Goal: Task Accomplishment & Management: Use online tool/utility

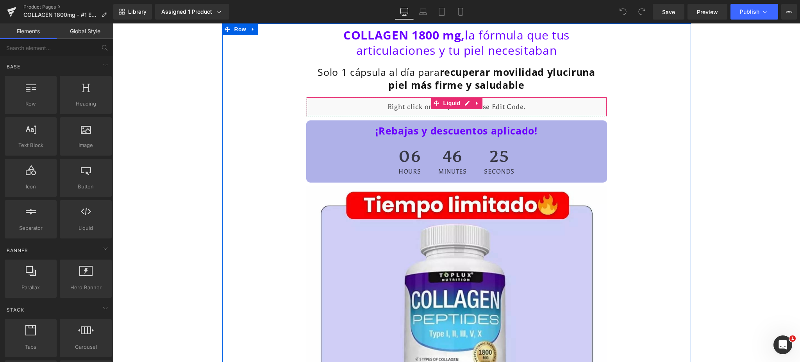
click at [542, 110] on div "Liquid" at bounding box center [456, 107] width 301 height 20
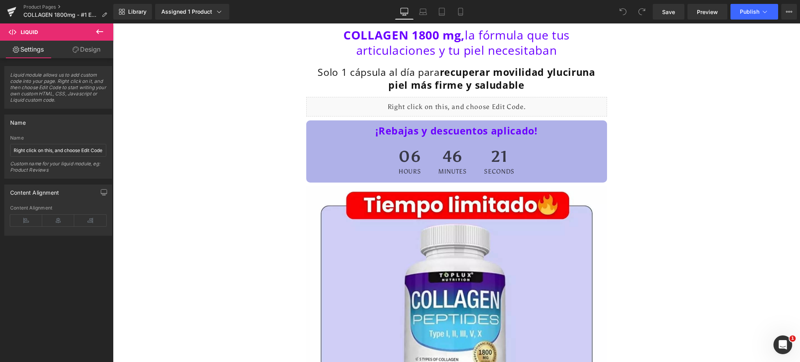
click at [96, 29] on icon at bounding box center [99, 31] width 9 height 9
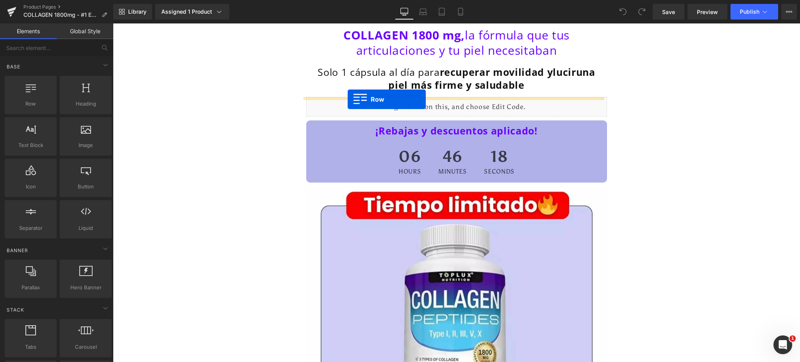
drag, startPoint x: 144, startPoint y: 127, endPoint x: 347, endPoint y: 99, distance: 205.0
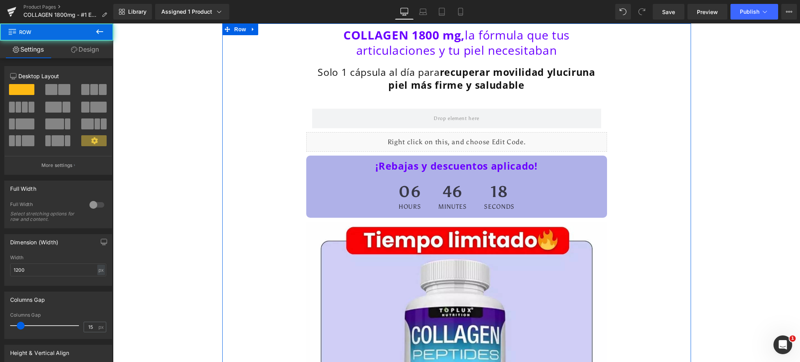
click at [367, 141] on div "Liquid" at bounding box center [456, 142] width 301 height 20
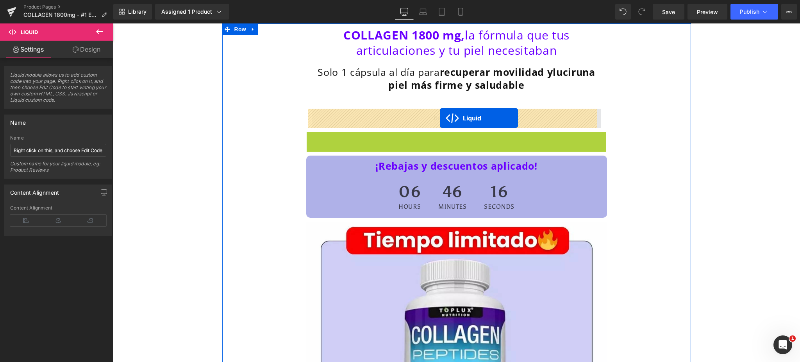
drag, startPoint x: 431, startPoint y: 137, endPoint x: 440, endPoint y: 118, distance: 21.2
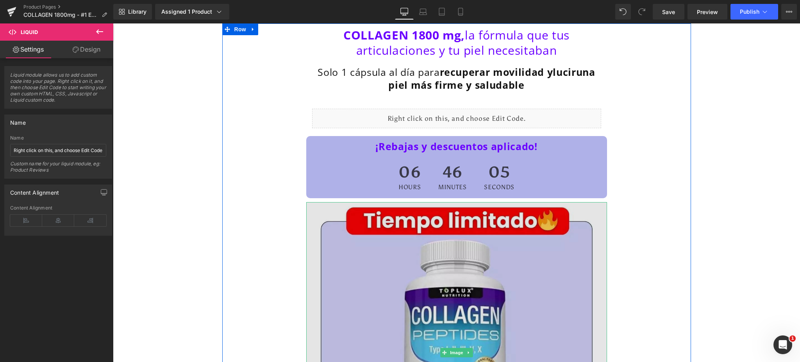
click at [320, 216] on img at bounding box center [456, 352] width 301 height 301
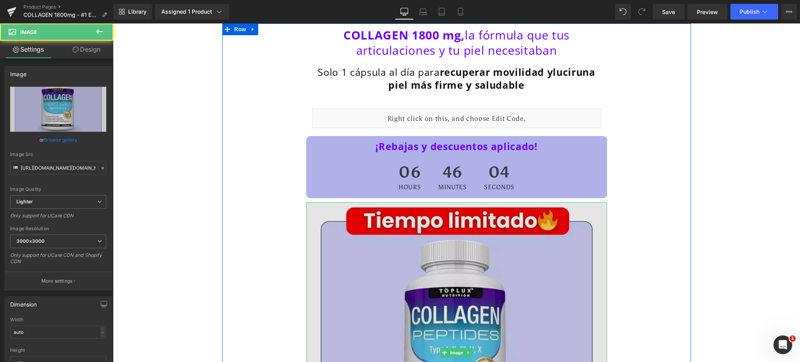
click at [320, 206] on img at bounding box center [456, 352] width 301 height 301
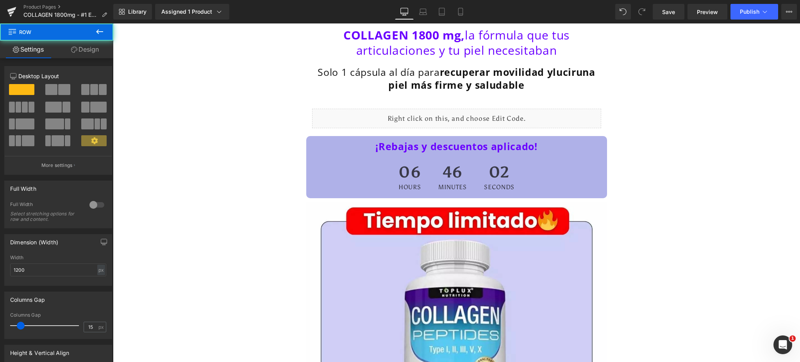
click at [97, 30] on icon at bounding box center [99, 31] width 7 height 5
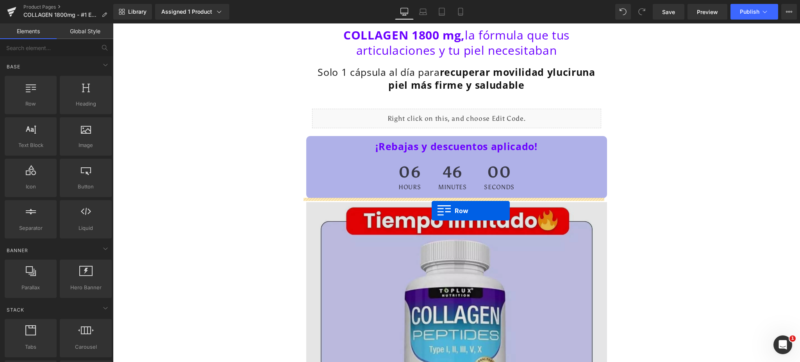
drag, startPoint x: 151, startPoint y: 125, endPoint x: 431, endPoint y: 210, distance: 292.7
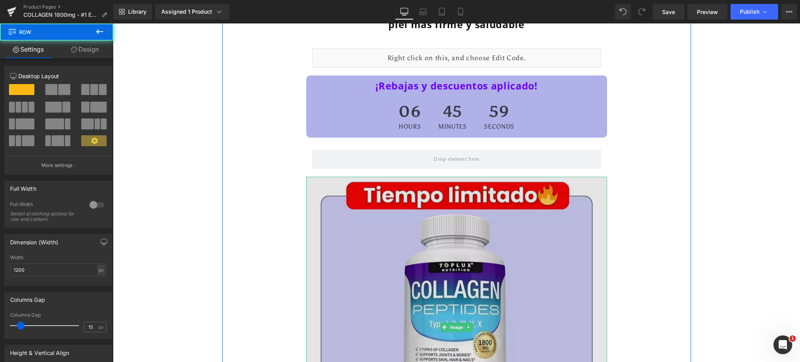
scroll to position [104, 0]
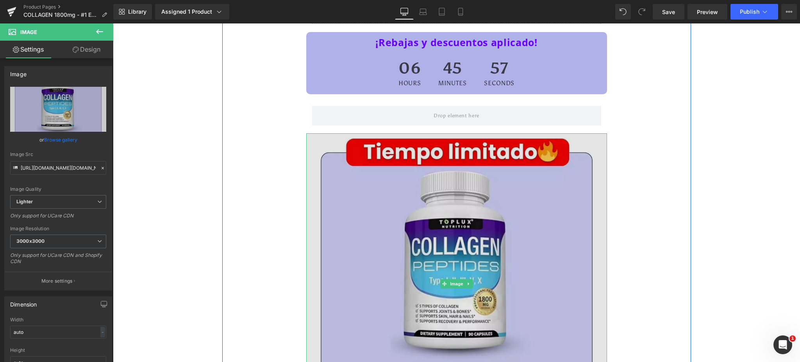
click at [350, 161] on img at bounding box center [456, 283] width 301 height 301
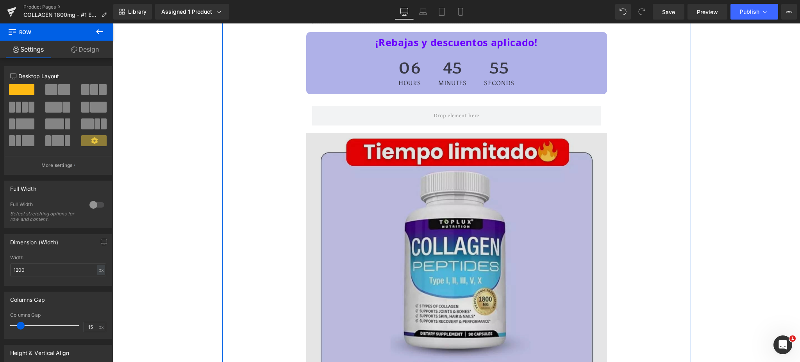
click at [562, 175] on img at bounding box center [456, 283] width 301 height 301
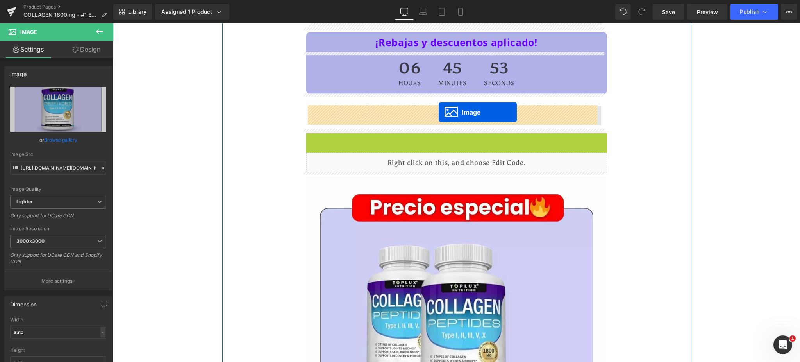
drag, startPoint x: 438, startPoint y: 282, endPoint x: 438, endPoint y: 112, distance: 169.5
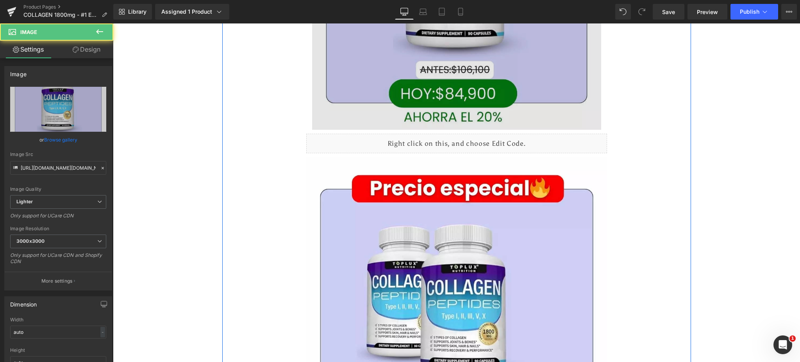
scroll to position [416, 0]
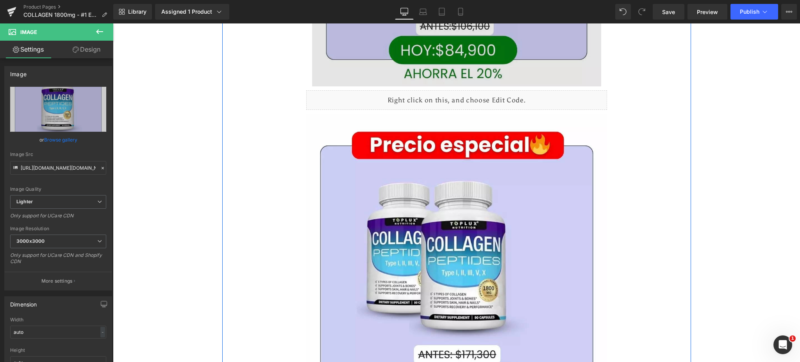
click at [490, 219] on img at bounding box center [456, 264] width 301 height 301
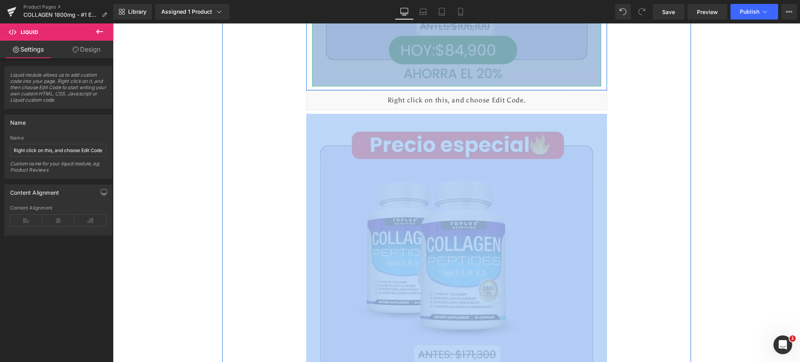
drag, startPoint x: 365, startPoint y: 92, endPoint x: 372, endPoint y: 77, distance: 16.9
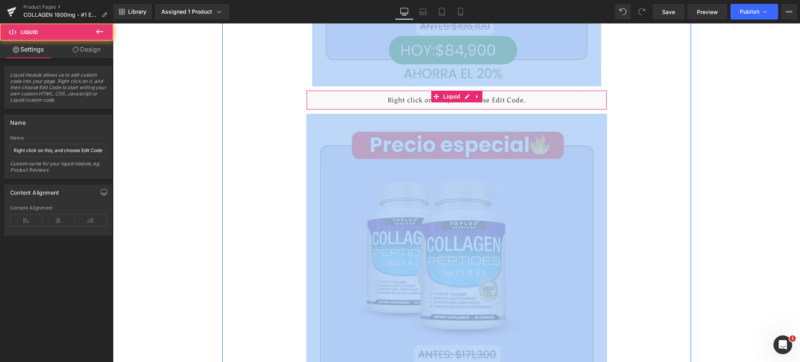
click at [375, 99] on div "Liquid" at bounding box center [456, 100] width 301 height 20
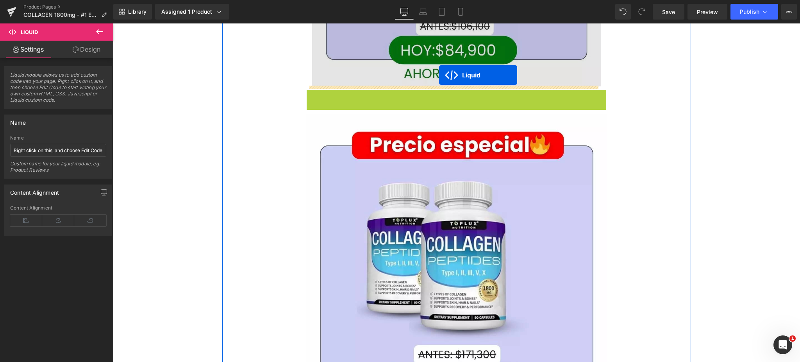
drag, startPoint x: 433, startPoint y: 94, endPoint x: 439, endPoint y: 75, distance: 20.5
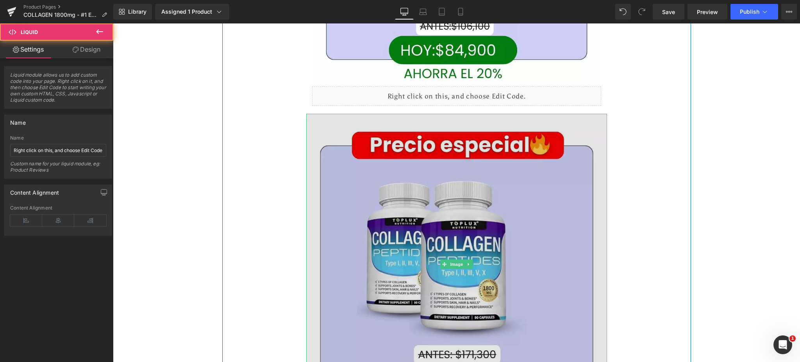
click at [403, 173] on img at bounding box center [456, 264] width 301 height 301
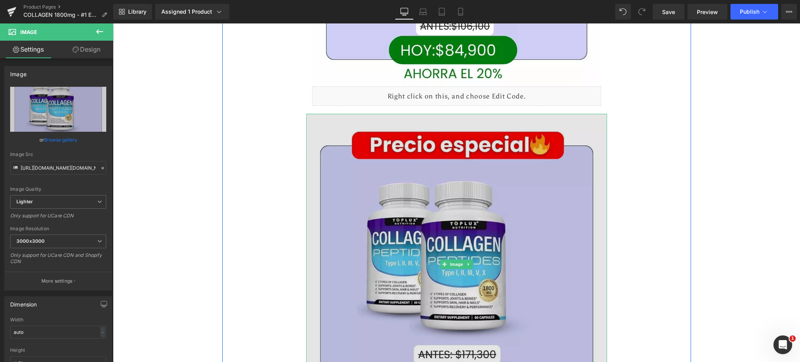
click at [370, 127] on img at bounding box center [456, 264] width 301 height 301
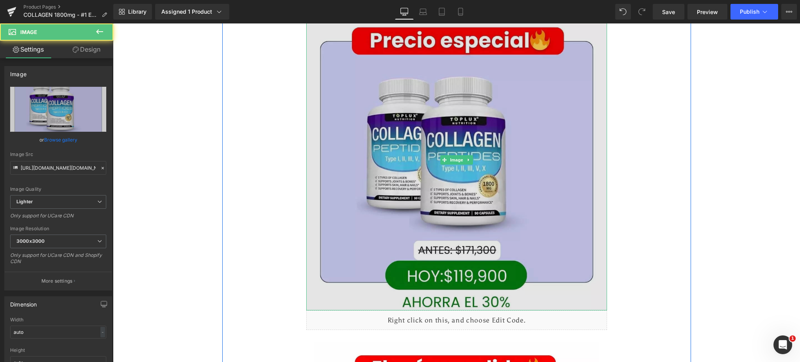
click at [482, 218] on img at bounding box center [456, 159] width 301 height 301
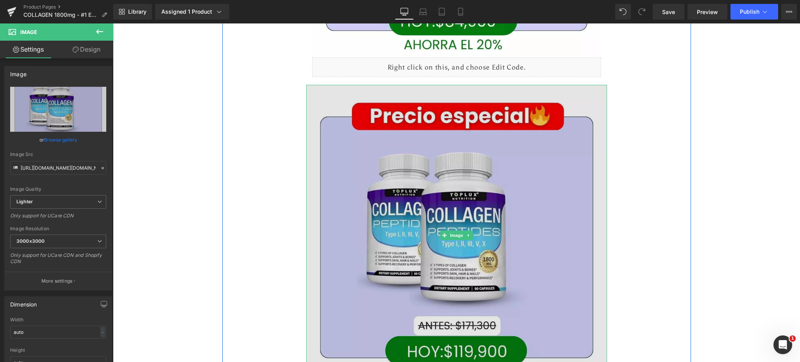
scroll to position [416, 0]
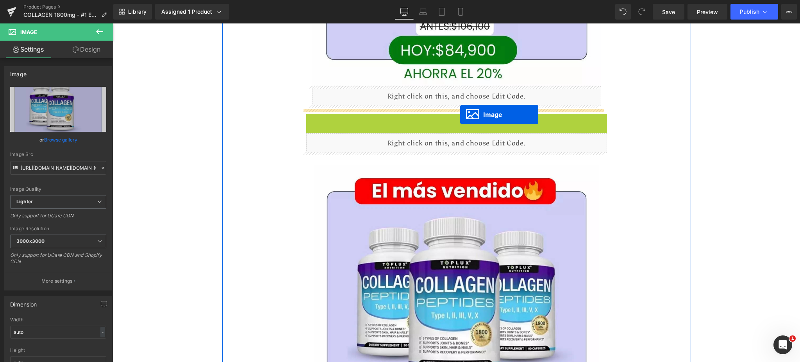
drag, startPoint x: 442, startPoint y: 264, endPoint x: 460, endPoint y: 115, distance: 150.6
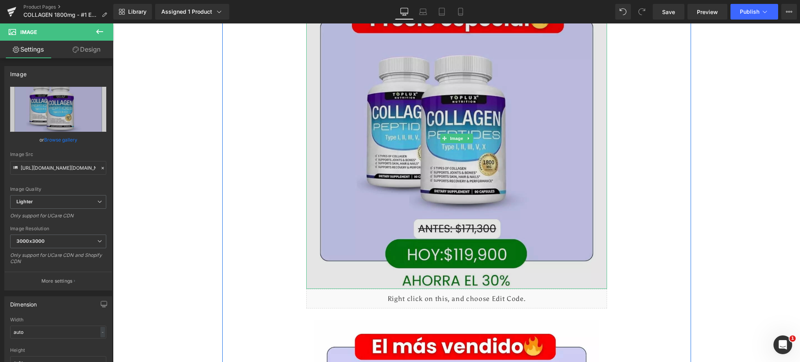
scroll to position [677, 0]
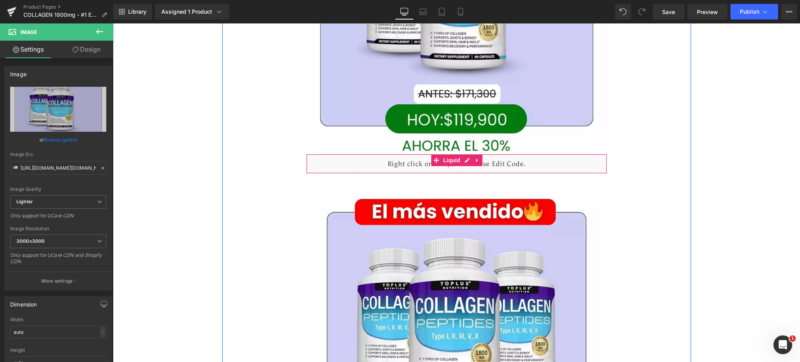
click at [489, 166] on div "Liquid" at bounding box center [456, 164] width 301 height 20
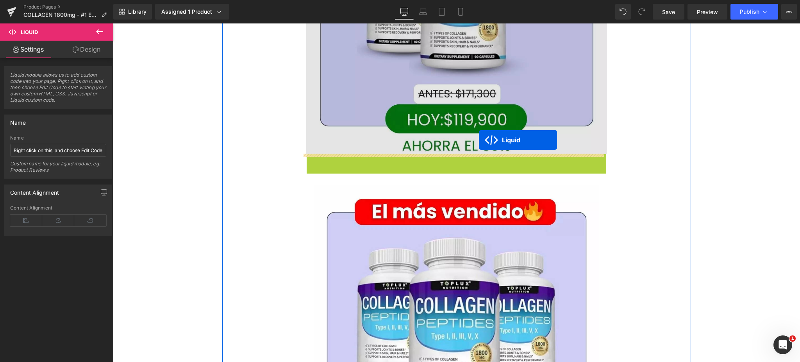
drag, startPoint x: 432, startPoint y: 159, endPoint x: 479, endPoint y: 140, distance: 50.5
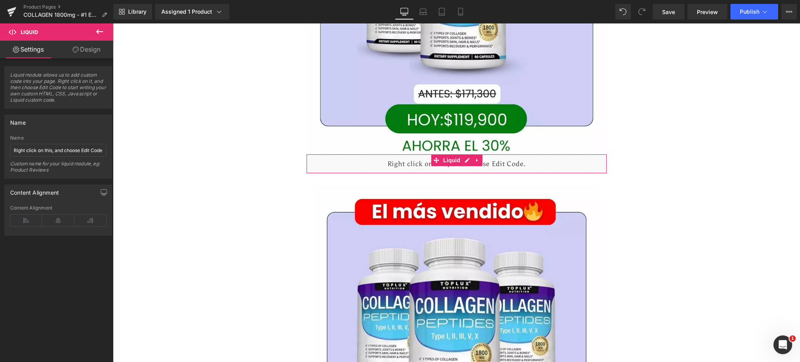
click at [84, 52] on link "Design" at bounding box center [86, 50] width 57 height 18
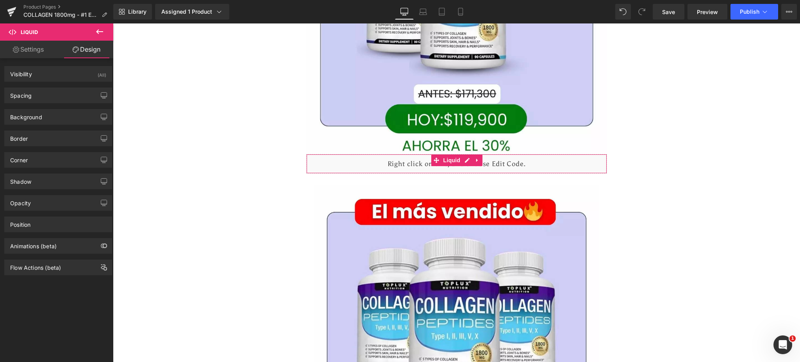
type input "0"
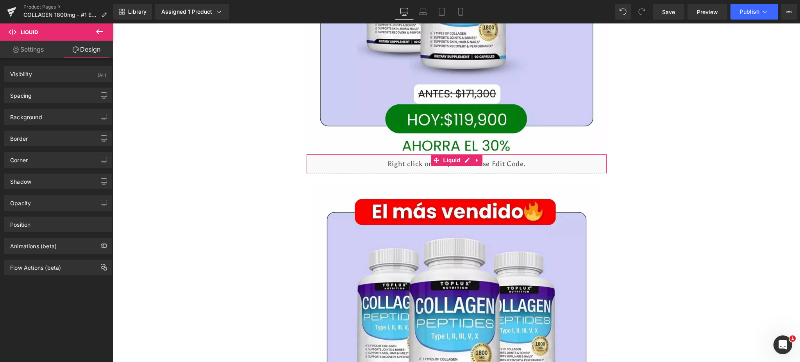
type input "20"
type input "0"
type input "20"
click at [36, 90] on div "Spacing" at bounding box center [58, 95] width 107 height 15
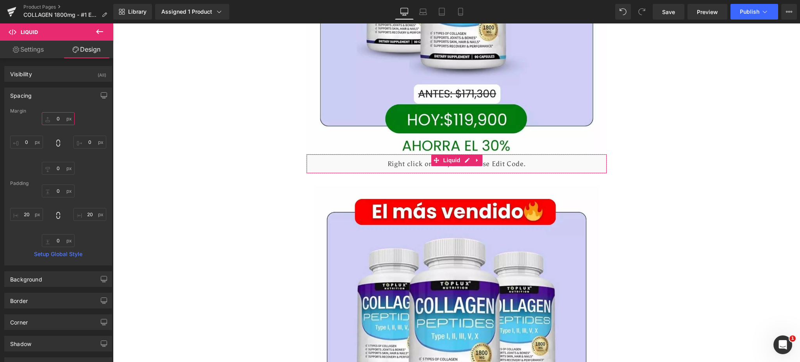
click at [57, 116] on input "0" at bounding box center [58, 118] width 33 height 13
type input "20"
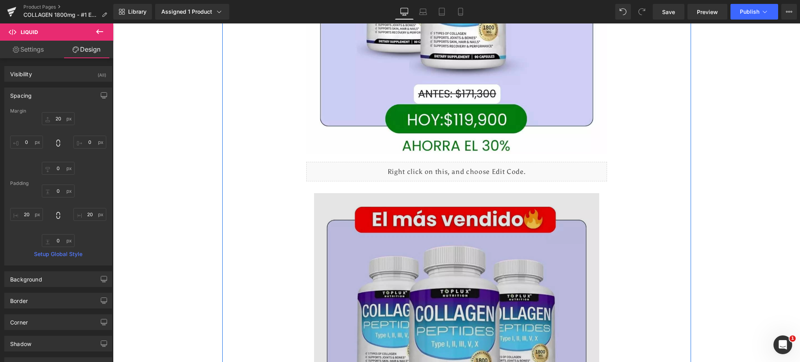
click at [371, 234] on img at bounding box center [456, 335] width 301 height 301
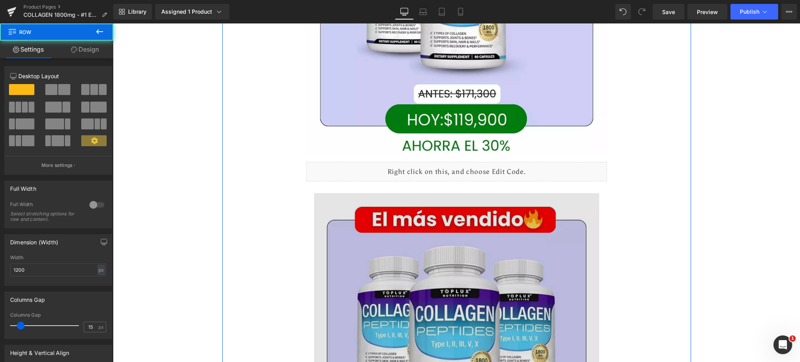
click at [331, 198] on img at bounding box center [456, 335] width 301 height 301
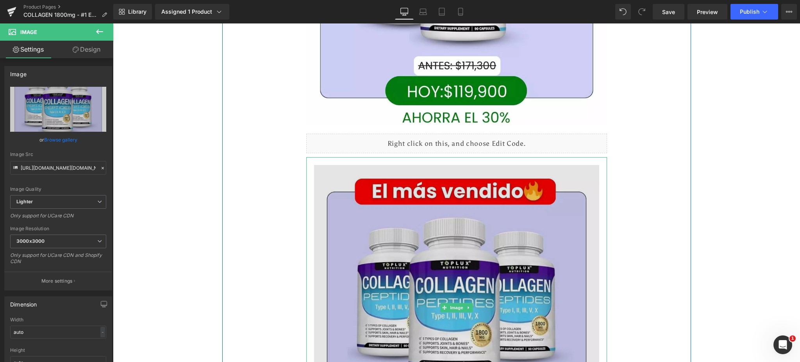
scroll to position [729, 0]
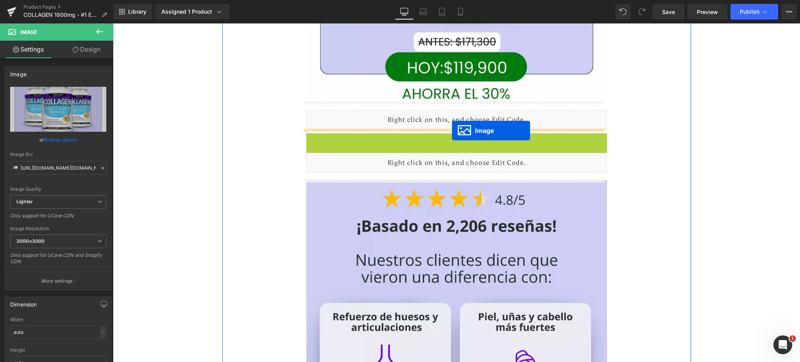
drag, startPoint x: 445, startPoint y: 266, endPoint x: 452, endPoint y: 130, distance: 135.7
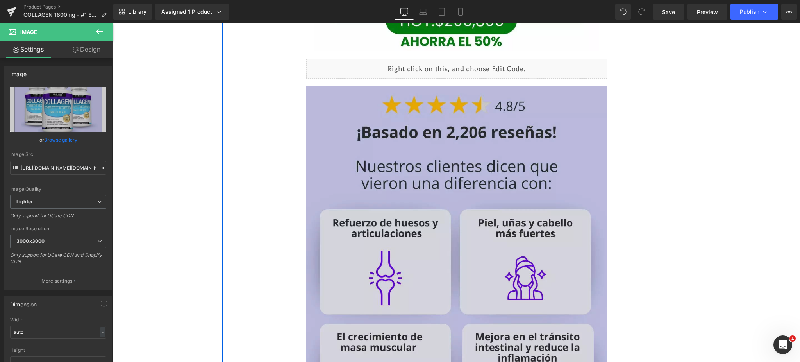
scroll to position [989, 0]
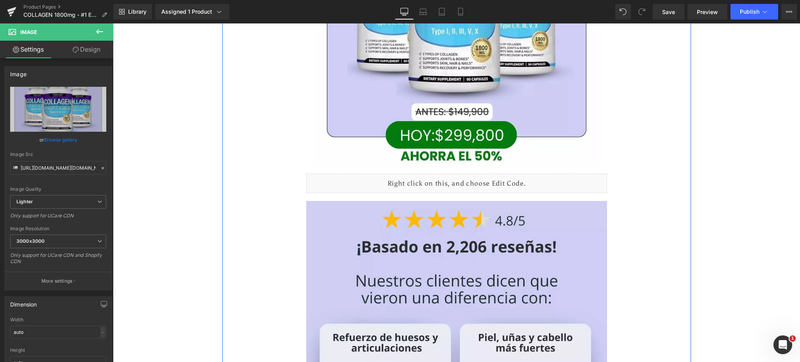
click at [455, 177] on div "Liquid" at bounding box center [456, 183] width 301 height 20
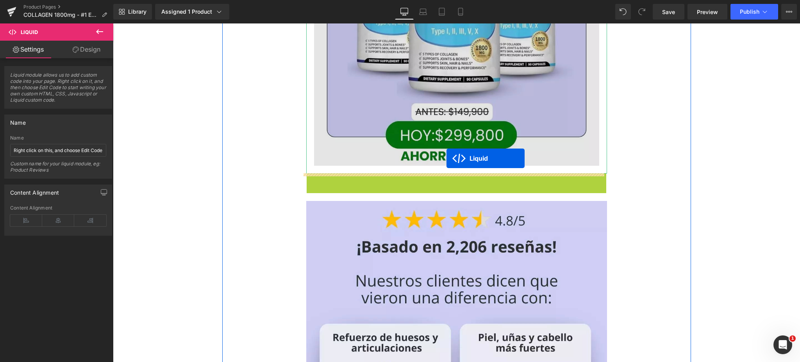
drag, startPoint x: 430, startPoint y: 179, endPoint x: 446, endPoint y: 158, distance: 26.4
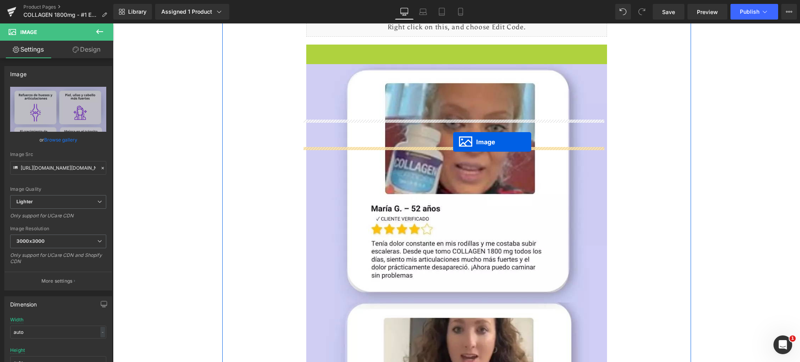
scroll to position [1041, 0]
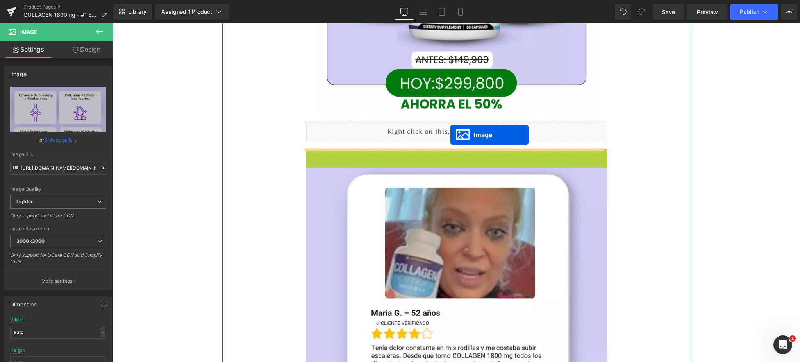
drag, startPoint x: 440, startPoint y: 224, endPoint x: 450, endPoint y: 135, distance: 89.6
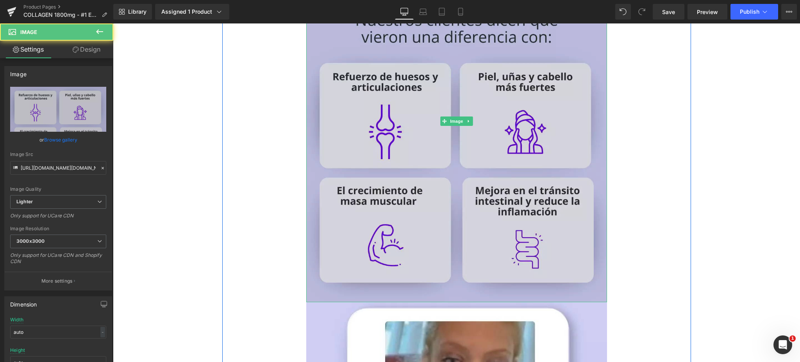
scroll to position [1353, 0]
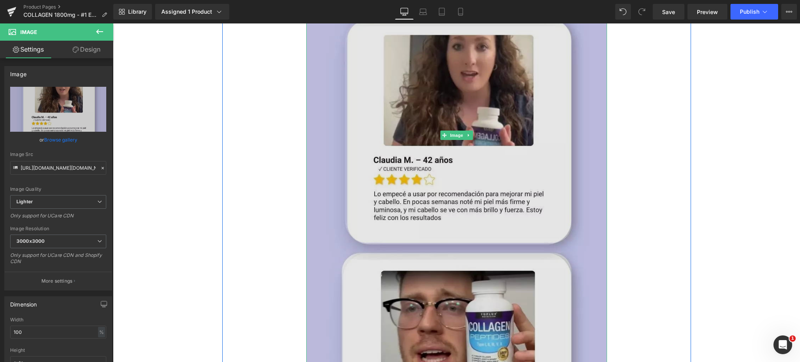
click at [467, 288] on img at bounding box center [456, 134] width 301 height 707
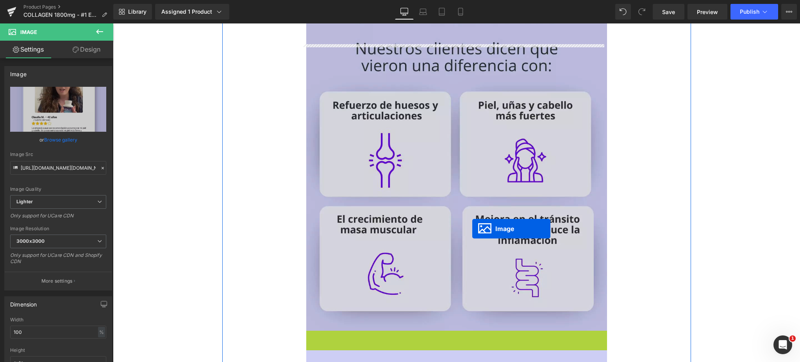
scroll to position [1249, 0]
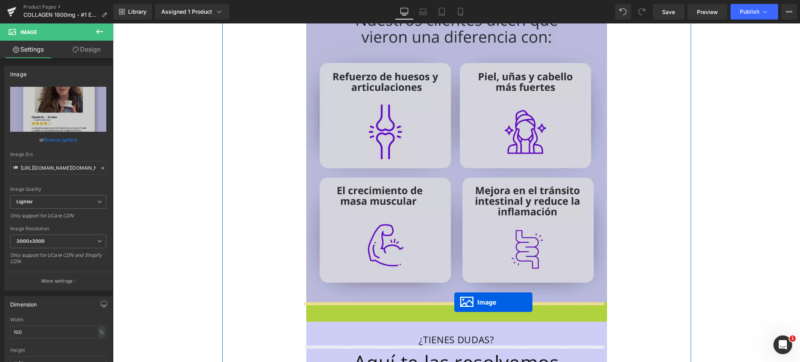
drag, startPoint x: 438, startPoint y: 240, endPoint x: 454, endPoint y: 302, distance: 64.0
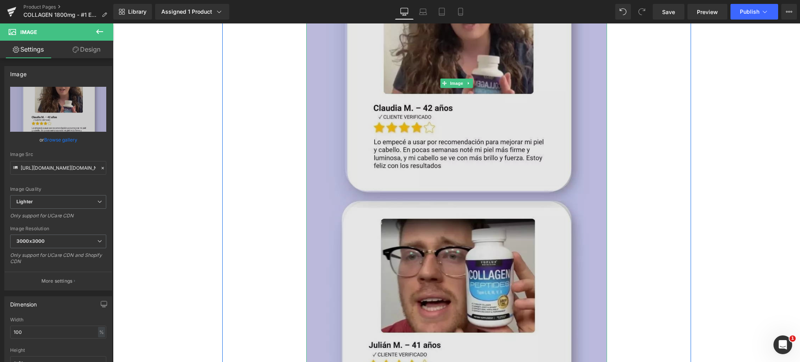
click at [462, 230] on img at bounding box center [456, 82] width 301 height 707
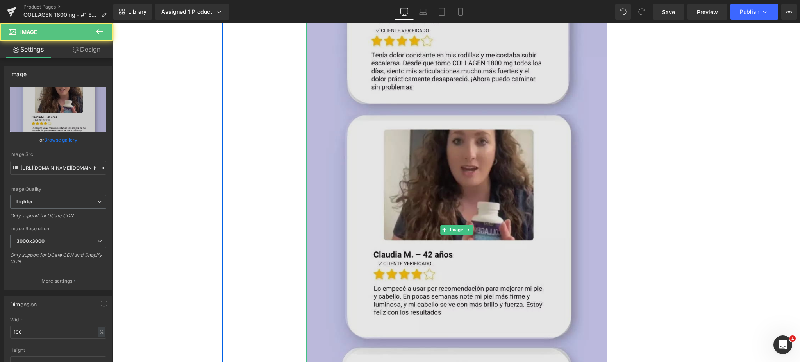
scroll to position [1614, 0]
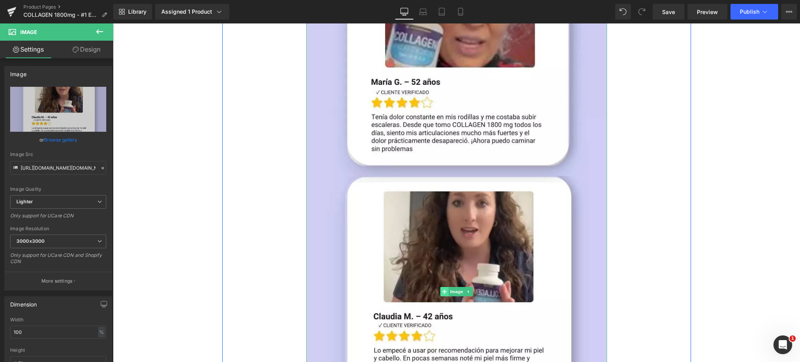
click at [440, 294] on span at bounding box center [444, 291] width 8 height 9
click at [448, 291] on span "Image" at bounding box center [456, 291] width 16 height 9
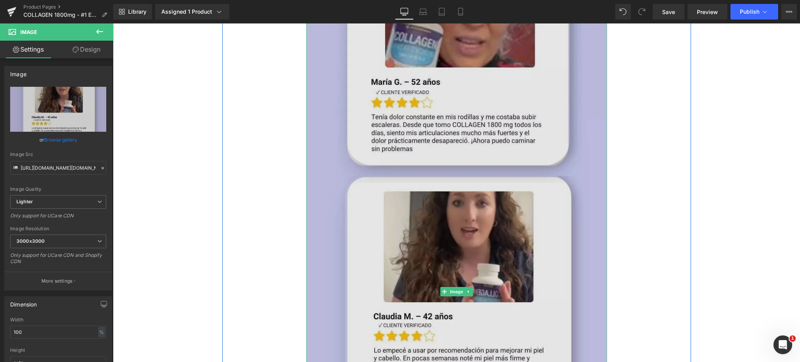
scroll to position [1406, 0]
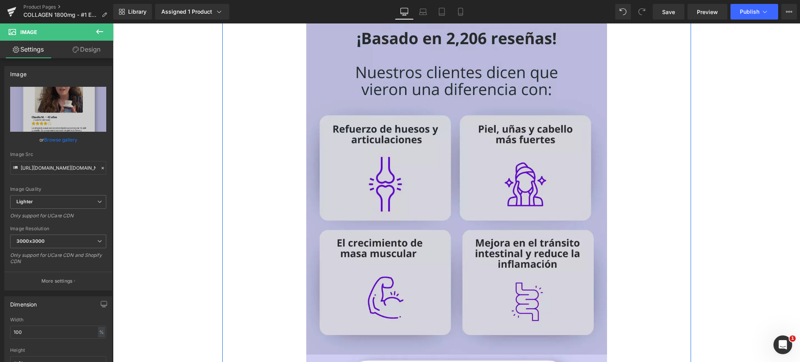
click at [366, 173] on img at bounding box center [456, 174] width 301 height 362
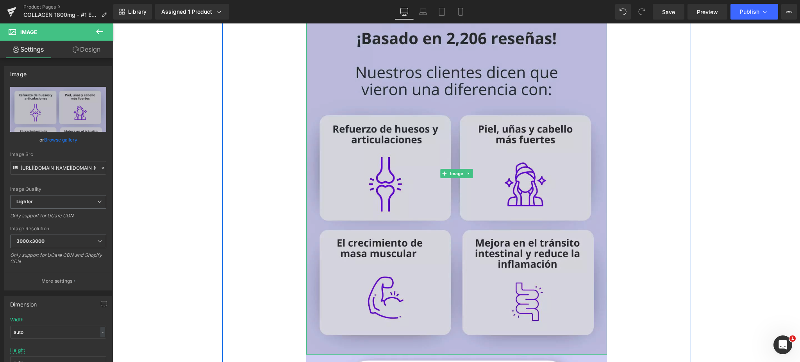
click at [366, 173] on img at bounding box center [456, 174] width 301 height 362
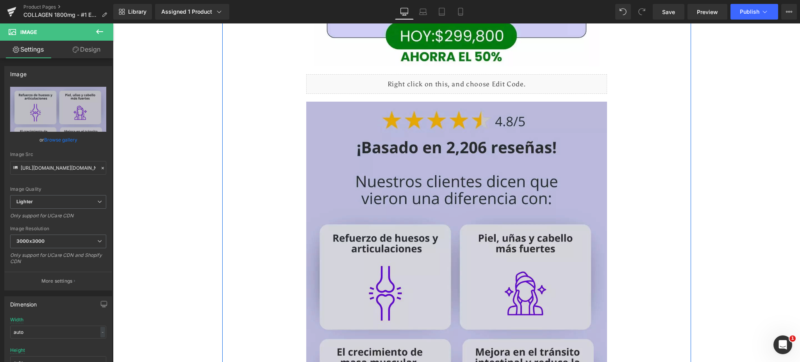
scroll to position [1041, 0]
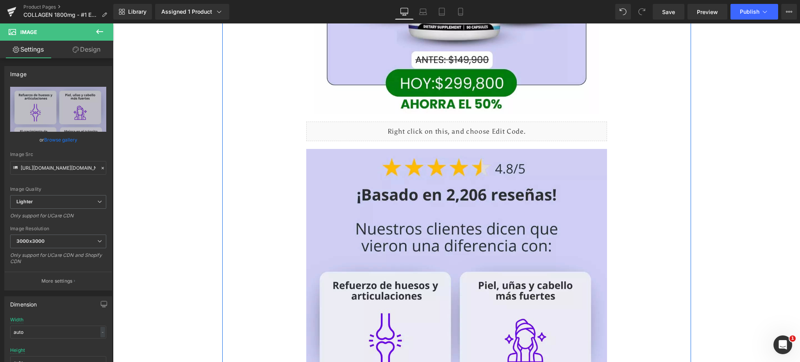
click at [334, 128] on div "Liquid" at bounding box center [456, 131] width 301 height 20
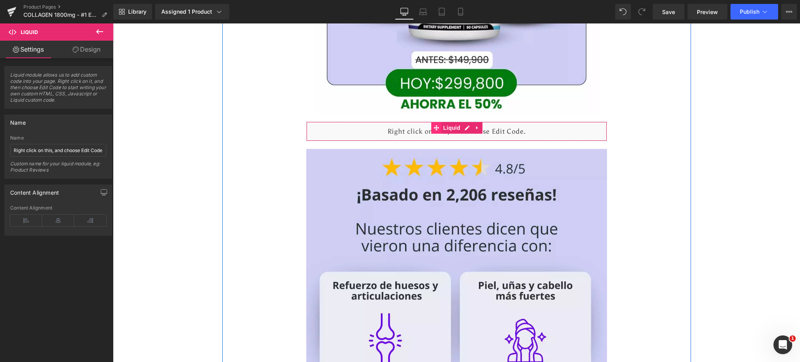
click at [433, 127] on icon at bounding box center [435, 127] width 5 height 5
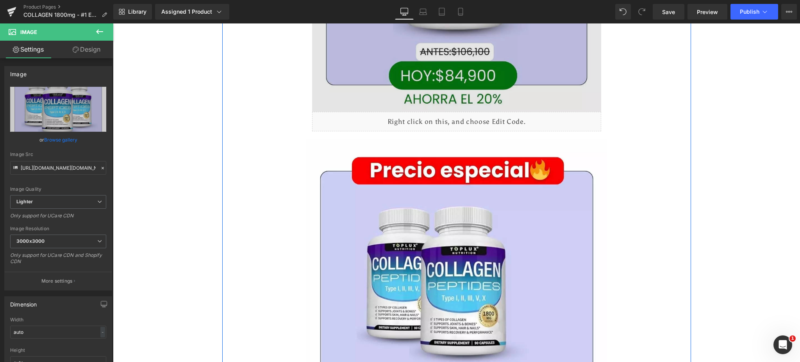
scroll to position [312, 0]
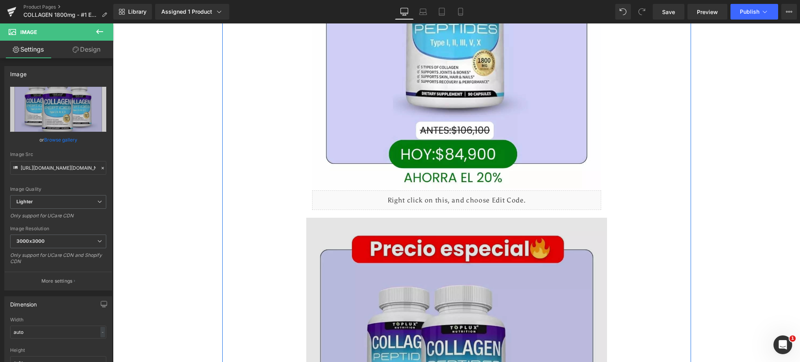
click at [330, 217] on div "Image" at bounding box center [456, 367] width 301 height 301
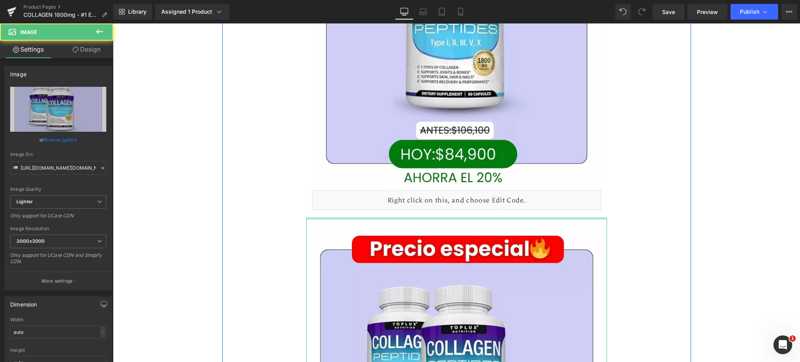
click at [320, 218] on div at bounding box center [456, 218] width 301 height 2
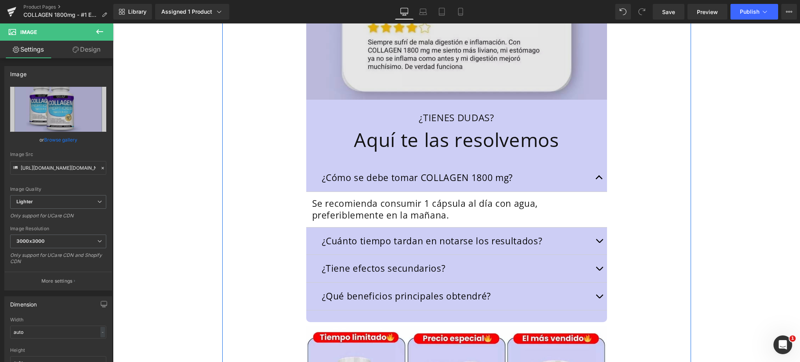
scroll to position [2082, 0]
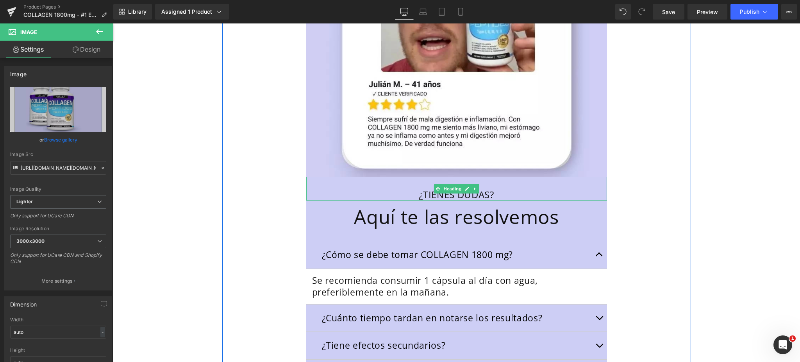
click at [375, 184] on div "¿TIENES DUDAS?" at bounding box center [456, 188] width 301 height 24
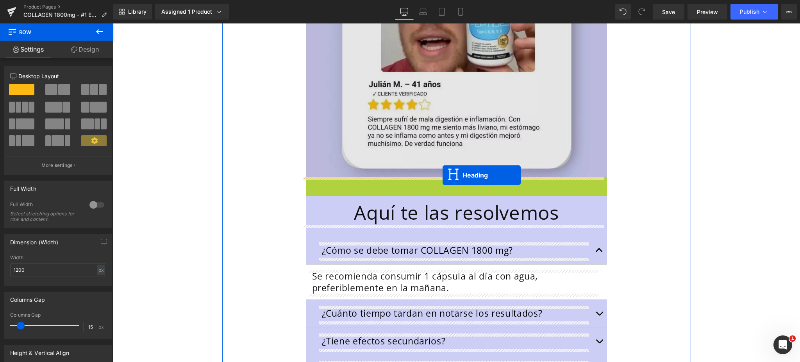
drag, startPoint x: 433, startPoint y: 189, endPoint x: 442, endPoint y: 175, distance: 17.2
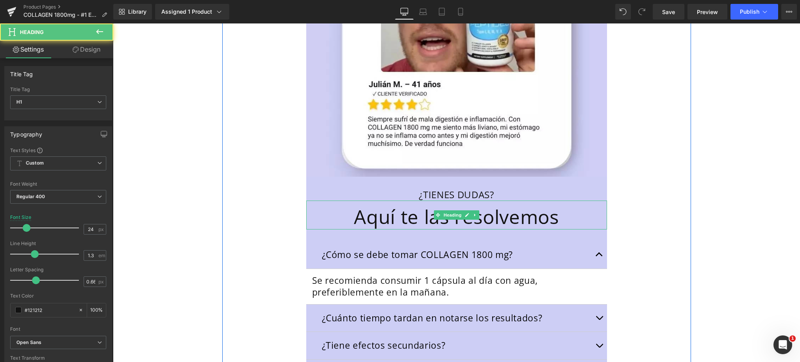
click at [442, 215] on span "Heading" at bounding box center [452, 214] width 21 height 9
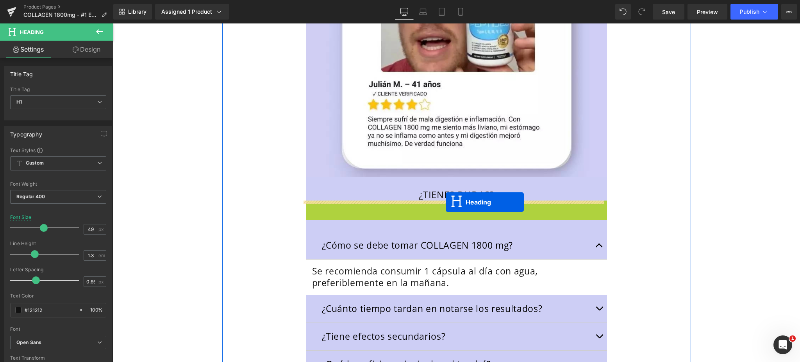
drag, startPoint x: 438, startPoint y: 215, endPoint x: 445, endPoint y: 202, distance: 14.7
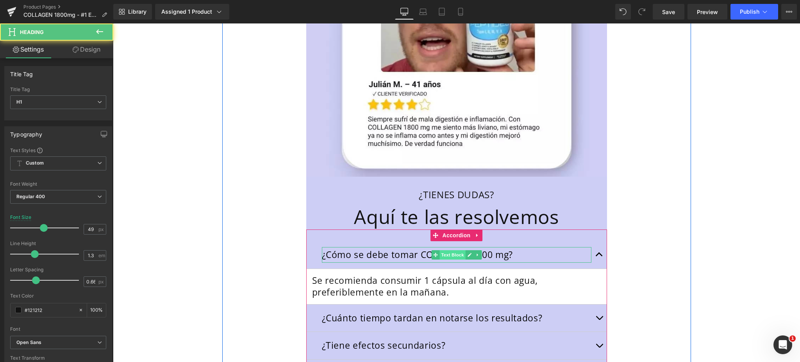
click at [440, 254] on span "Text Block" at bounding box center [452, 254] width 26 height 9
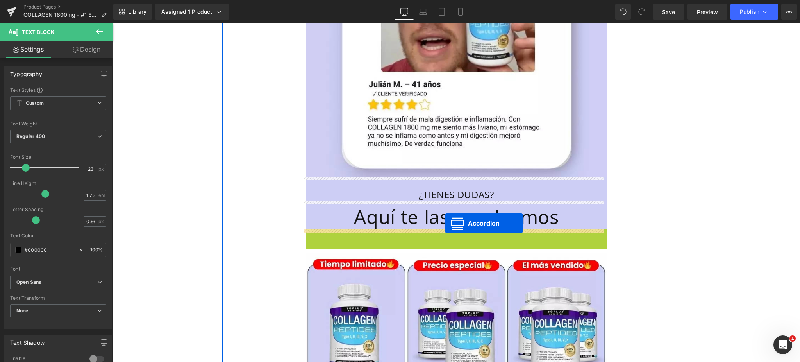
drag, startPoint x: 434, startPoint y: 234, endPoint x: 445, endPoint y: 223, distance: 15.5
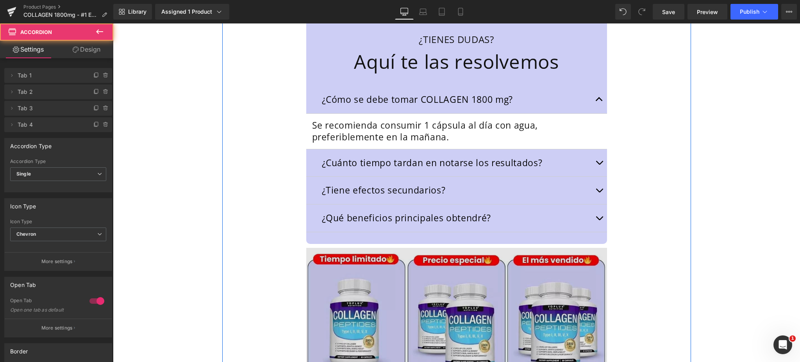
scroll to position [2290, 0]
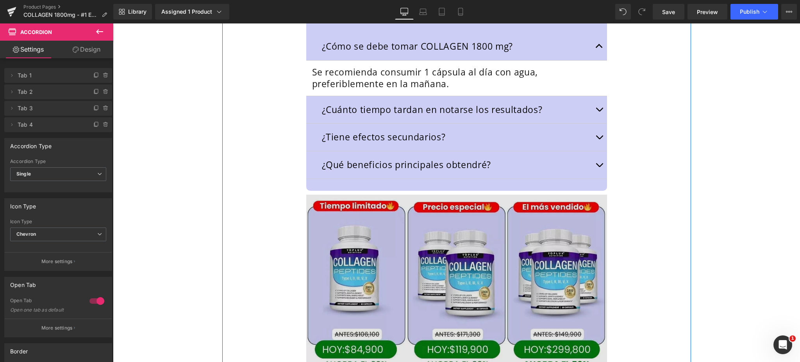
click at [458, 207] on img at bounding box center [456, 283] width 301 height 185
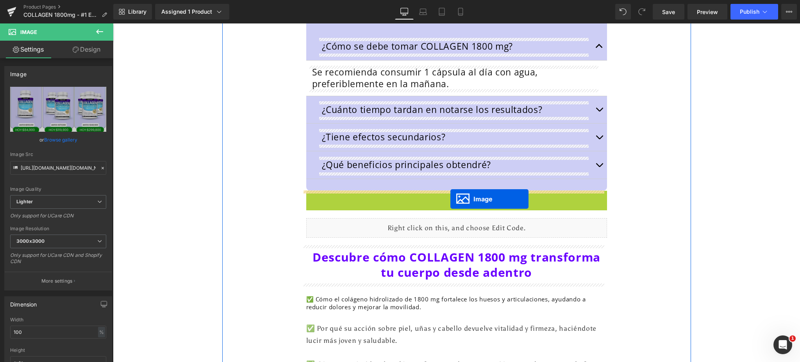
drag, startPoint x: 440, startPoint y: 280, endPoint x: 450, endPoint y: 199, distance: 81.4
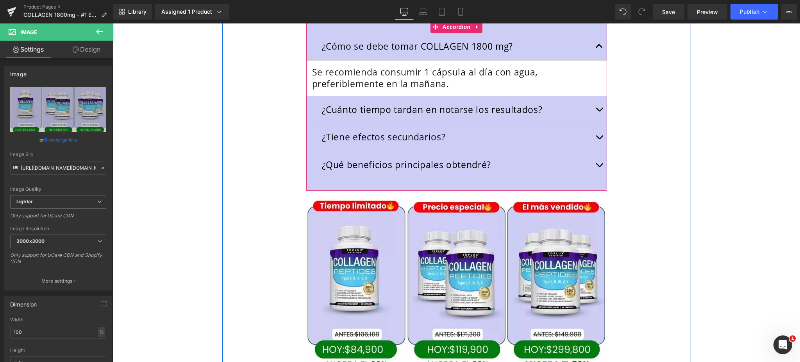
click at [592, 39] on button "button" at bounding box center [599, 46] width 16 height 27
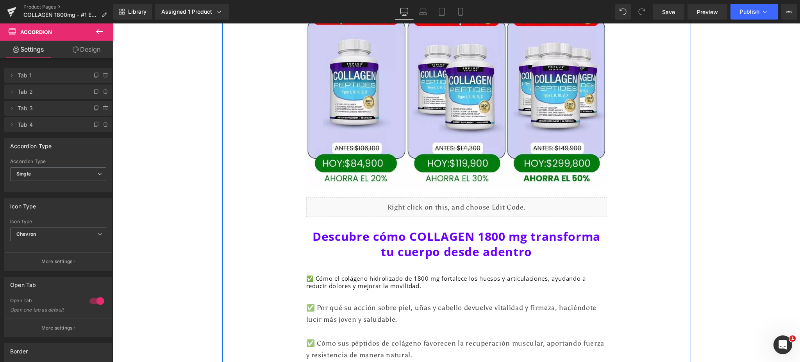
scroll to position [2499, 0]
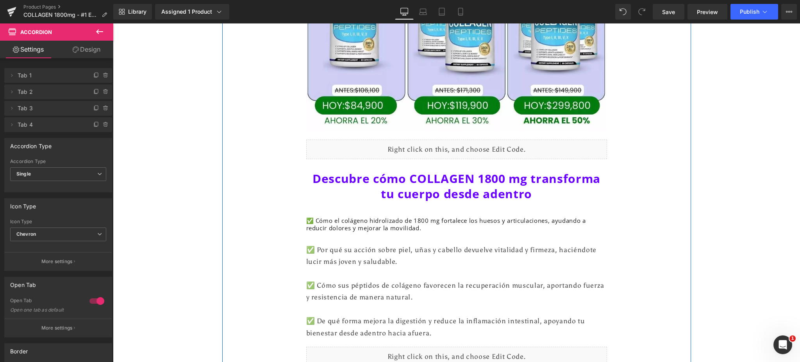
click at [388, 144] on div "Liquid" at bounding box center [456, 149] width 301 height 20
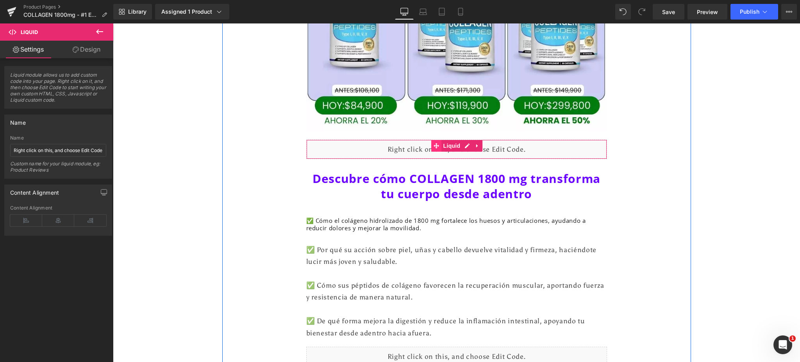
click at [433, 144] on icon at bounding box center [435, 146] width 5 height 6
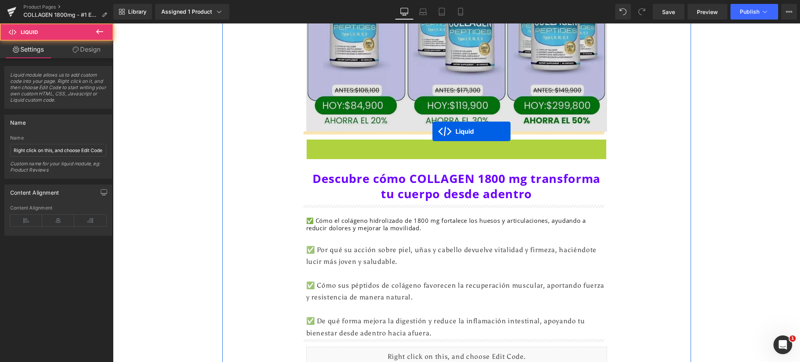
drag, startPoint x: 432, startPoint y: 144, endPoint x: 432, endPoint y: 131, distance: 12.9
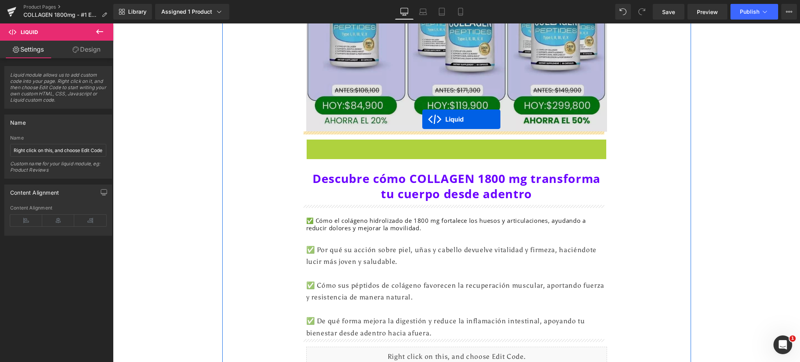
drag, startPoint x: 431, startPoint y: 147, endPoint x: 422, endPoint y: 119, distance: 29.6
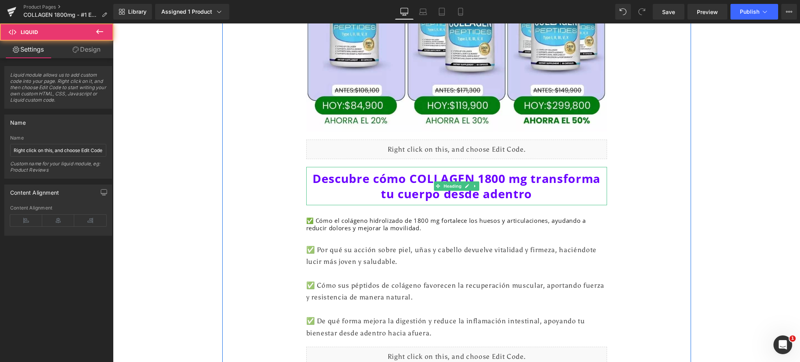
click at [411, 180] on b "Descubre cómo COLLAGEN 1800 mg transforma tu cuerpo desde adentro" at bounding box center [456, 185] width 288 height 31
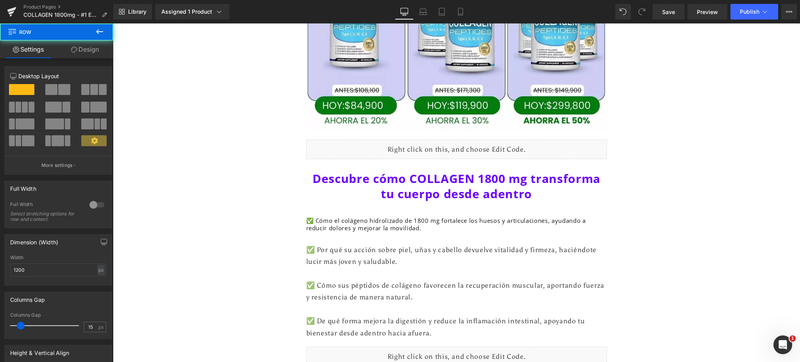
click at [404, 192] on b "Descubre cómo COLLAGEN 1800 mg transforma tu cuerpo desde adentro" at bounding box center [456, 185] width 288 height 31
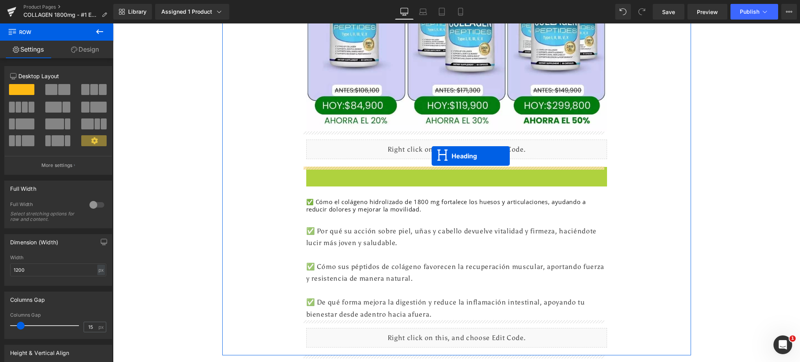
drag, startPoint x: 433, startPoint y: 186, endPoint x: 431, endPoint y: 156, distance: 30.1
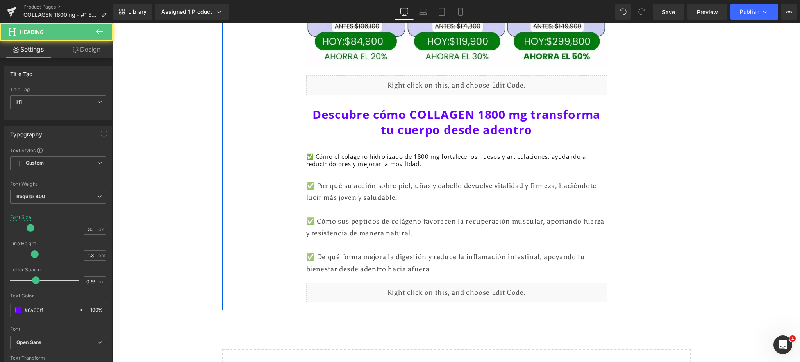
scroll to position [2603, 0]
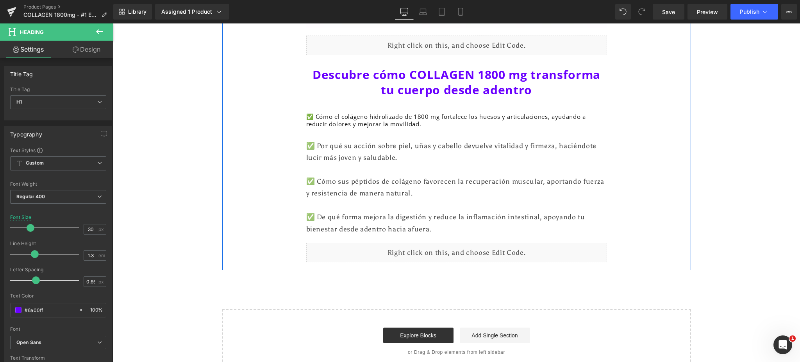
click at [438, 204] on div at bounding box center [456, 205] width 301 height 12
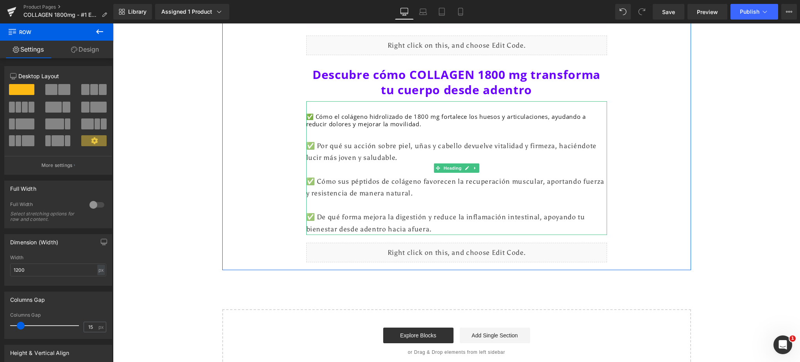
scroll to position [2580, 0]
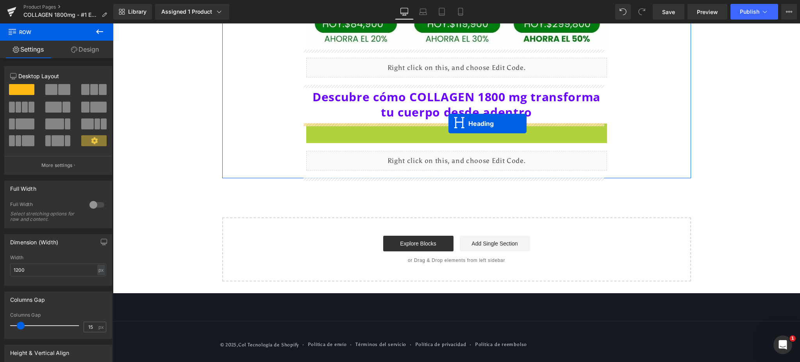
drag, startPoint x: 434, startPoint y: 166, endPoint x: 448, endPoint y: 123, distance: 45.3
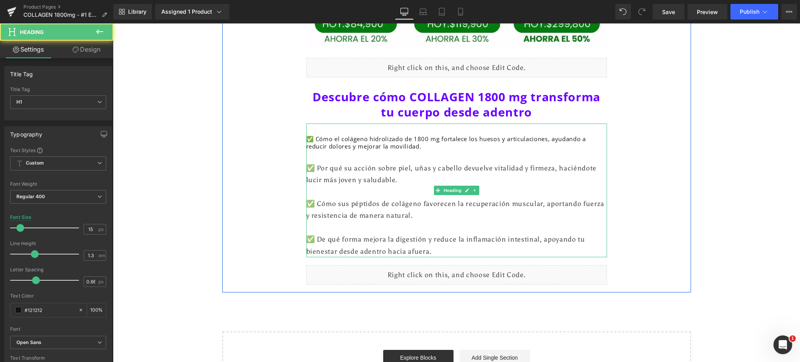
scroll to position [2603, 0]
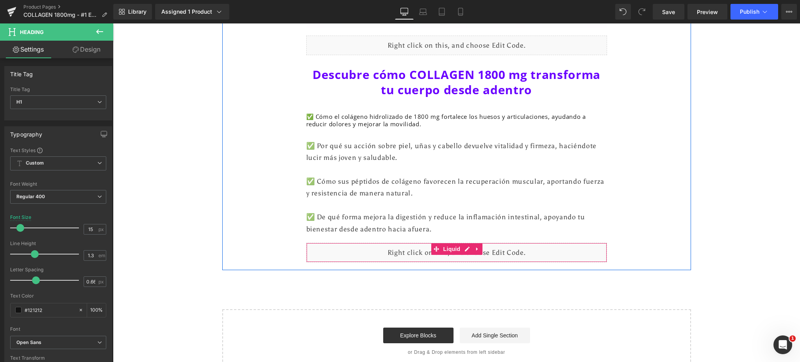
click at [437, 255] on div "Liquid" at bounding box center [456, 252] width 301 height 20
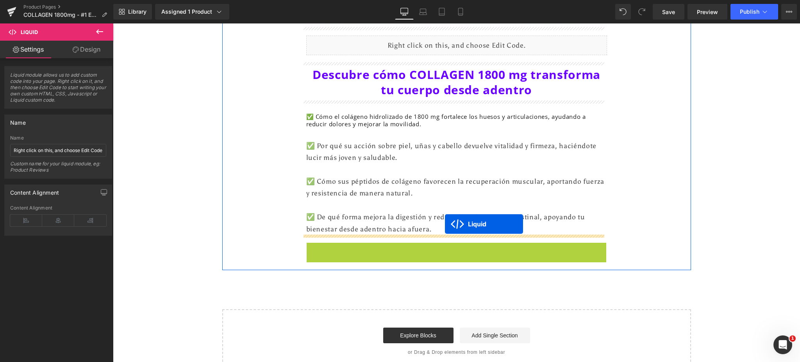
drag, startPoint x: 444, startPoint y: 231, endPoint x: 445, endPoint y: 224, distance: 7.5
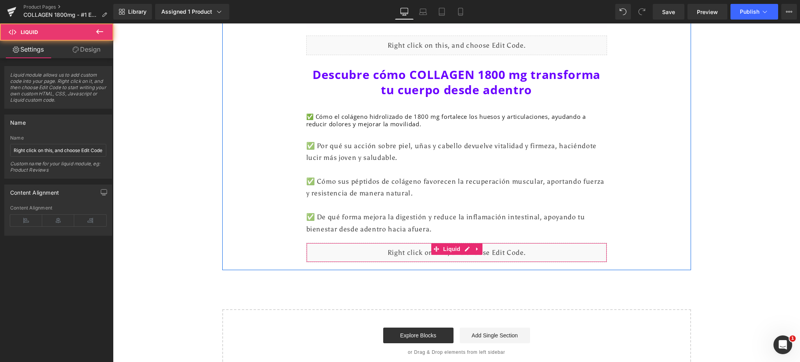
click at [364, 210] on div at bounding box center [456, 205] width 301 height 12
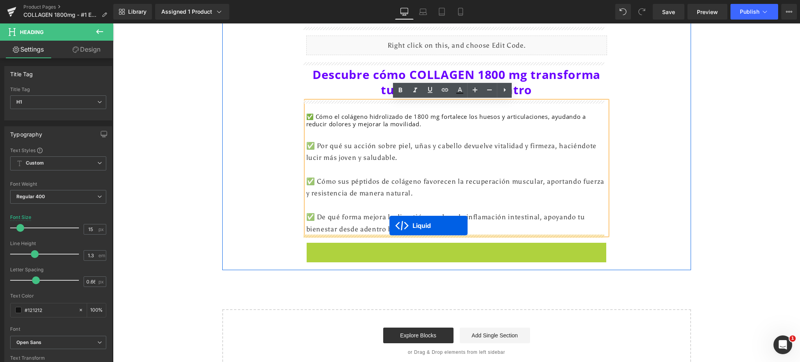
drag, startPoint x: 432, startPoint y: 250, endPoint x: 389, endPoint y: 225, distance: 49.4
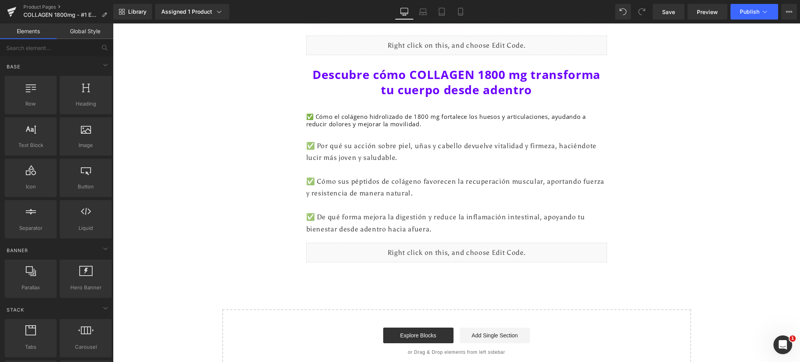
click at [316, 221] on div "✅ De qué forma mejora la digestión y reduce la inflamación intestinal, apoyando…" at bounding box center [456, 223] width 301 height 24
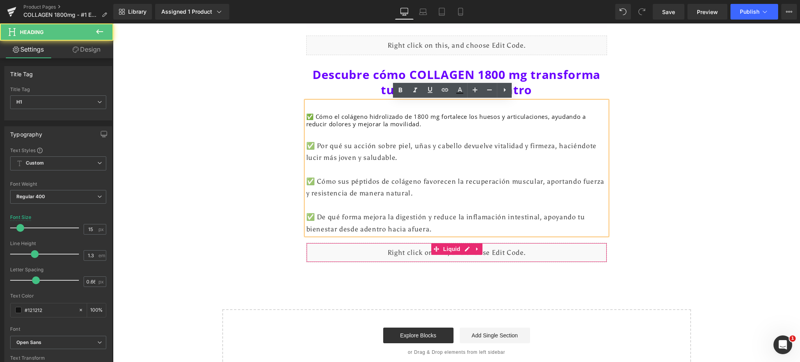
click at [331, 248] on div "Liquid" at bounding box center [456, 252] width 301 height 20
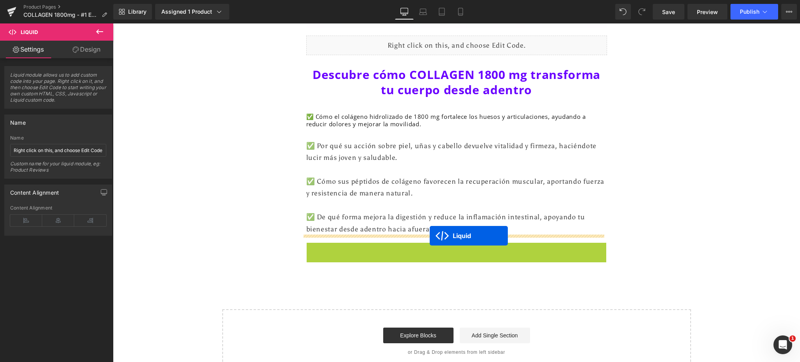
drag, startPoint x: 429, startPoint y: 244, endPoint x: 429, endPoint y: 235, distance: 9.0
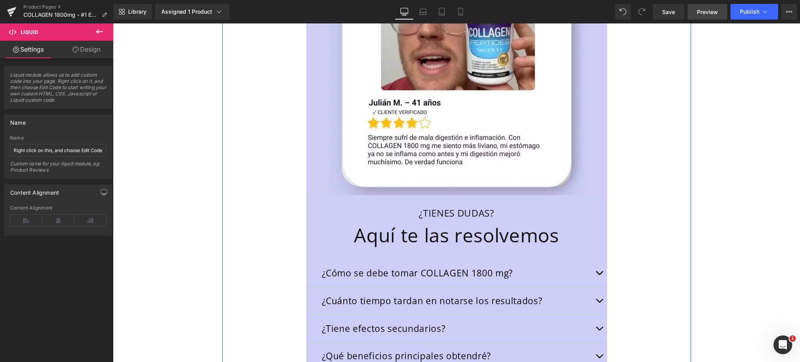
scroll to position [2030, 0]
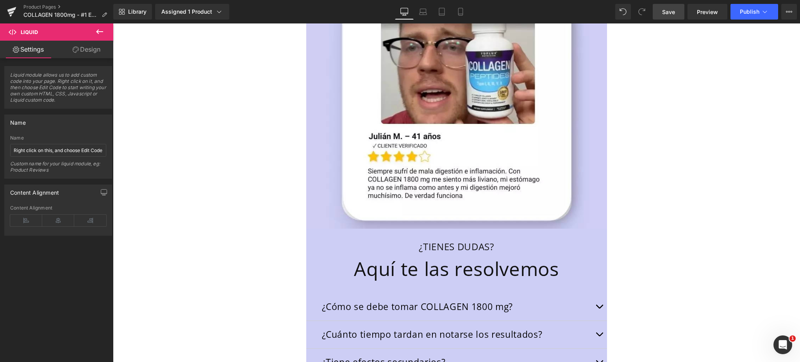
click at [674, 13] on span "Save" at bounding box center [668, 12] width 13 height 8
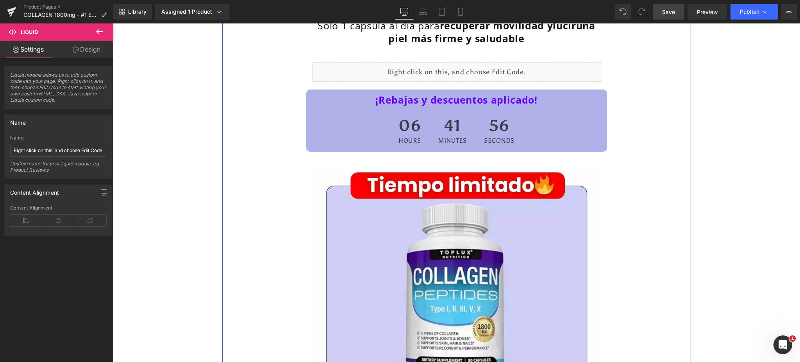
scroll to position [0, 0]
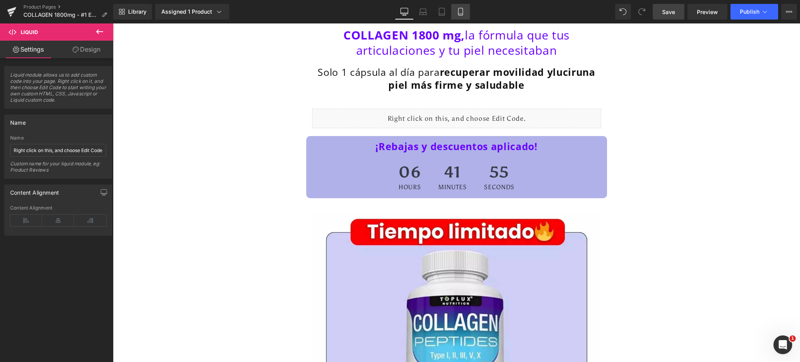
click at [463, 8] on icon at bounding box center [460, 12] width 8 height 8
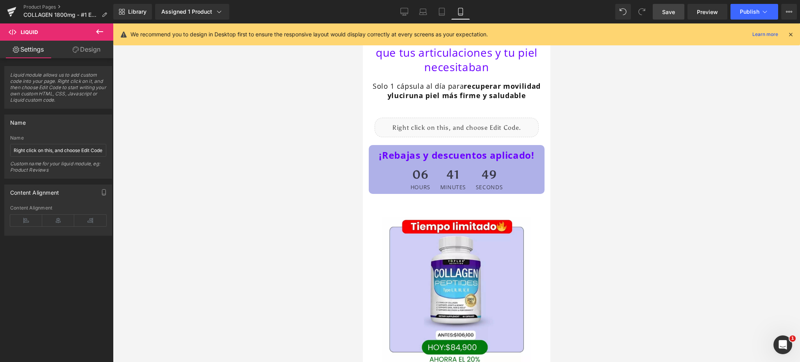
click at [674, 11] on span "Save" at bounding box center [668, 12] width 13 height 8
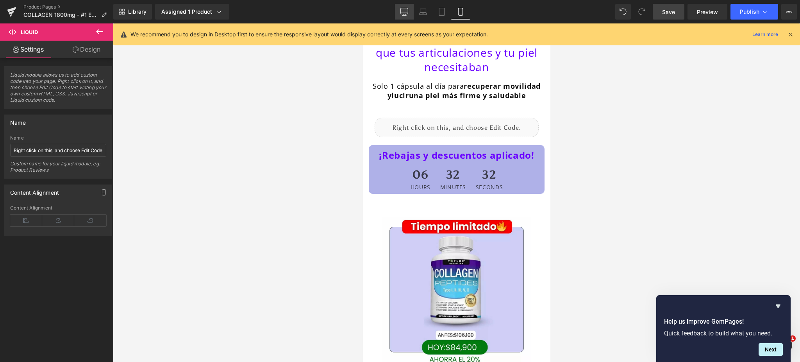
click at [398, 12] on link "Desktop" at bounding box center [404, 12] width 19 height 16
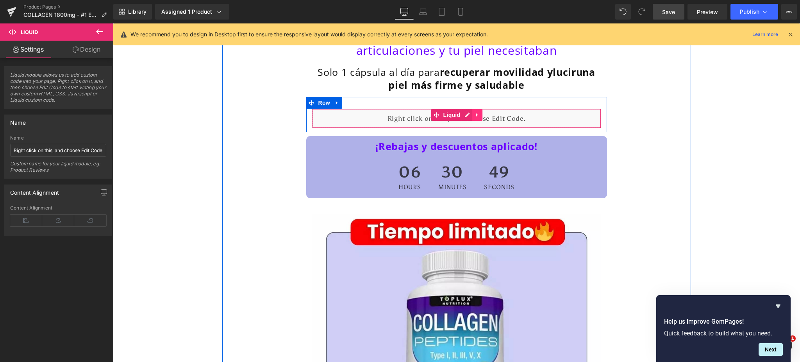
click at [472, 119] on link at bounding box center [477, 115] width 10 height 12
click at [447, 111] on div "Liquid" at bounding box center [456, 119] width 289 height 20
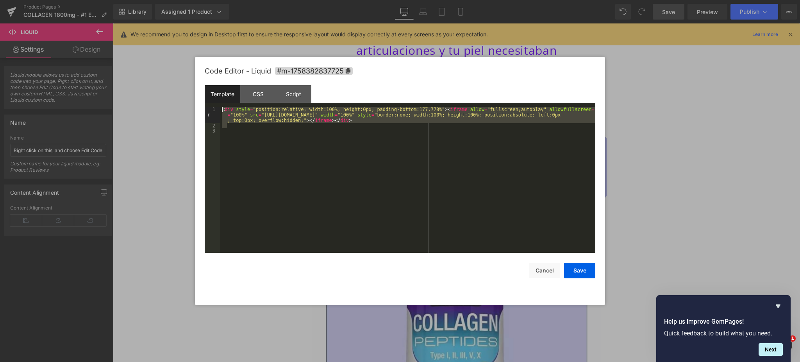
drag, startPoint x: 347, startPoint y: 123, endPoint x: 212, endPoint y: 105, distance: 137.1
click at [212, 105] on div "Template CSS Script Data 1 2 3 < div style = "position:relative; width:100%; he…" at bounding box center [400, 169] width 390 height 168
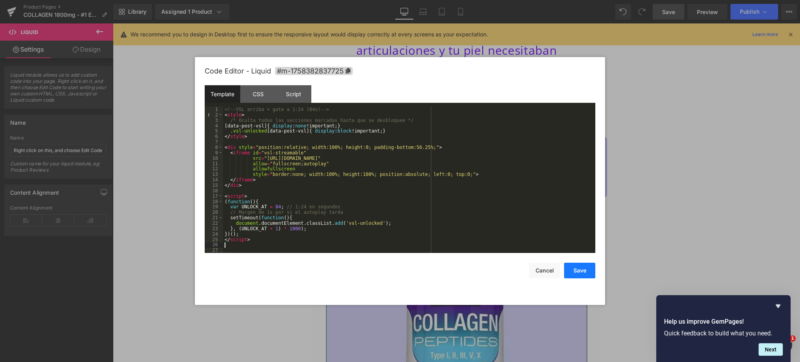
click at [588, 269] on button "Save" at bounding box center [579, 270] width 31 height 16
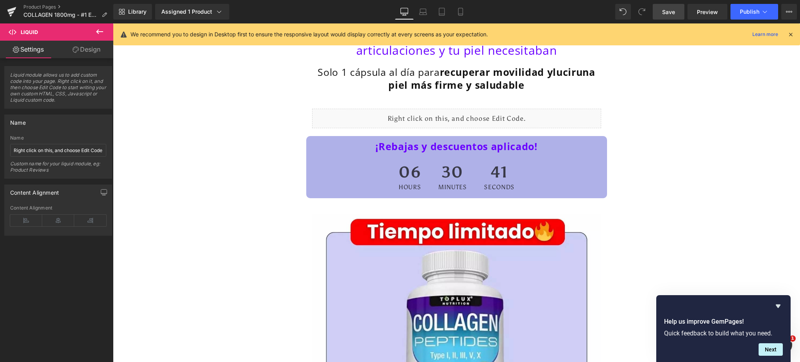
click at [676, 12] on link "Save" at bounding box center [668, 12] width 32 height 16
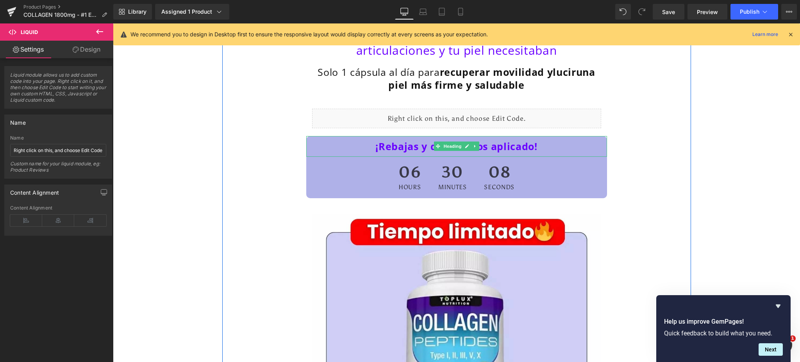
click at [339, 143] on h1 "¡Rebajas y descuentos aplicado!" at bounding box center [456, 146] width 297 height 13
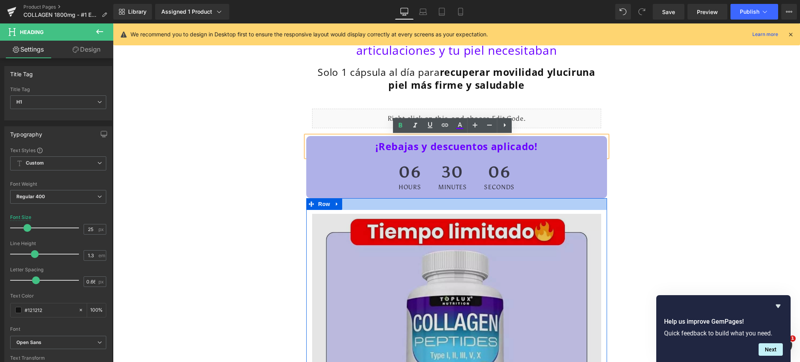
click at [335, 216] on img at bounding box center [456, 358] width 289 height 289
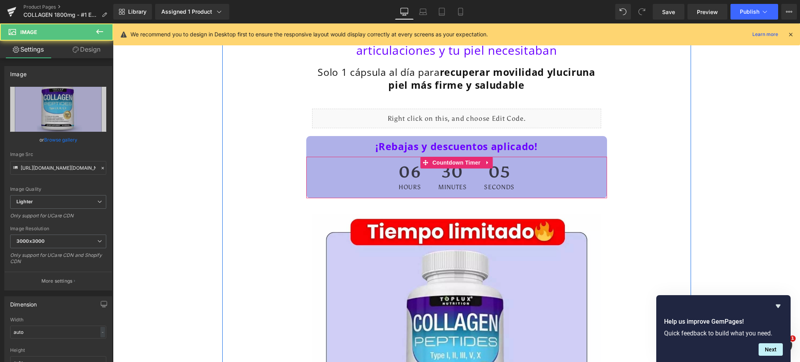
click at [323, 164] on div "06 Hours 30 Minutes 05 Seconds" at bounding box center [456, 177] width 301 height 41
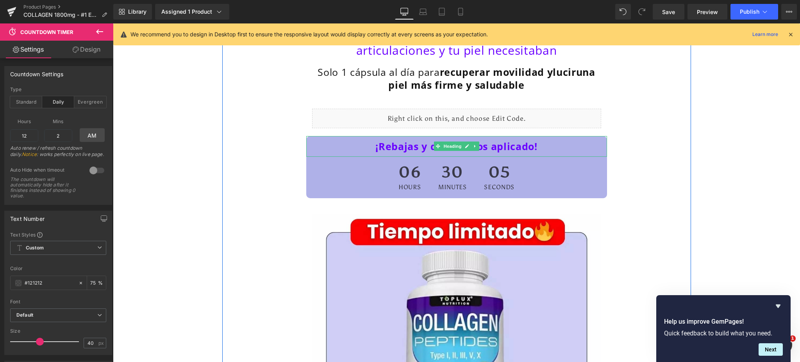
click at [319, 147] on h1 "¡Rebajas y descuentos aplicado!" at bounding box center [456, 146] width 297 height 13
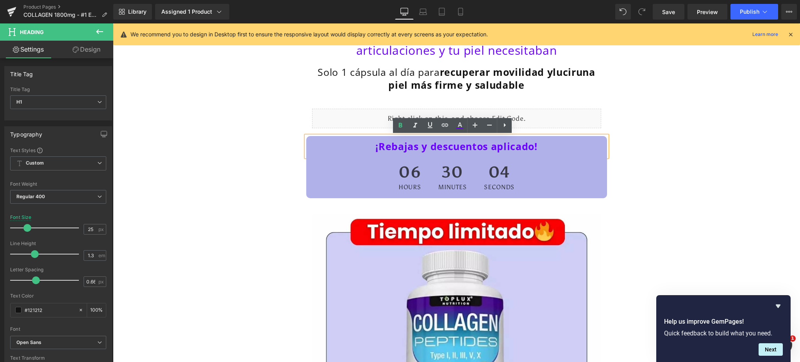
click at [333, 177] on div "06 Hours 30 Minutes 04 Seconds" at bounding box center [456, 177] width 301 height 41
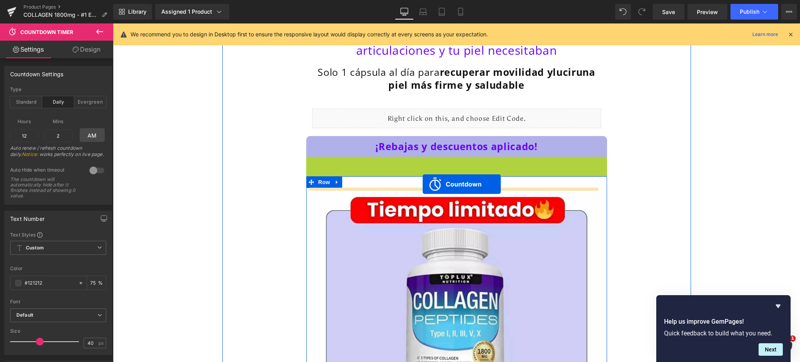
drag, startPoint x: 421, startPoint y: 163, endPoint x: 422, endPoint y: 184, distance: 21.1
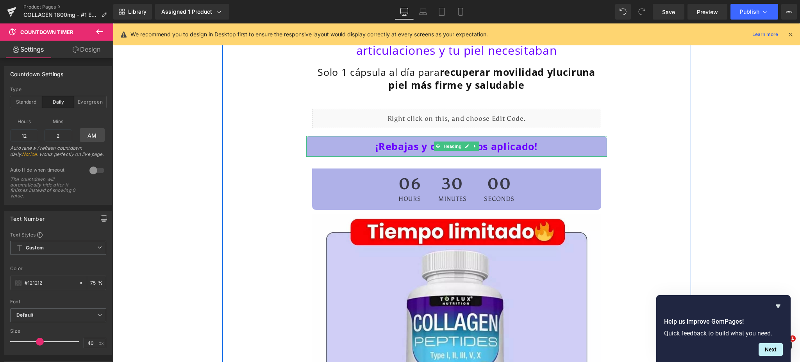
click at [329, 143] on h1 "¡Rebajas y descuentos aplicado!" at bounding box center [456, 146] width 297 height 13
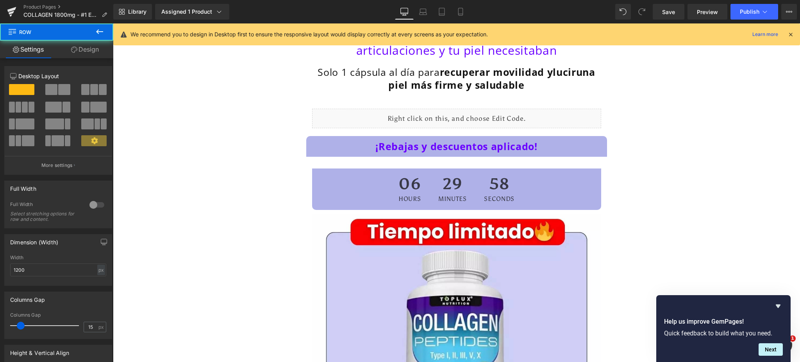
click at [583, 151] on h1 "¡Rebajas y descuentos aplicado!" at bounding box center [456, 146] width 297 height 13
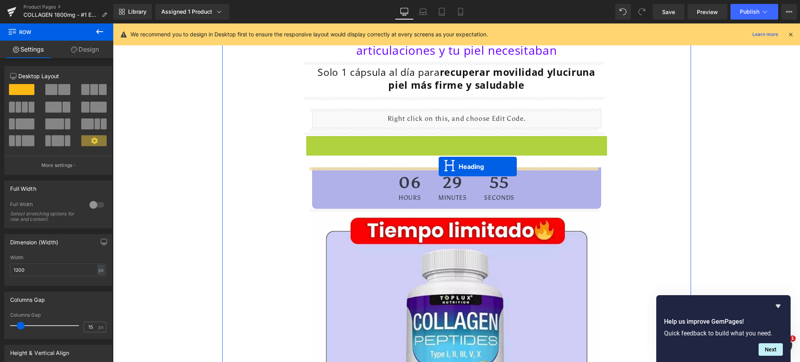
drag, startPoint x: 435, startPoint y: 144, endPoint x: 438, endPoint y: 166, distance: 22.9
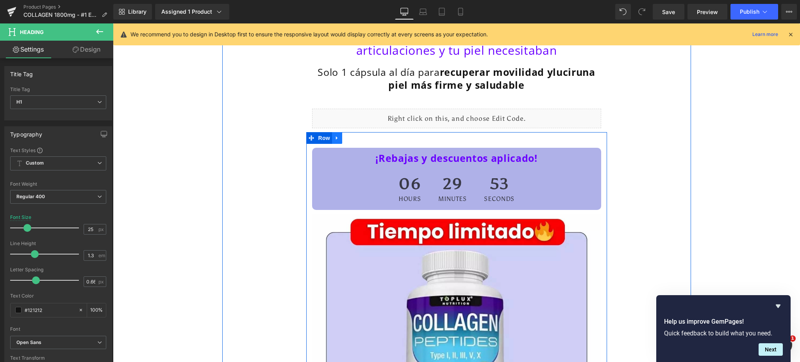
click at [336, 137] on icon at bounding box center [337, 138] width 2 height 4
click at [309, 138] on icon at bounding box center [310, 137] width 5 height 5
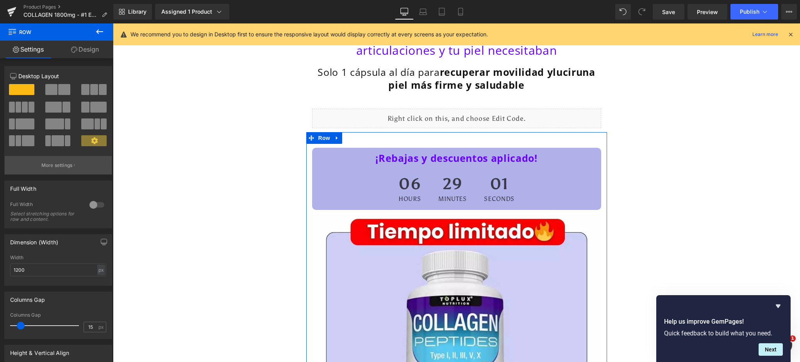
click at [66, 166] on p "More settings" at bounding box center [56, 165] width 31 height 7
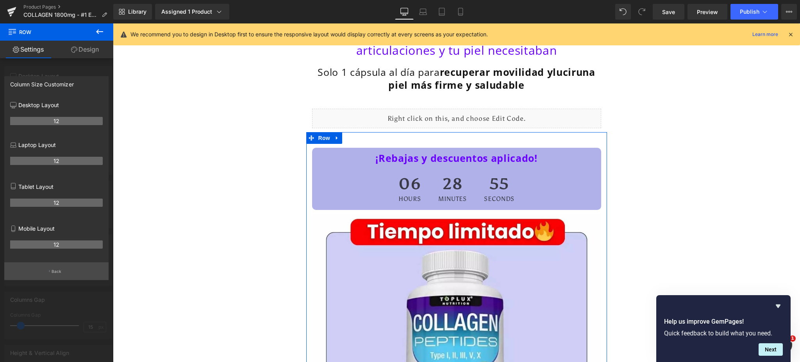
click at [56, 272] on p "Back" at bounding box center [57, 271] width 10 height 6
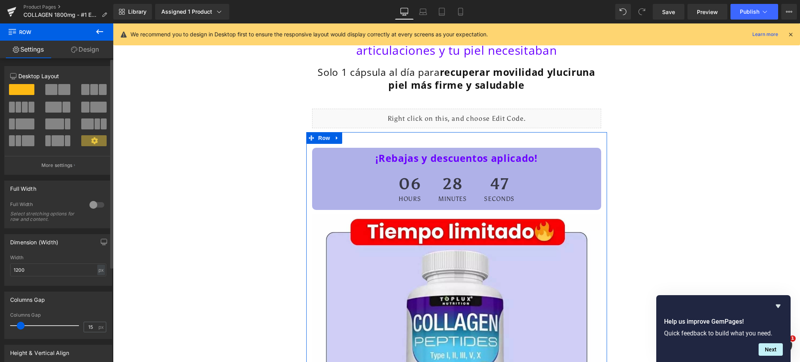
click at [92, 137] on icon at bounding box center [94, 140] width 7 height 7
click at [69, 163] on p "More settings" at bounding box center [56, 165] width 31 height 7
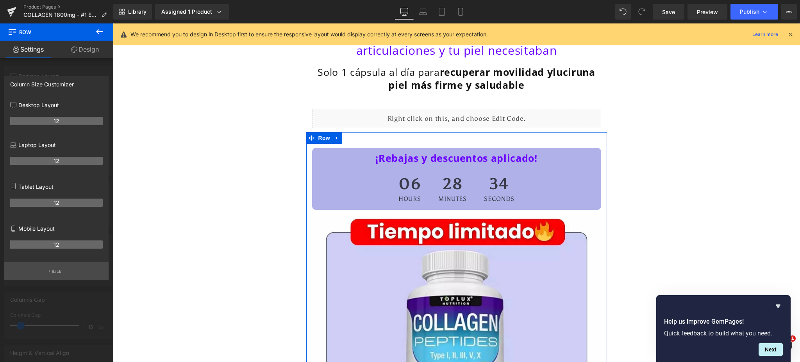
click at [52, 276] on button "Back" at bounding box center [56, 271] width 104 height 18
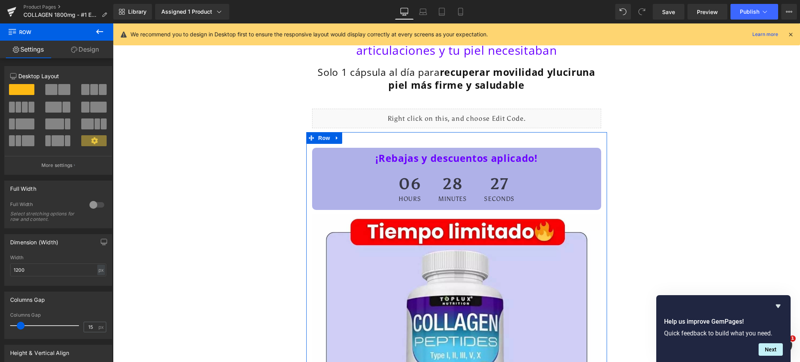
click at [82, 52] on link "Design" at bounding box center [85, 50] width 57 height 18
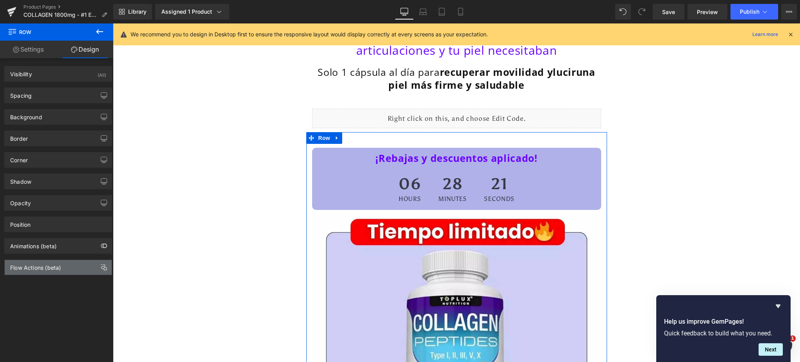
click at [73, 266] on div "Flow Actions (beta)" at bounding box center [58, 267] width 107 height 15
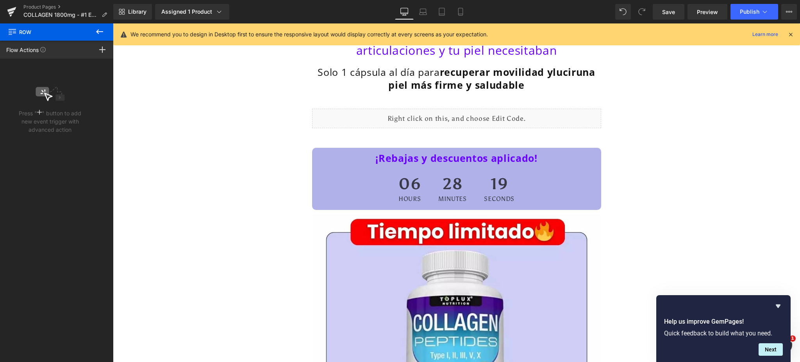
click at [102, 33] on icon at bounding box center [99, 31] width 9 height 9
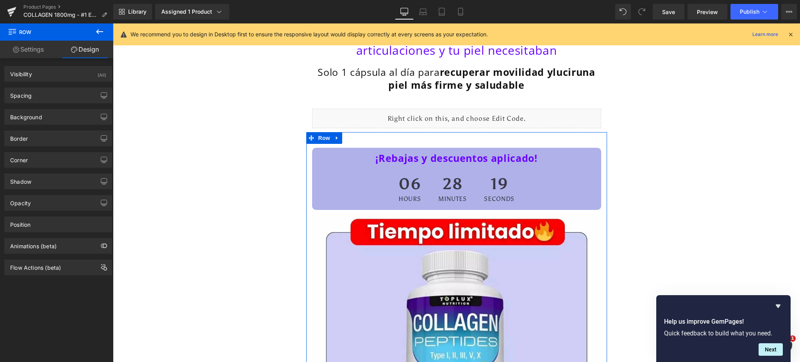
click at [41, 51] on link "Settings" at bounding box center [28, 50] width 57 height 18
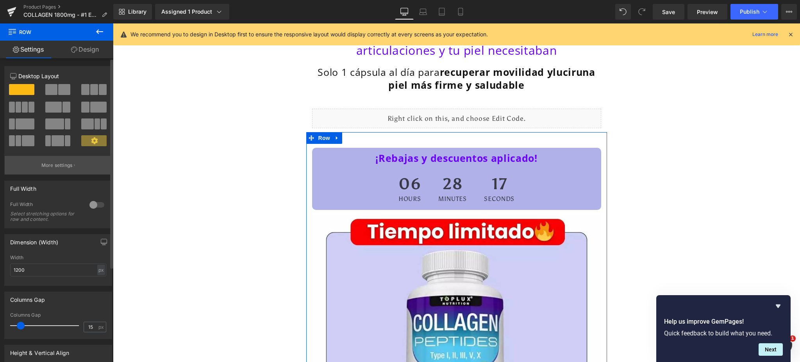
click at [65, 165] on p "More settings" at bounding box center [56, 165] width 31 height 7
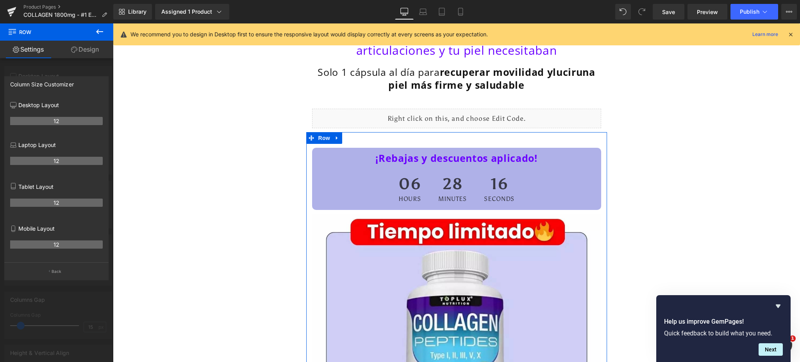
click at [61, 157] on th "12" at bounding box center [56, 161] width 93 height 8
click at [52, 244] on th "12" at bounding box center [56, 244] width 93 height 8
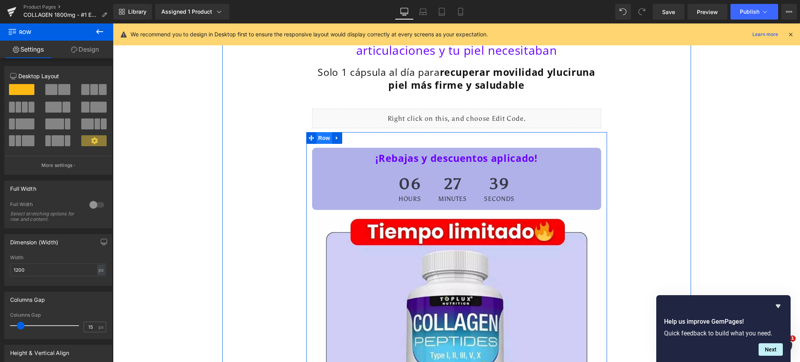
click at [321, 137] on span "Row" at bounding box center [324, 138] width 16 height 12
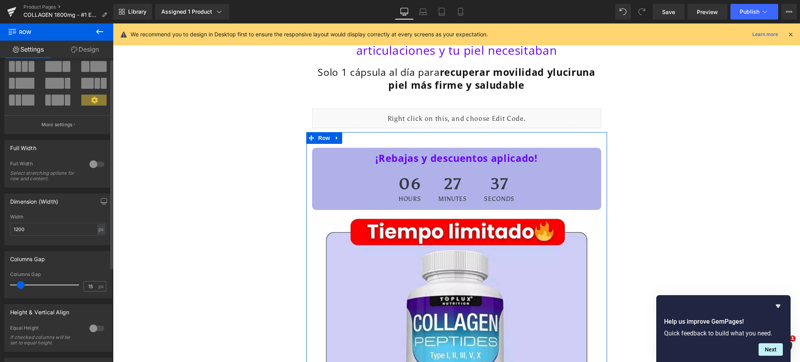
scroll to position [137, 0]
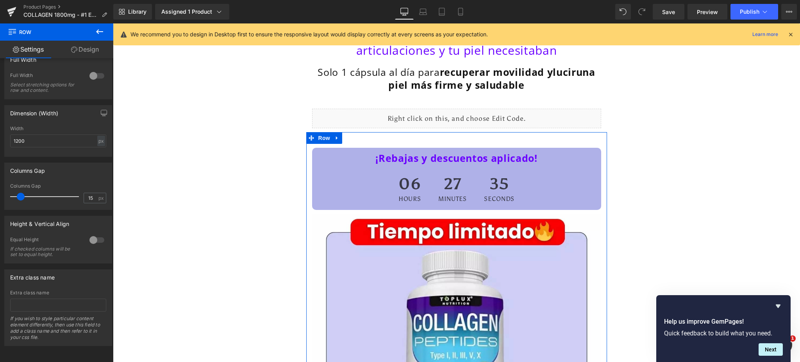
click at [80, 53] on link "Design" at bounding box center [85, 50] width 57 height 18
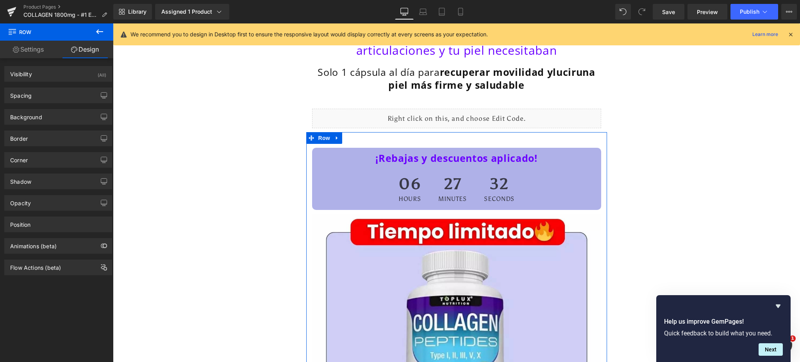
click at [46, 45] on link "Settings" at bounding box center [28, 50] width 57 height 18
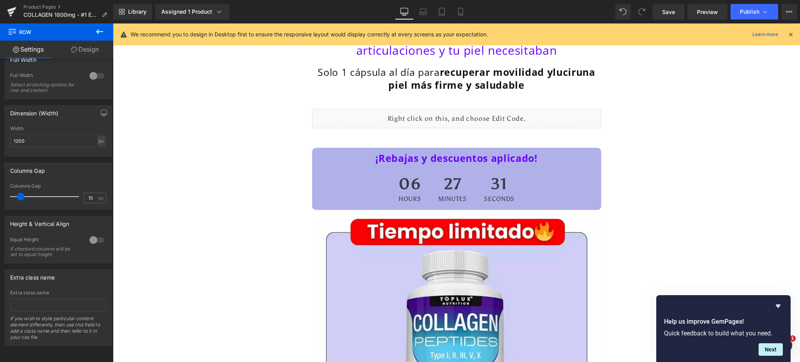
click at [14, 32] on icon at bounding box center [12, 30] width 7 height 7
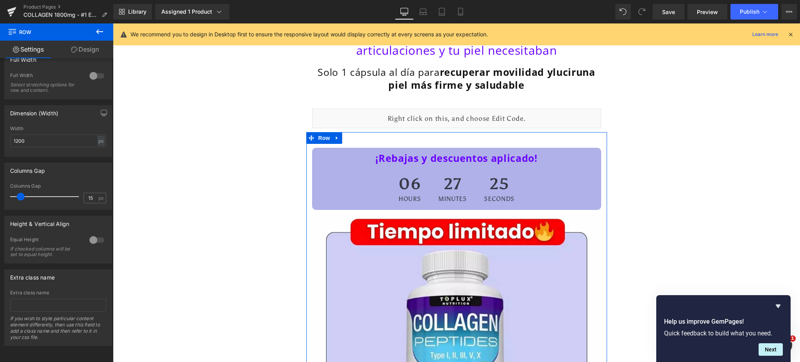
click at [71, 48] on icon at bounding box center [74, 49] width 6 height 6
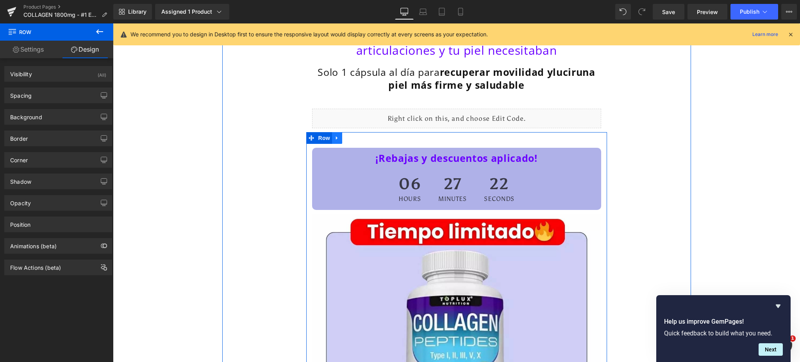
click at [336, 138] on icon at bounding box center [337, 138] width 2 height 4
click at [367, 140] on icon at bounding box center [368, 138] width 2 height 4
click at [334, 139] on icon at bounding box center [336, 138] width 5 height 6
click at [325, 138] on span "Row" at bounding box center [324, 138] width 16 height 12
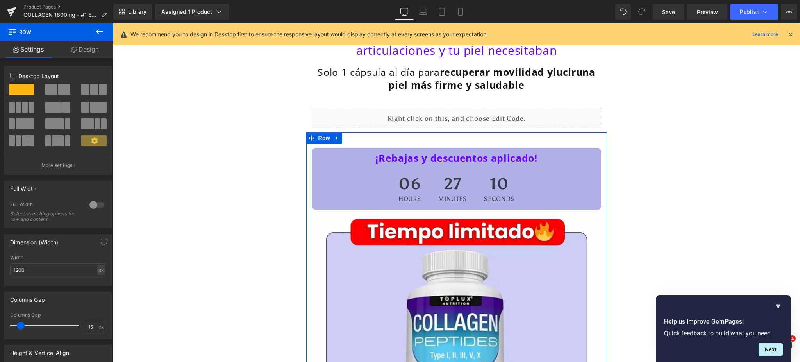
click at [72, 48] on icon at bounding box center [74, 49] width 6 height 6
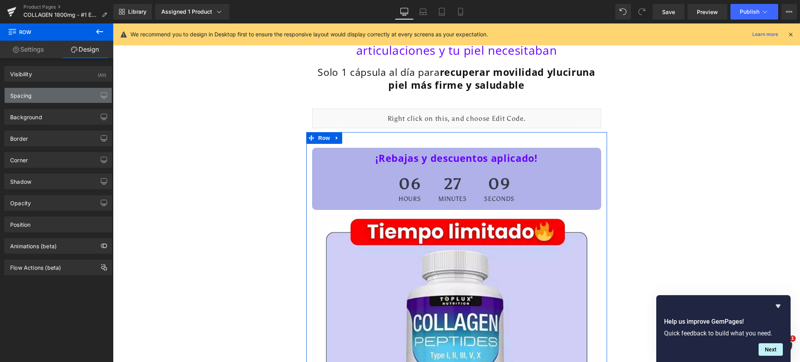
click at [47, 95] on div "Spacing" at bounding box center [58, 95] width 107 height 15
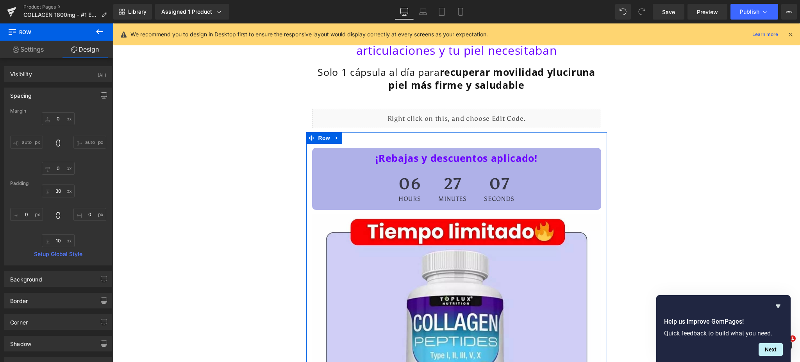
click at [36, 49] on link "Settings" at bounding box center [28, 50] width 57 height 18
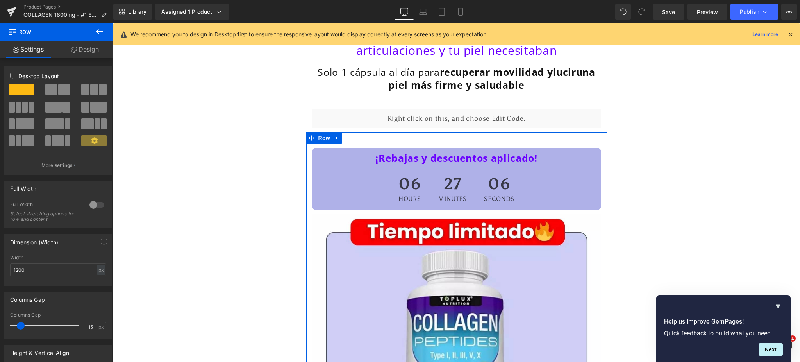
click at [74, 51] on icon at bounding box center [74, 49] width 6 height 6
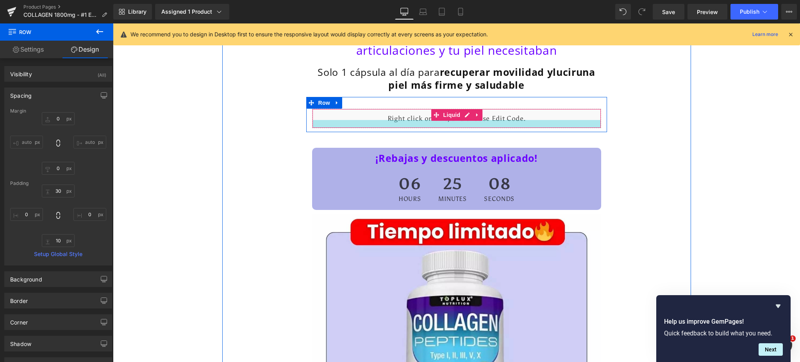
click at [495, 123] on div at bounding box center [456, 124] width 288 height 8
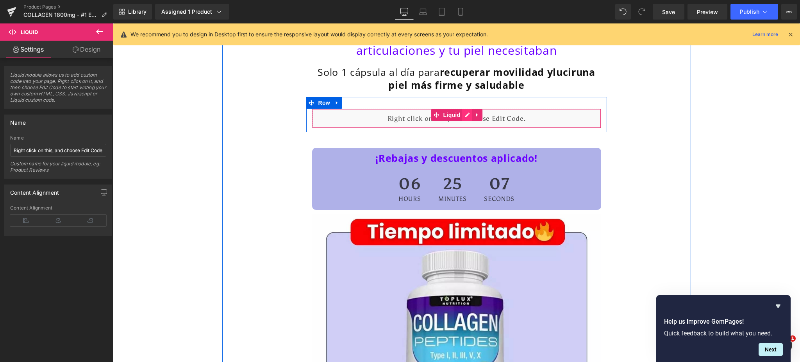
click at [463, 114] on div "Liquid" at bounding box center [456, 119] width 289 height 20
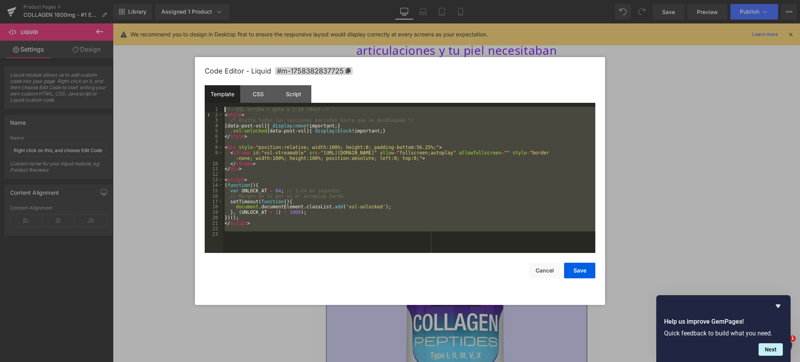
drag, startPoint x: 257, startPoint y: 230, endPoint x: 199, endPoint y: 102, distance: 140.5
click at [199, 102] on div "Code Editor - Liquid #m-1758382837725 Template CSS Script Data 1 2 3 4 5 6 7 8 …" at bounding box center [400, 181] width 410 height 248
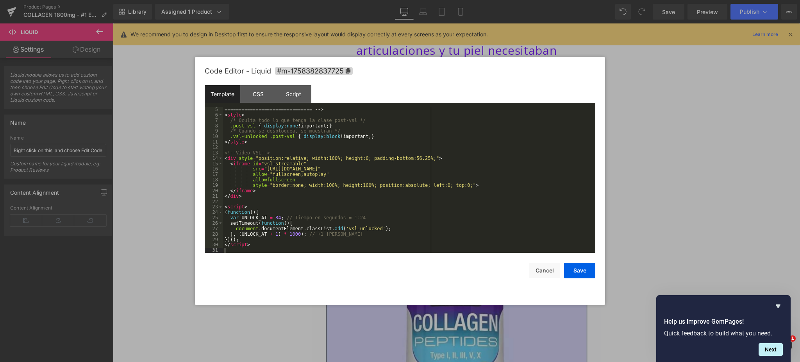
scroll to position [21, 0]
click at [577, 272] on button "Save" at bounding box center [579, 270] width 31 height 16
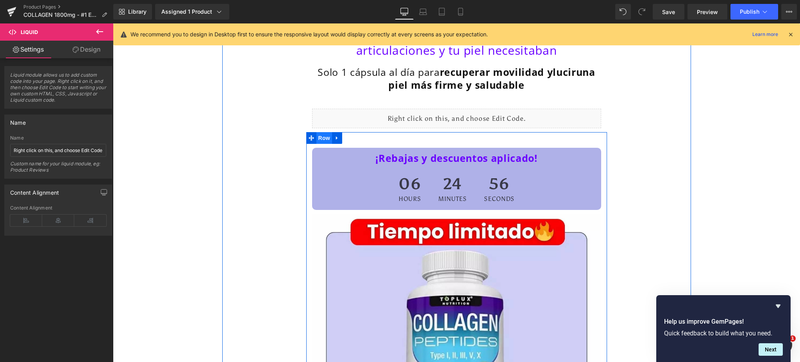
click at [316, 138] on span "Row" at bounding box center [324, 138] width 16 height 12
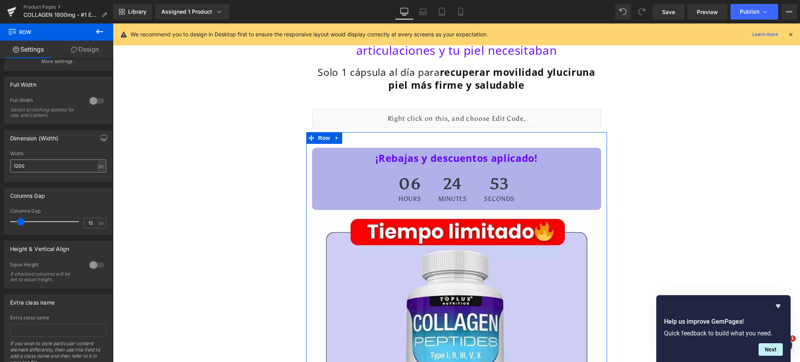
scroll to position [137, 0]
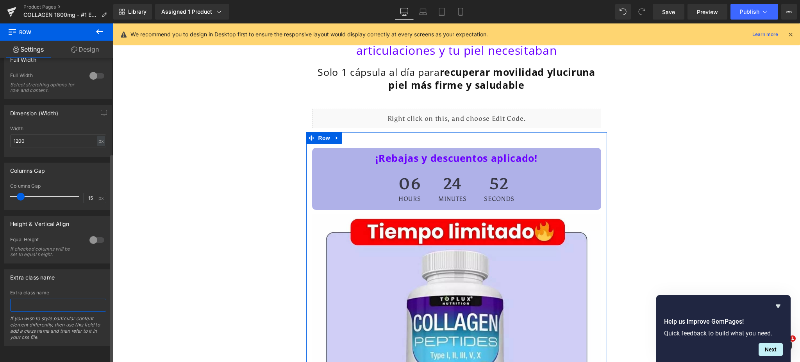
click at [52, 298] on input "text" at bounding box center [58, 304] width 96 height 13
paste input "post-vsl"
type input "post-vsl"
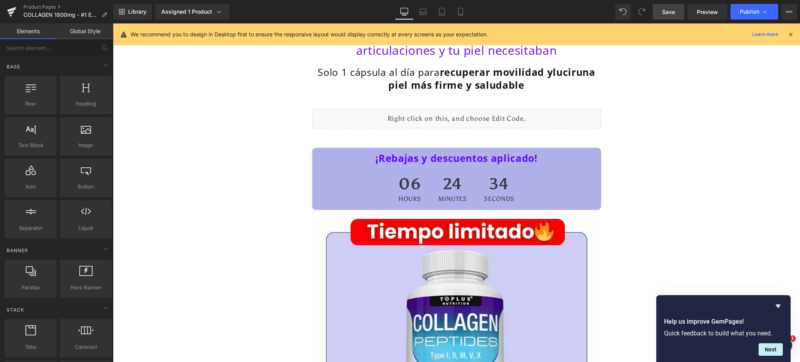
click at [664, 15] on span "Save" at bounding box center [668, 12] width 13 height 8
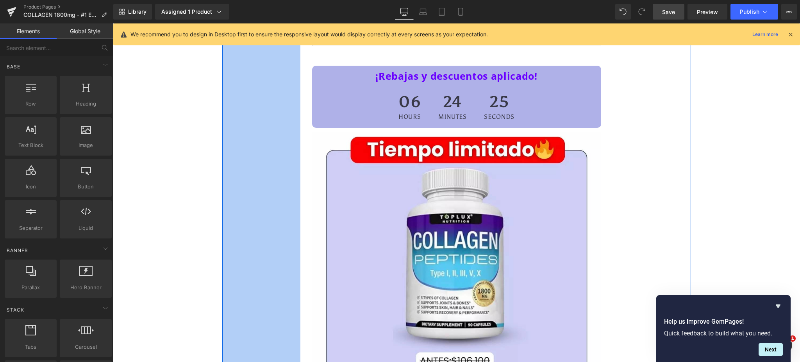
scroll to position [0, 0]
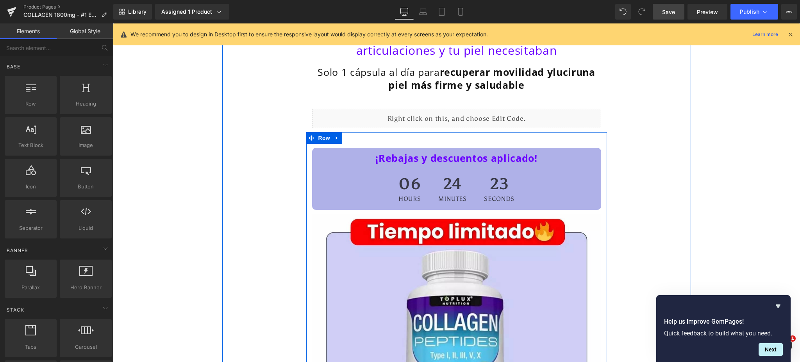
click at [306, 153] on div "¡Rebajas y descuentos aplicado! Heading 06 Hours 24 Minutes 23 Seconds Countdow…" at bounding box center [456, 333] width 301 height 378
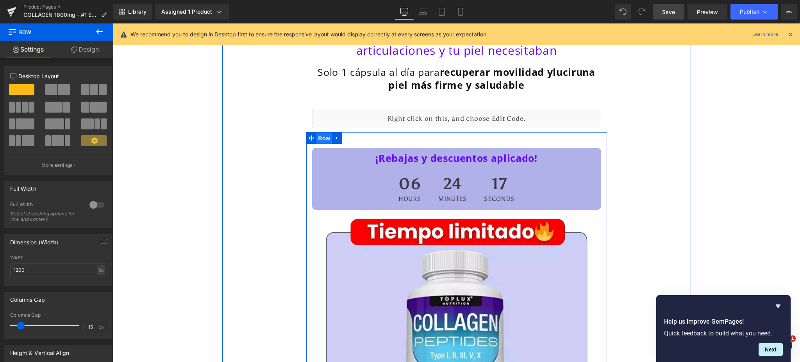
click at [316, 141] on span "Row" at bounding box center [324, 138] width 16 height 12
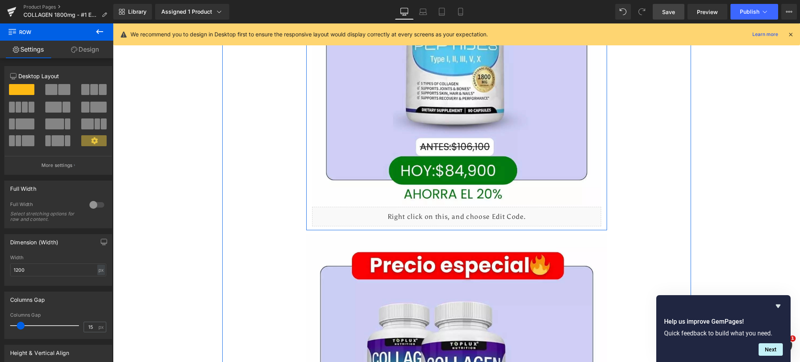
scroll to position [312, 0]
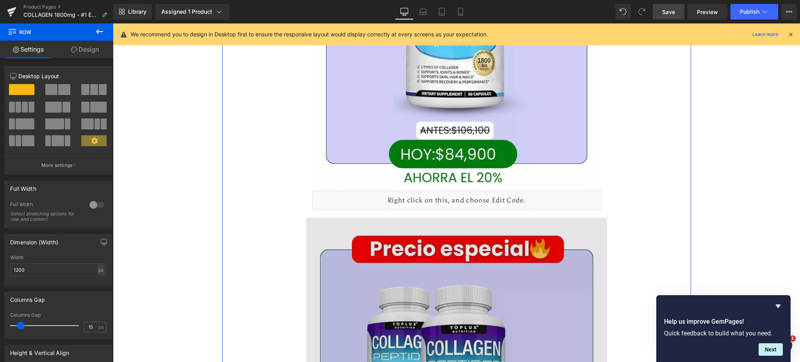
click at [308, 221] on img at bounding box center [456, 367] width 301 height 301
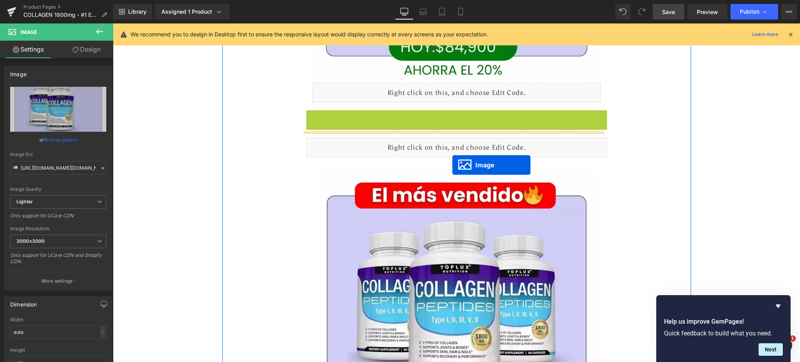
scroll to position [364, 0]
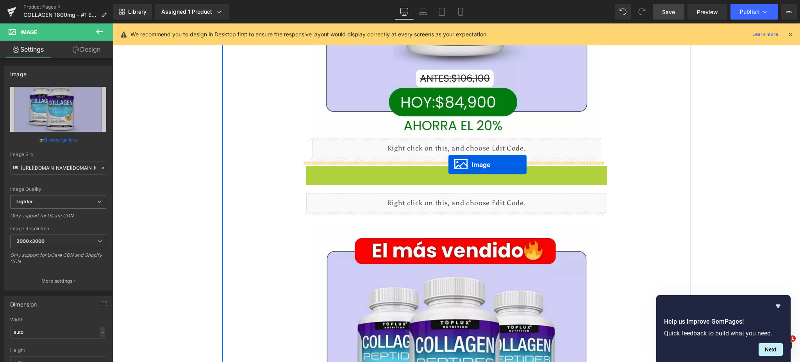
drag, startPoint x: 441, startPoint y: 209, endPoint x: 448, endPoint y: 164, distance: 45.5
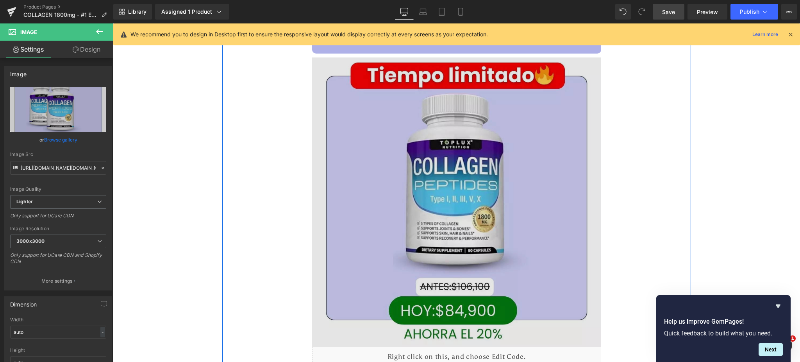
scroll to position [0, 0]
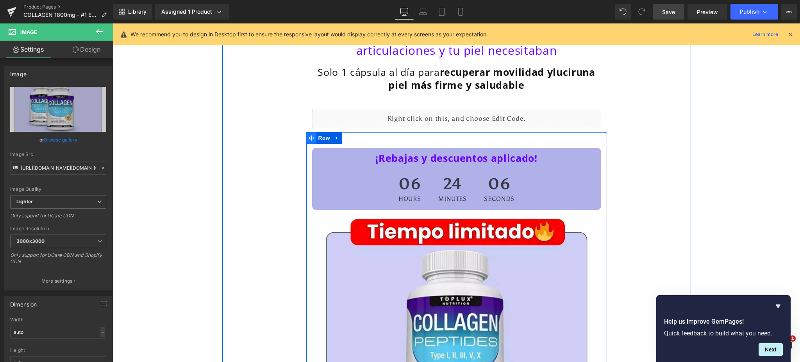
click at [308, 137] on icon at bounding box center [310, 138] width 5 height 6
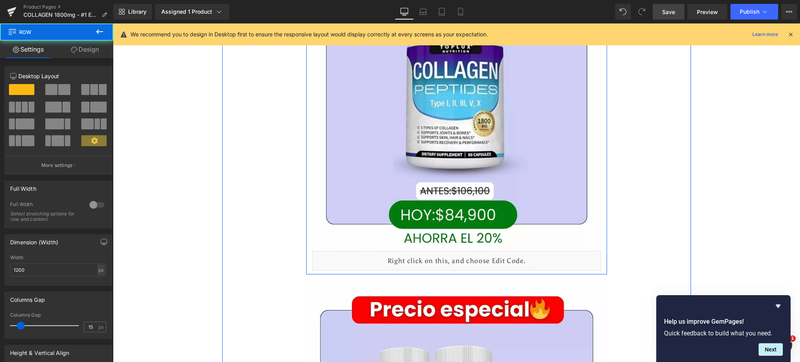
scroll to position [312, 0]
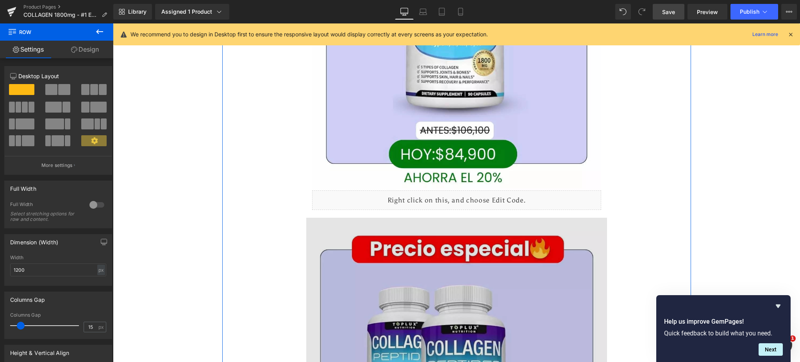
click at [315, 230] on img at bounding box center [456, 367] width 301 height 301
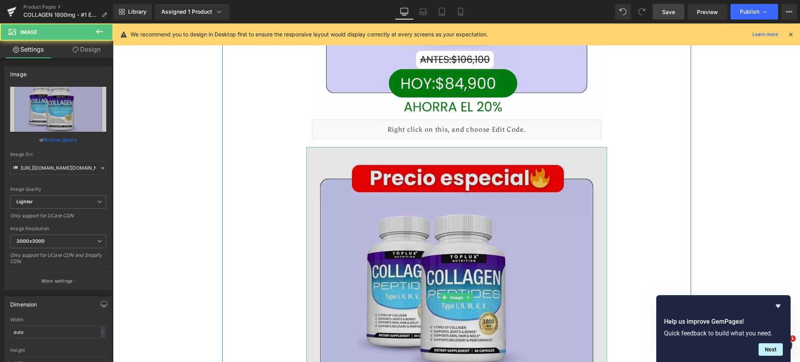
scroll to position [416, 0]
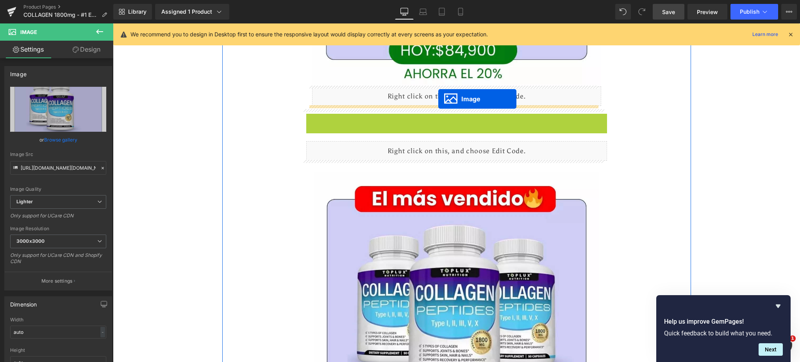
drag, startPoint x: 438, startPoint y: 262, endPoint x: 438, endPoint y: 99, distance: 163.2
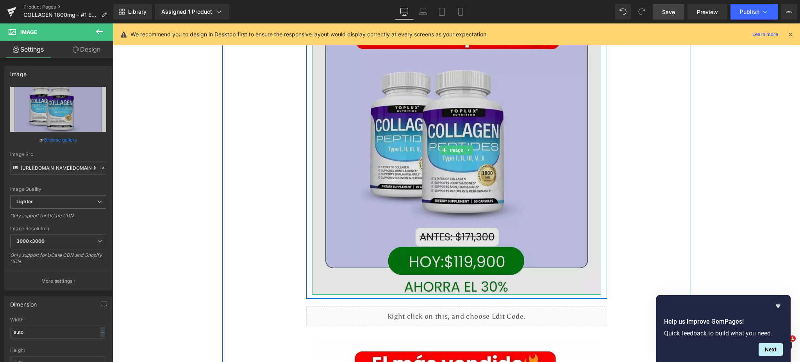
scroll to position [625, 0]
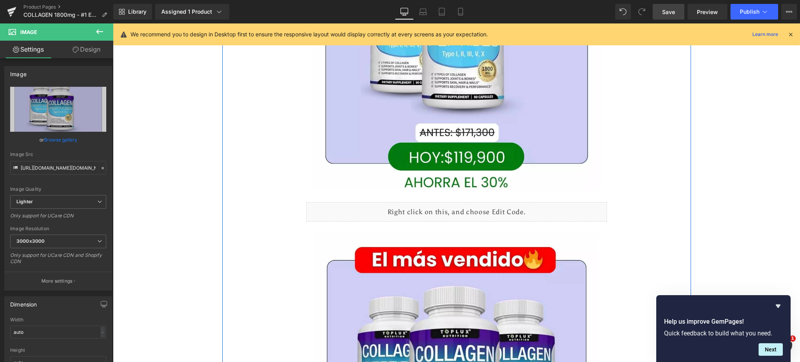
click at [364, 209] on div "Liquid" at bounding box center [456, 212] width 301 height 20
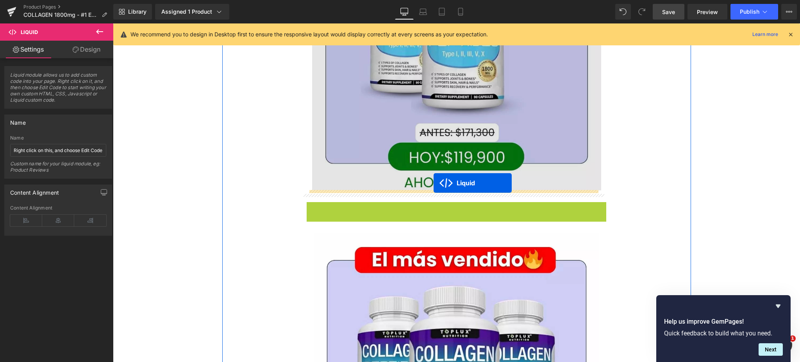
drag, startPoint x: 430, startPoint y: 210, endPoint x: 433, endPoint y: 183, distance: 27.5
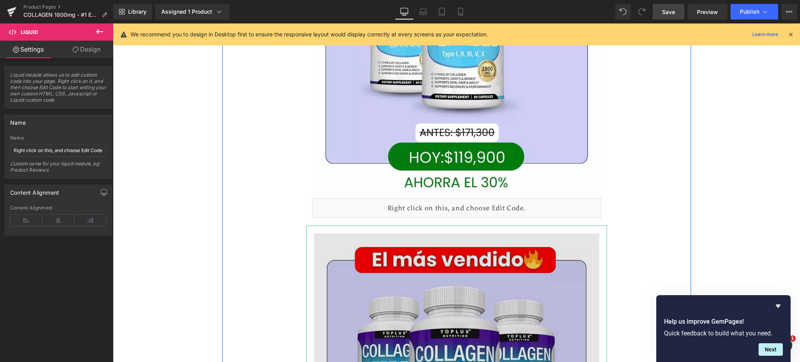
scroll to position [729, 0]
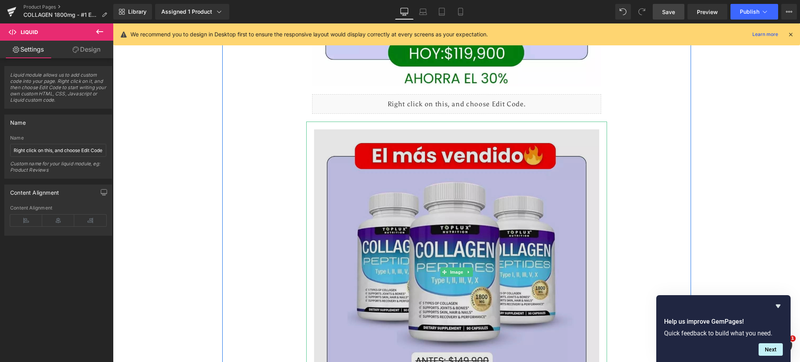
click at [376, 219] on img at bounding box center [456, 271] width 301 height 301
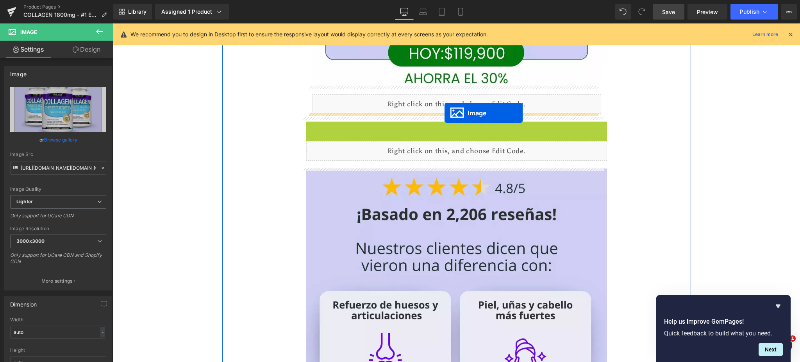
drag, startPoint x: 439, startPoint y: 266, endPoint x: 444, endPoint y: 113, distance: 153.1
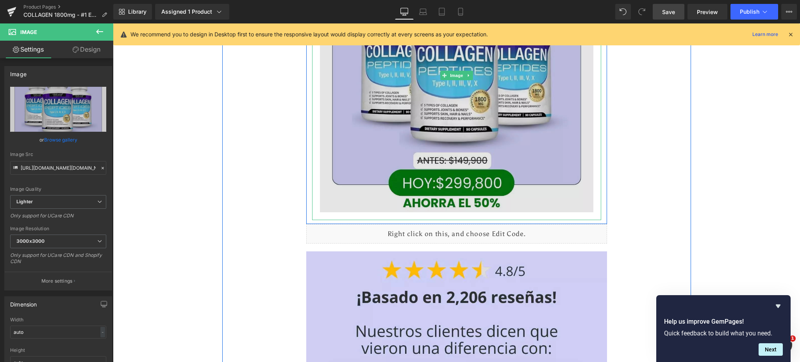
scroll to position [937, 0]
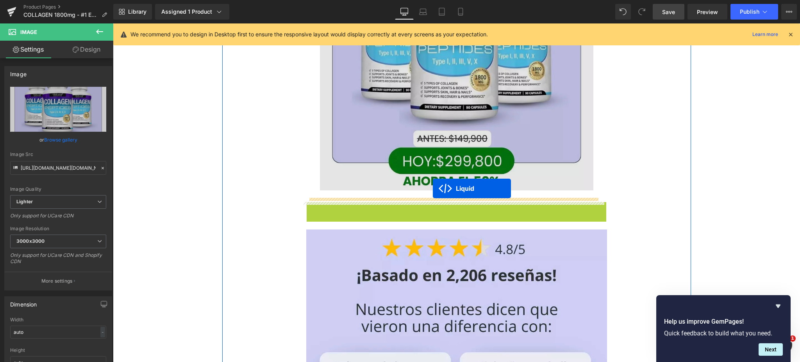
drag, startPoint x: 431, startPoint y: 206, endPoint x: 433, endPoint y: 188, distance: 17.6
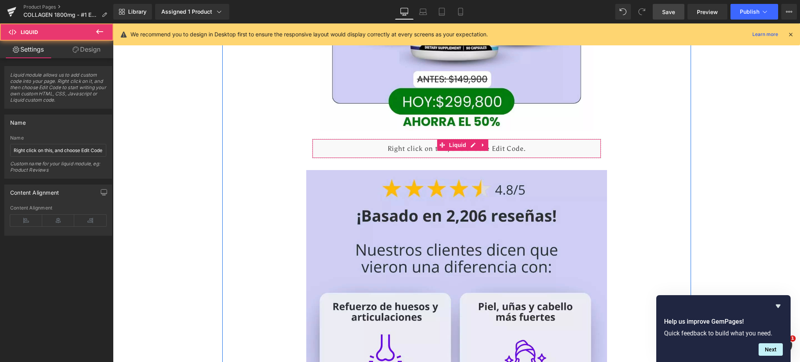
scroll to position [1041, 0]
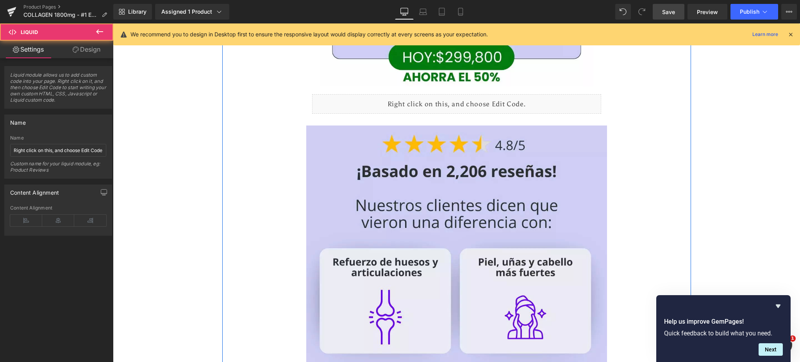
click at [426, 203] on img at bounding box center [456, 306] width 301 height 362
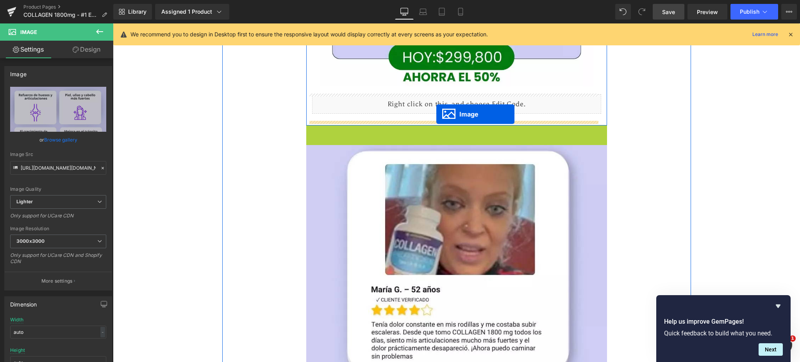
drag, startPoint x: 440, startPoint y: 303, endPoint x: 436, endPoint y: 114, distance: 189.0
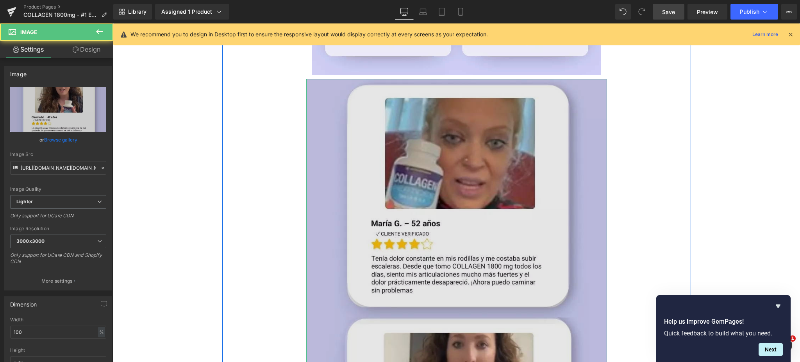
scroll to position [1562, 0]
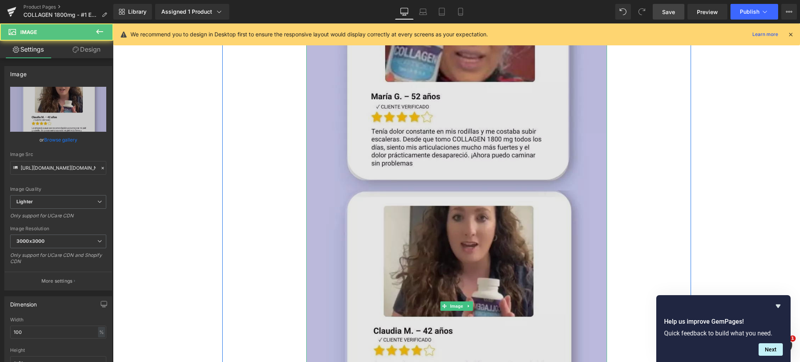
click at [446, 119] on img at bounding box center [456, 305] width 301 height 707
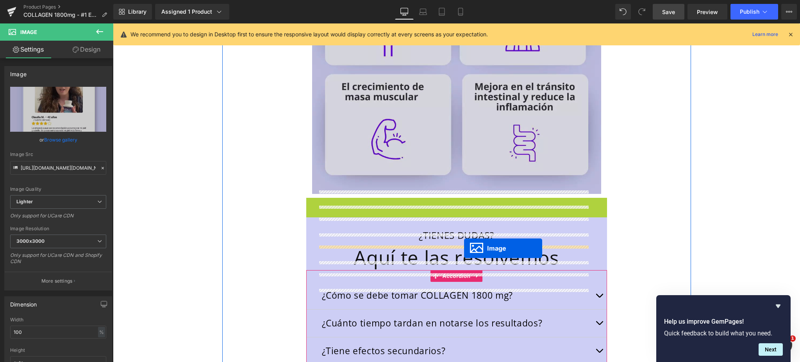
scroll to position [1249, 0]
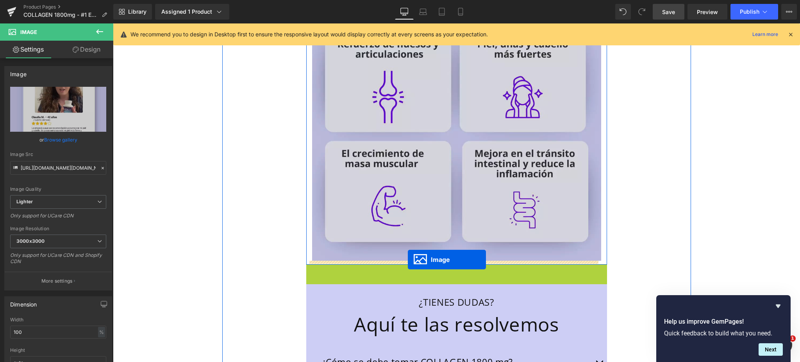
drag, startPoint x: 437, startPoint y: 306, endPoint x: 408, endPoint y: 259, distance: 55.8
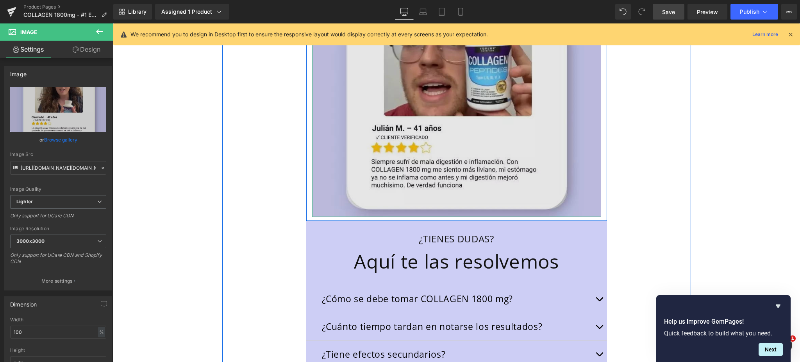
scroll to position [2030, 0]
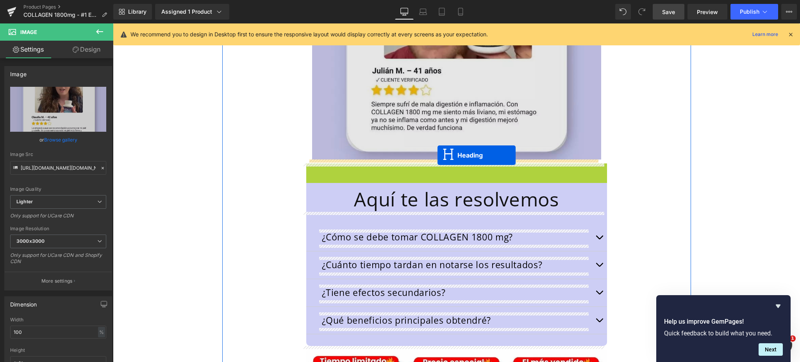
drag, startPoint x: 434, startPoint y: 173, endPoint x: 437, endPoint y: 155, distance: 18.7
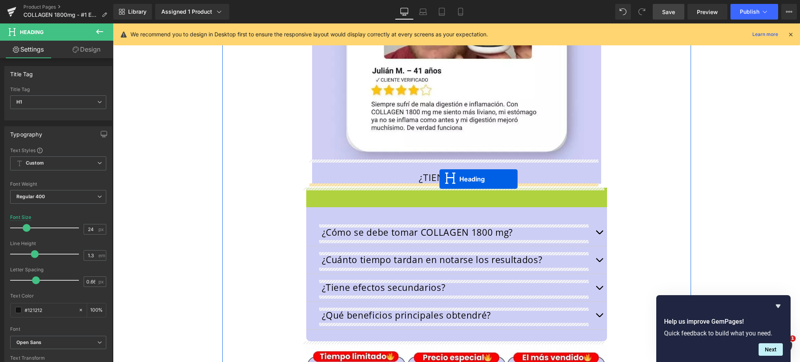
drag, startPoint x: 433, startPoint y: 201, endPoint x: 439, endPoint y: 179, distance: 23.5
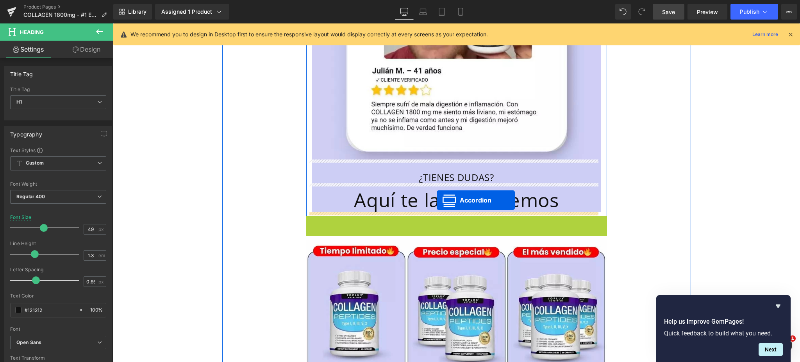
drag, startPoint x: 429, startPoint y: 222, endPoint x: 437, endPoint y: 200, distance: 22.7
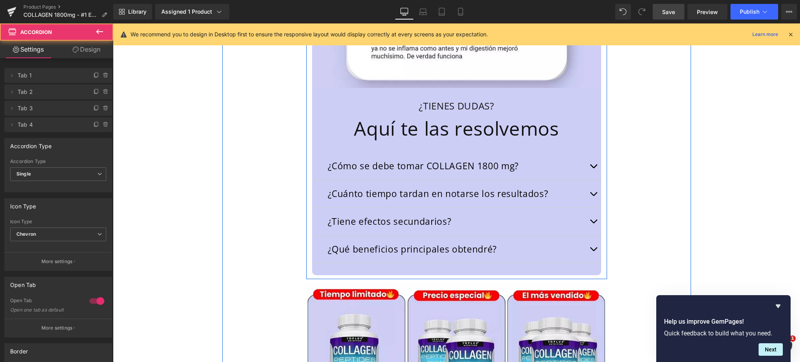
scroll to position [2186, 0]
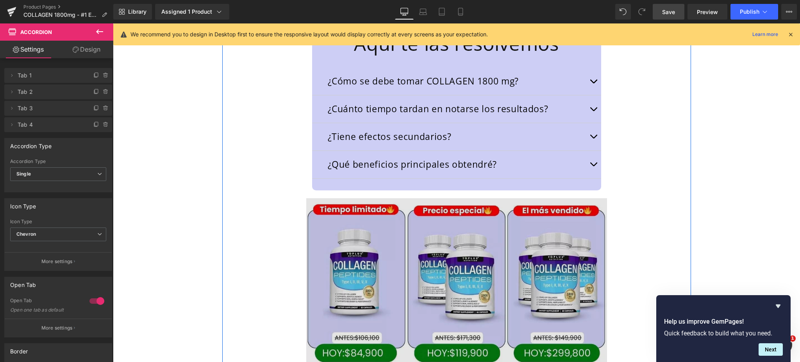
click at [400, 205] on img at bounding box center [456, 286] width 301 height 185
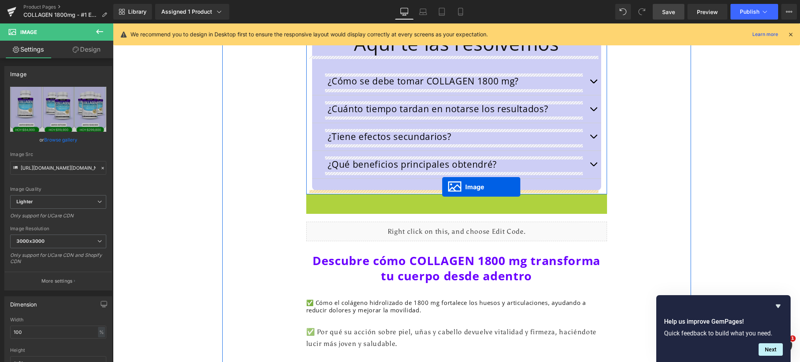
drag, startPoint x: 438, startPoint y: 286, endPoint x: 442, endPoint y: 187, distance: 99.2
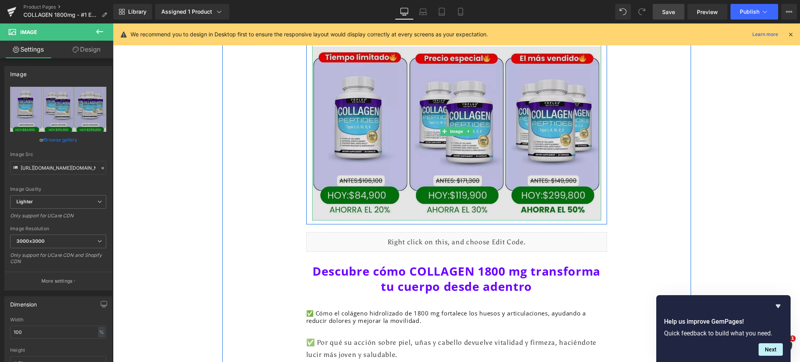
scroll to position [2395, 0]
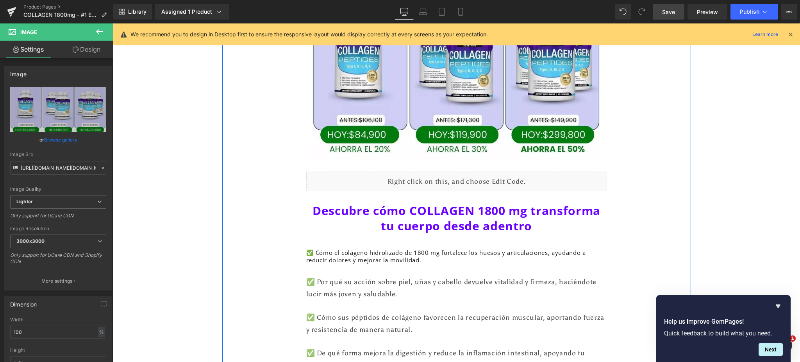
click at [435, 180] on div "Liquid" at bounding box center [456, 181] width 301 height 20
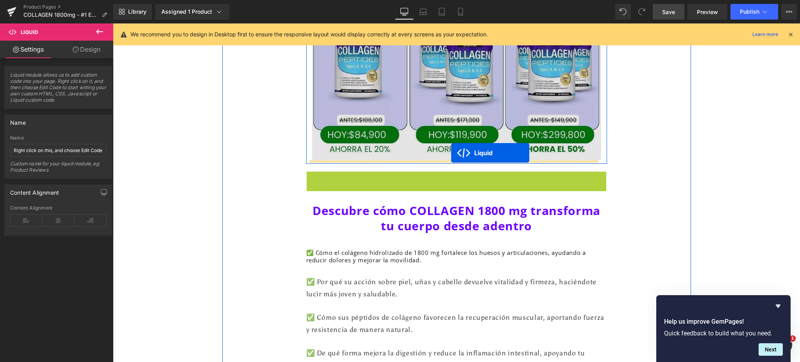
drag, startPoint x: 431, startPoint y: 177, endPoint x: 451, endPoint y: 153, distance: 31.1
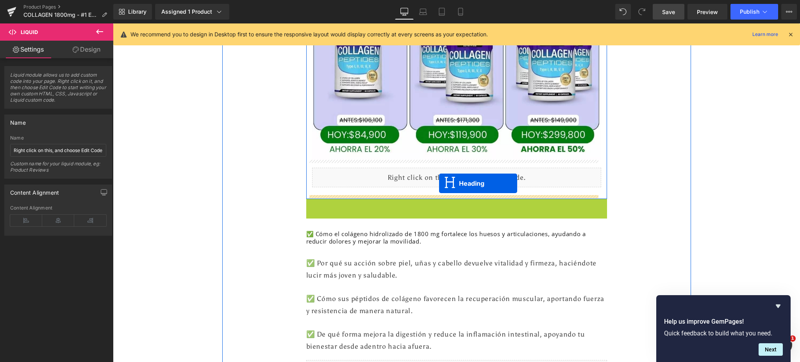
drag, startPoint x: 435, startPoint y: 216, endPoint x: 439, endPoint y: 183, distance: 33.5
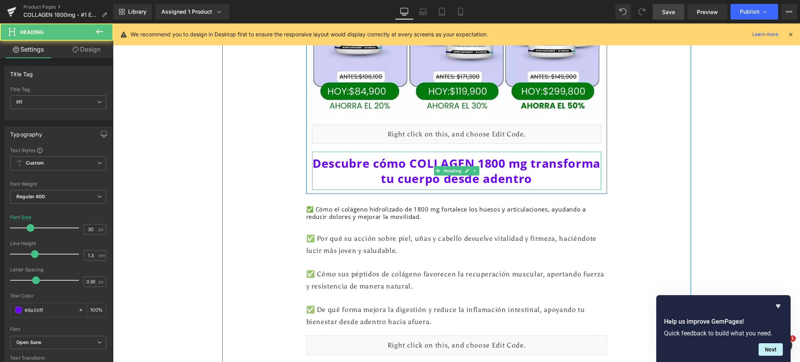
scroll to position [2499, 0]
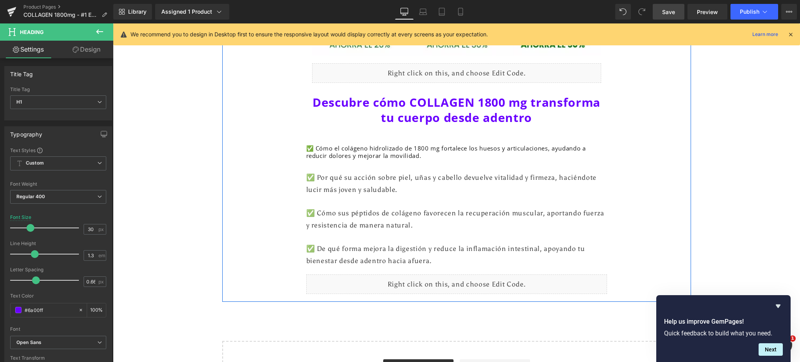
click at [445, 217] on div "✅ Cómo sus péptidos de colágeno favorecen la recuperación muscular, aportando f…" at bounding box center [456, 219] width 301 height 24
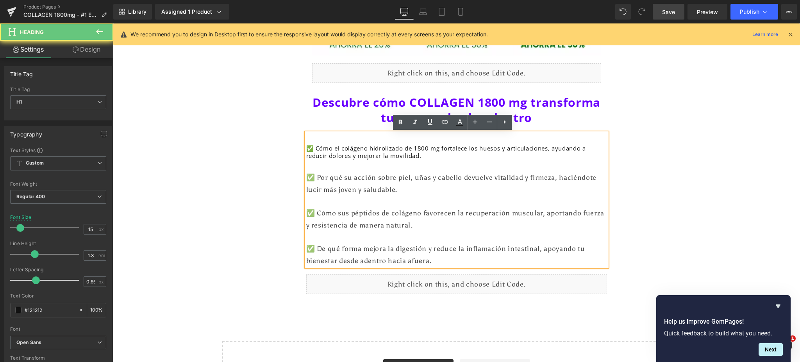
click at [444, 192] on div "✅ Por qué su acción sobre piel, uñas y cabello devuelve vitalidad y firmeza, ha…" at bounding box center [456, 183] width 301 height 24
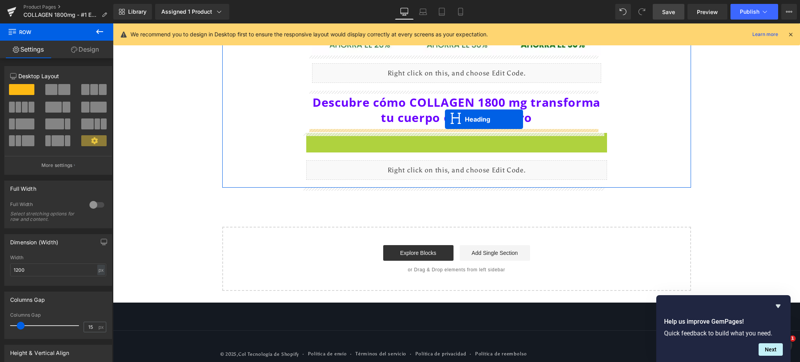
drag, startPoint x: 430, startPoint y: 199, endPoint x: 445, endPoint y: 119, distance: 81.3
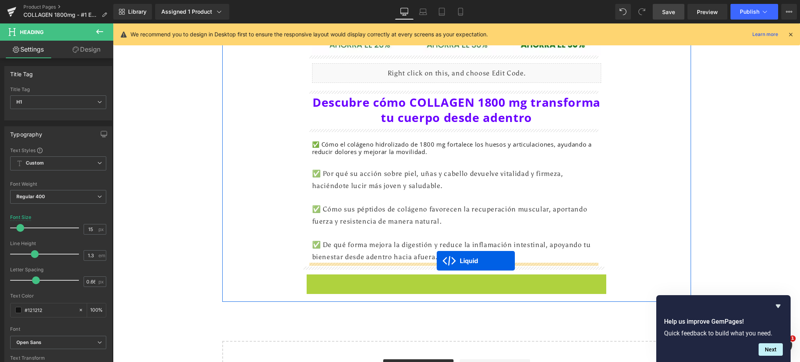
drag, startPoint x: 431, startPoint y: 281, endPoint x: 437, endPoint y: 260, distance: 20.9
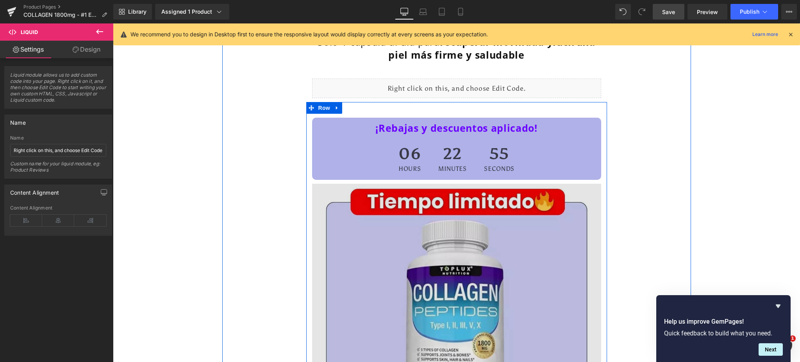
scroll to position [0, 0]
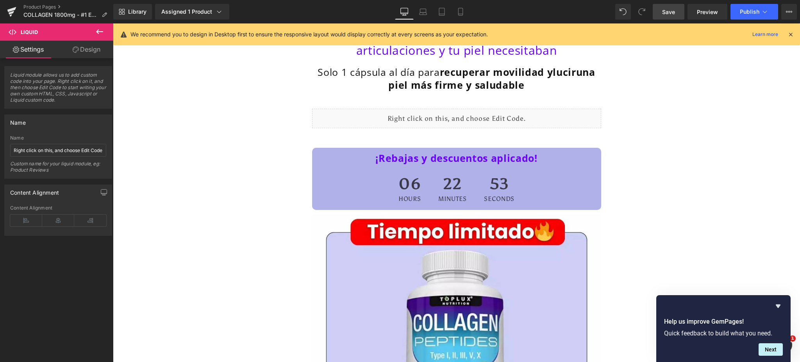
click at [671, 11] on span "Save" at bounding box center [668, 12] width 13 height 8
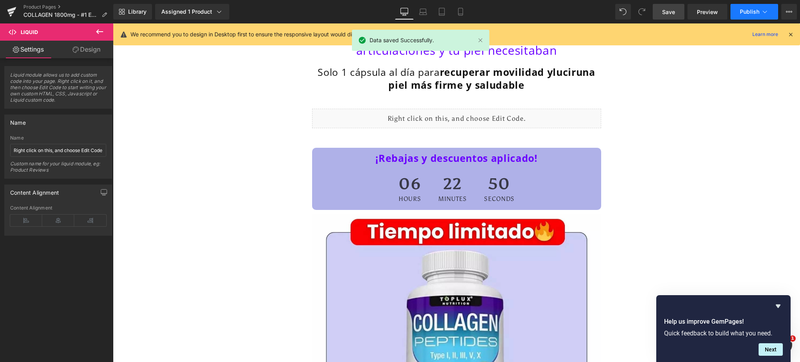
click at [740, 9] on span "Publish" at bounding box center [750, 12] width 20 height 6
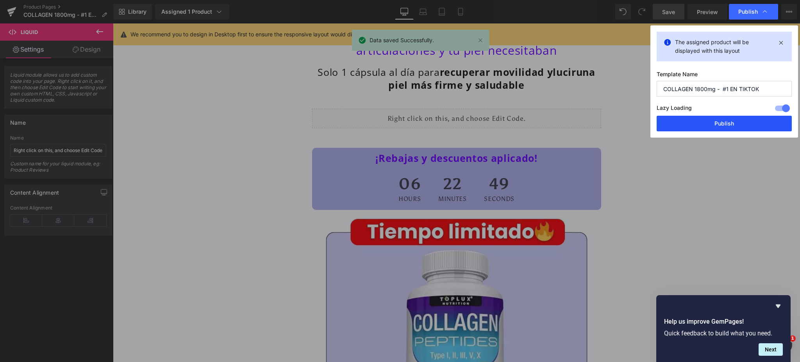
drag, startPoint x: 706, startPoint y: 127, endPoint x: 382, endPoint y: 132, distance: 324.1
click at [706, 127] on button "Publish" at bounding box center [723, 124] width 135 height 16
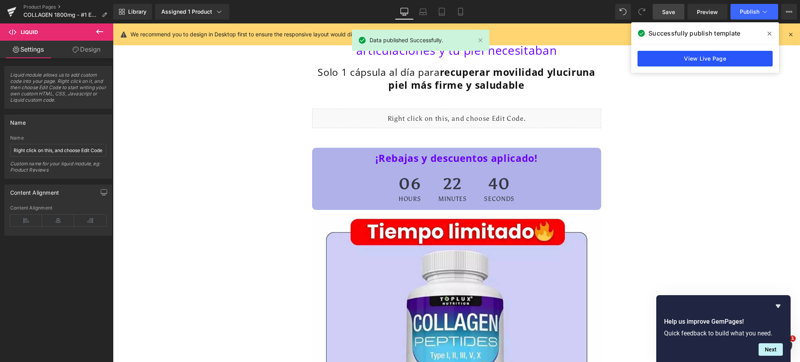
click at [683, 61] on link "View Live Page" at bounding box center [704, 59] width 135 height 16
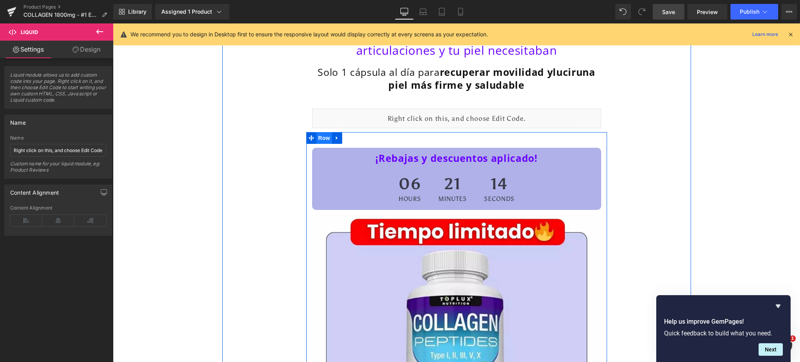
click at [324, 139] on span "Row" at bounding box center [324, 138] width 16 height 12
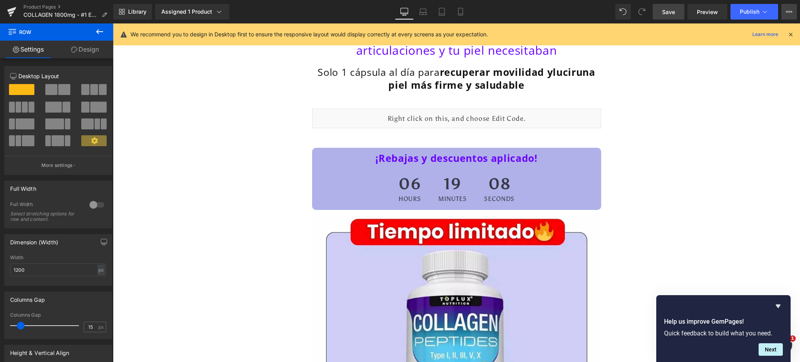
click at [791, 9] on icon at bounding box center [789, 12] width 6 height 6
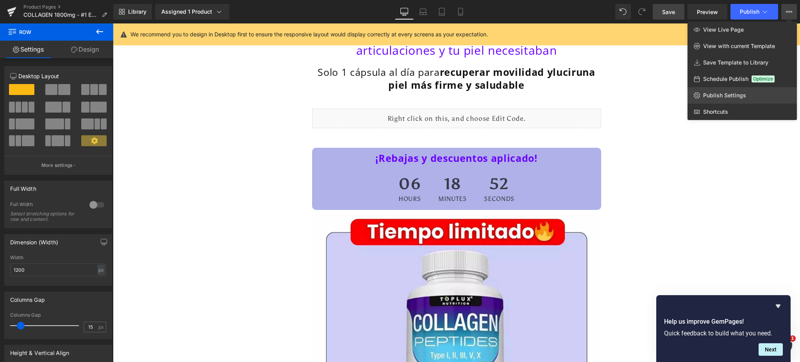
click at [723, 98] on span "Publish Settings" at bounding box center [724, 95] width 43 height 7
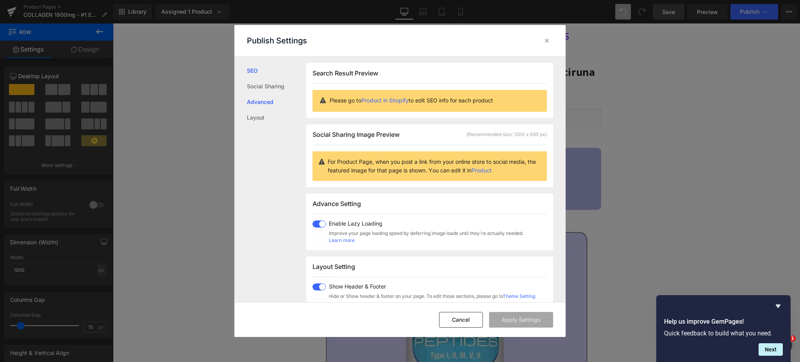
click at [267, 102] on link "Advanced" at bounding box center [276, 102] width 59 height 16
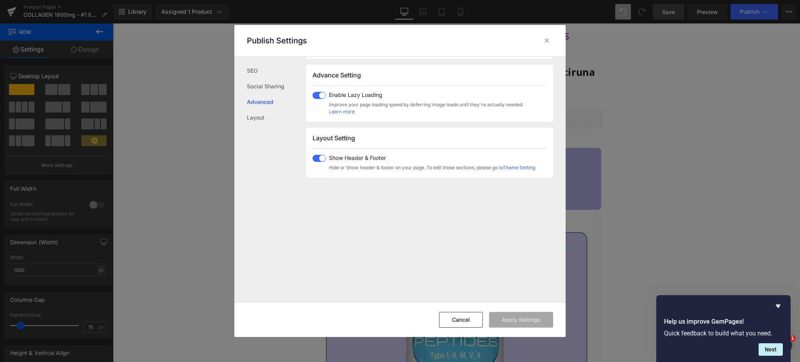
scroll to position [130, 0]
click at [271, 83] on link "Social Sharing" at bounding box center [276, 86] width 59 height 16
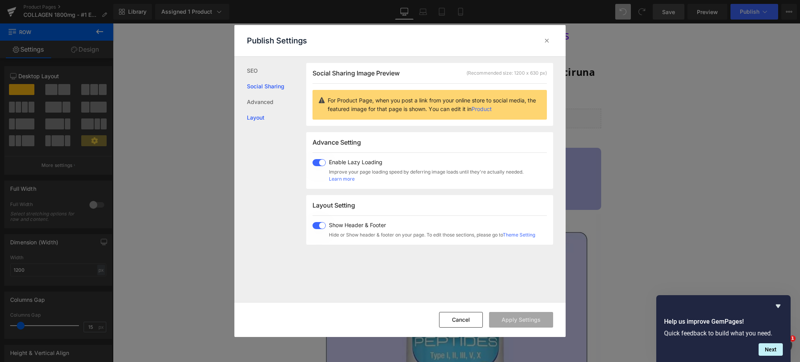
click at [257, 112] on link "Layout" at bounding box center [276, 118] width 59 height 16
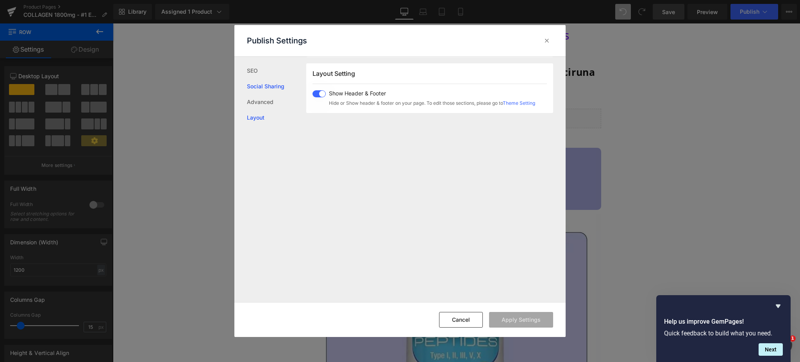
click at [257, 84] on link "Social Sharing" at bounding box center [276, 86] width 59 height 16
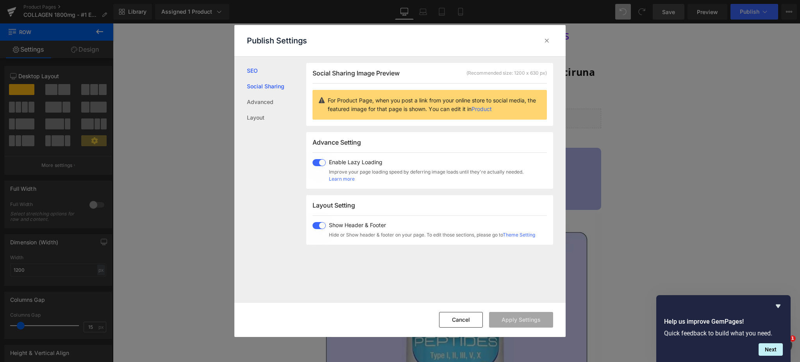
click at [251, 71] on link "SEO" at bounding box center [276, 71] width 59 height 16
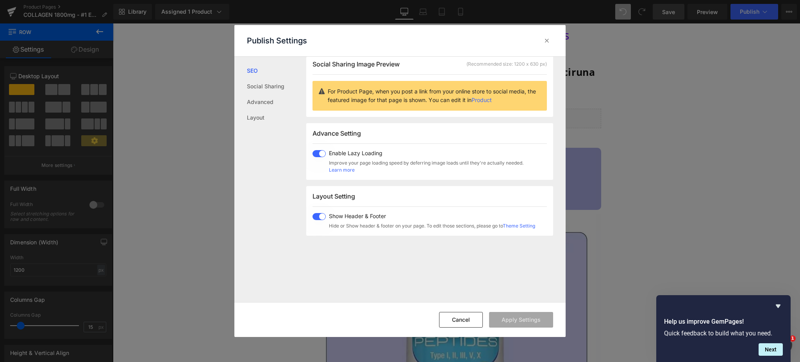
scroll to position [0, 0]
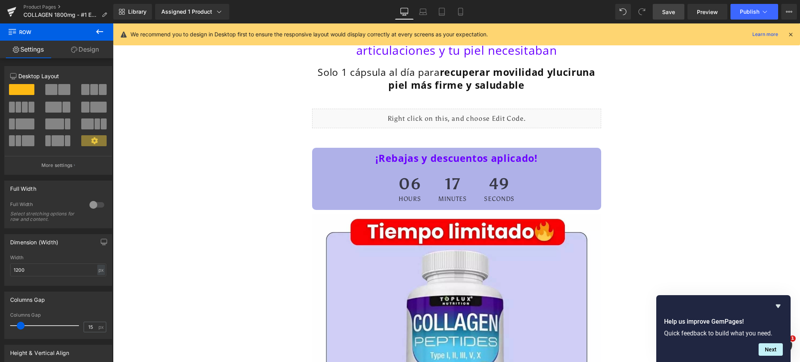
drag, startPoint x: 765, startPoint y: 164, endPoint x: 652, endPoint y: 141, distance: 115.2
click at [793, 9] on button "View Live Page View with current Template Save Template to Library Schedule Pub…" at bounding box center [789, 12] width 16 height 16
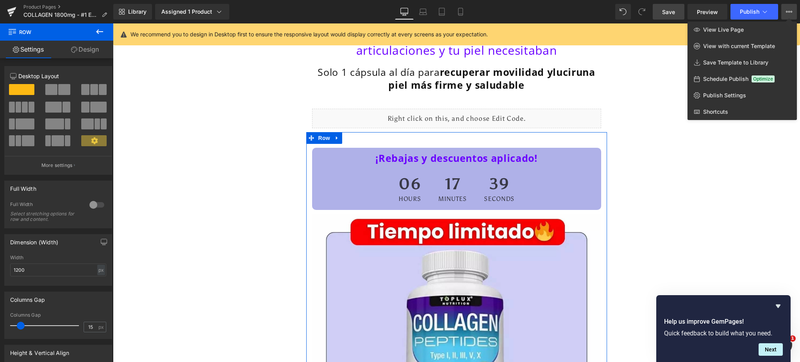
click at [40, 52] on link "Settings" at bounding box center [28, 50] width 57 height 18
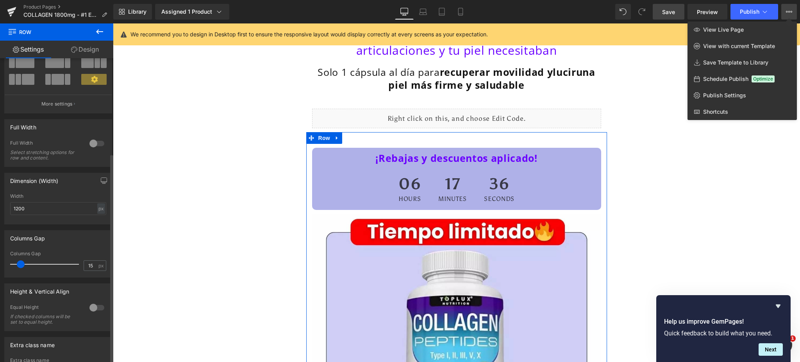
scroll to position [0, 0]
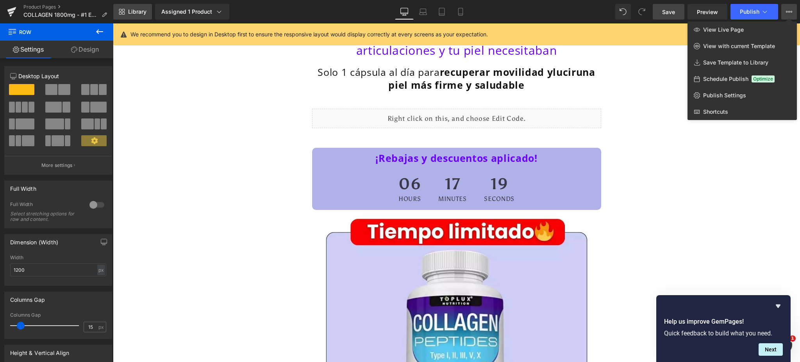
click at [121, 12] on icon at bounding box center [122, 12] width 6 height 6
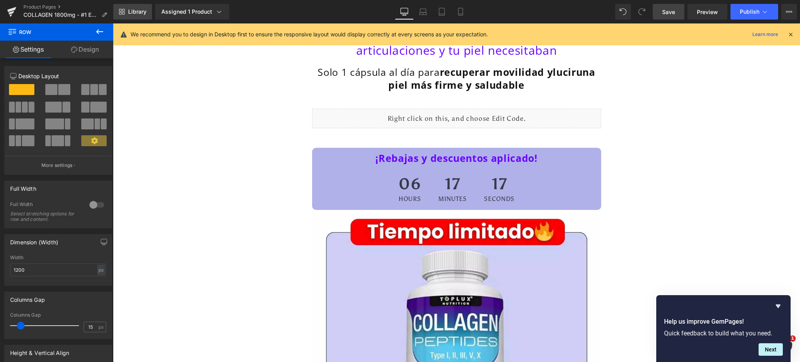
click at [129, 10] on span "Library" at bounding box center [137, 11] width 18 height 7
click at [125, 9] on link "Library" at bounding box center [132, 12] width 39 height 16
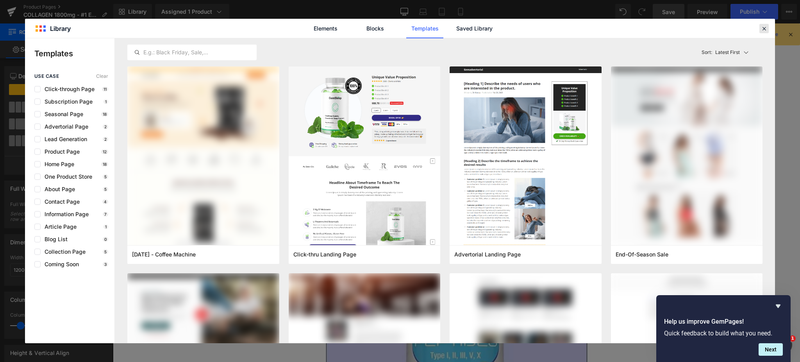
click at [763, 30] on icon at bounding box center [763, 28] width 7 height 7
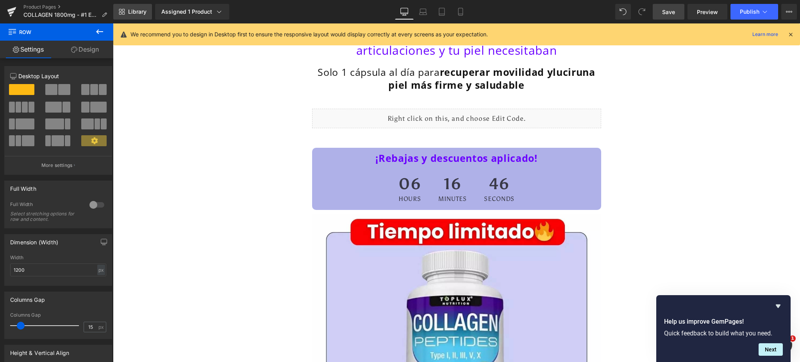
click at [130, 11] on span "Library" at bounding box center [137, 11] width 18 height 7
click at [141, 15] on link "Library" at bounding box center [132, 12] width 39 height 16
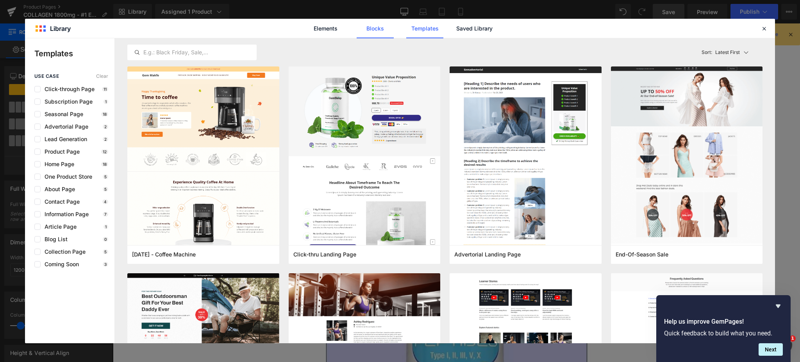
click at [375, 36] on link "Blocks" at bounding box center [374, 29] width 37 height 20
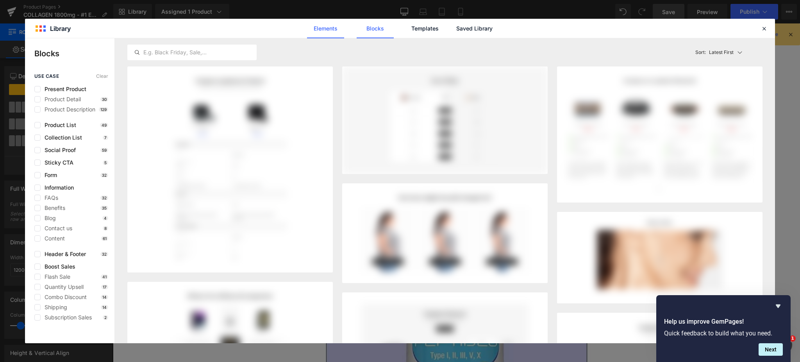
click at [333, 24] on link "Elements" at bounding box center [325, 29] width 37 height 20
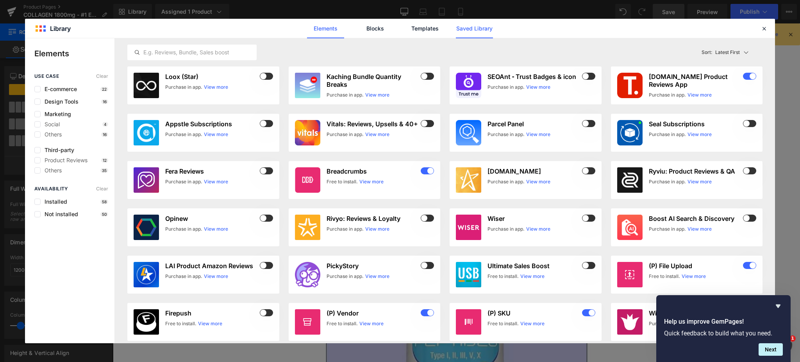
click at [463, 24] on link "Saved Library" at bounding box center [474, 29] width 37 height 20
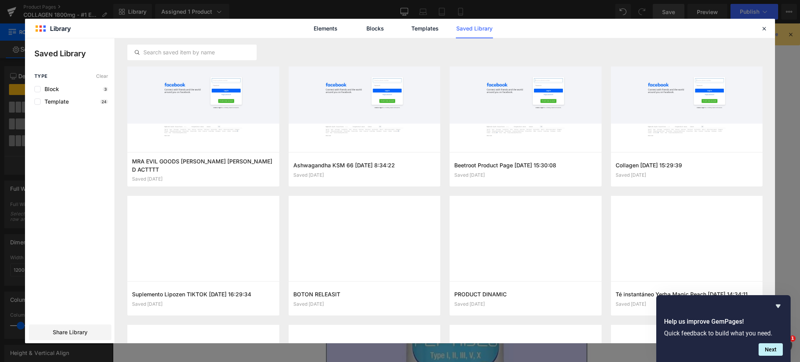
drag, startPoint x: 763, startPoint y: 28, endPoint x: 722, endPoint y: 28, distance: 40.2
click at [762, 28] on icon at bounding box center [763, 28] width 7 height 7
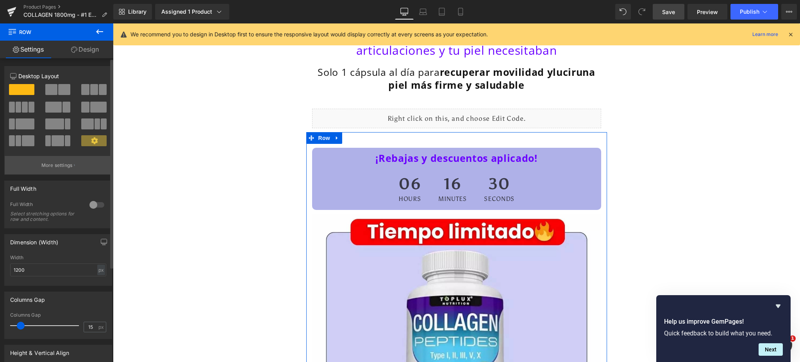
click at [64, 168] on p "More settings" at bounding box center [56, 165] width 31 height 7
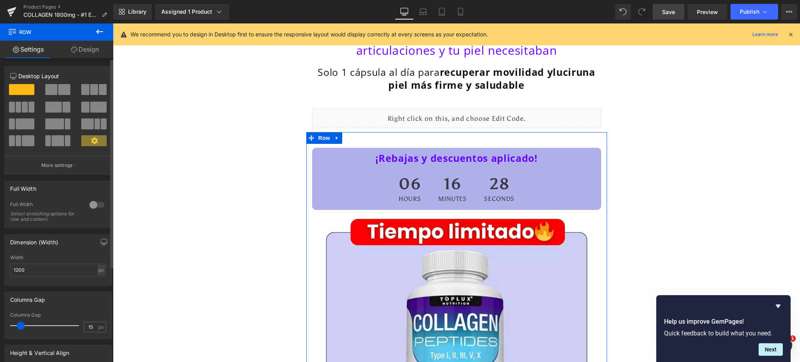
click at [96, 142] on span at bounding box center [93, 140] width 25 height 11
click at [95, 142] on icon at bounding box center [94, 140] width 7 height 7
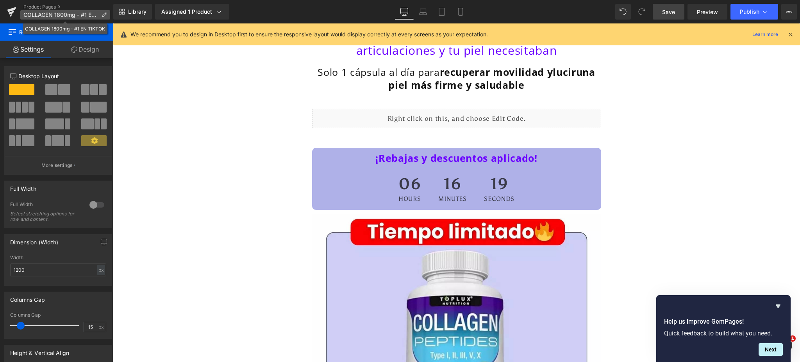
click at [98, 14] on p "COLLAGEN 1800mg - #1 EN TIKTOK" at bounding box center [65, 14] width 90 height 9
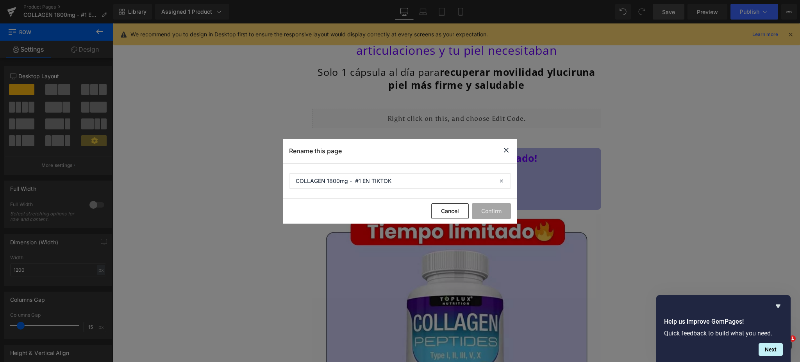
click at [497, 146] on div "Rename this page" at bounding box center [400, 151] width 234 height 25
click at [503, 147] on icon at bounding box center [505, 150] width 9 height 10
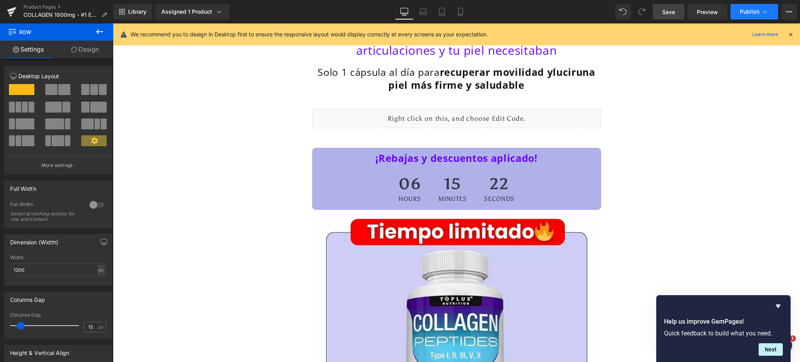
click at [763, 9] on icon at bounding box center [765, 12] width 8 height 8
click at [782, 12] on button "View Live Page View with current Template Save Template to Library Schedule Pub…" at bounding box center [789, 12] width 16 height 16
click at [789, 16] on button "View Live Page View with current Template Save Template to Library Schedule Pub…" at bounding box center [789, 12] width 16 height 16
click at [794, 15] on button "View Live Page View with current Template Save Template to Library Schedule Pub…" at bounding box center [789, 12] width 16 height 16
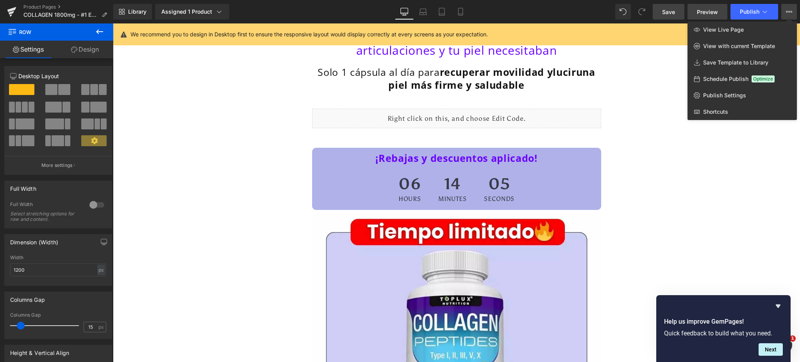
click at [708, 12] on span "Preview" at bounding box center [707, 12] width 21 height 8
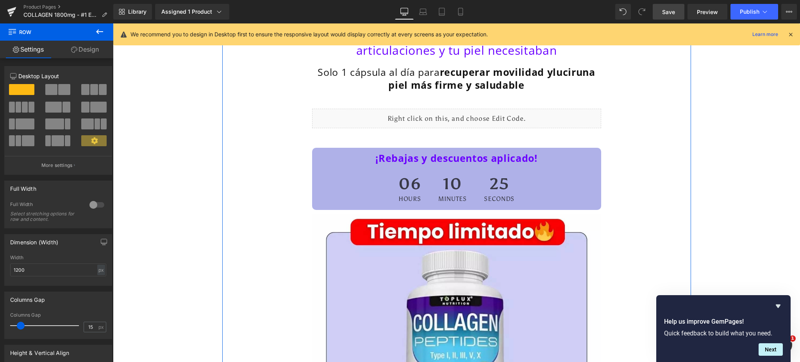
click at [516, 84] on span "una piel más firme y saludable" at bounding box center [491, 78] width 207 height 26
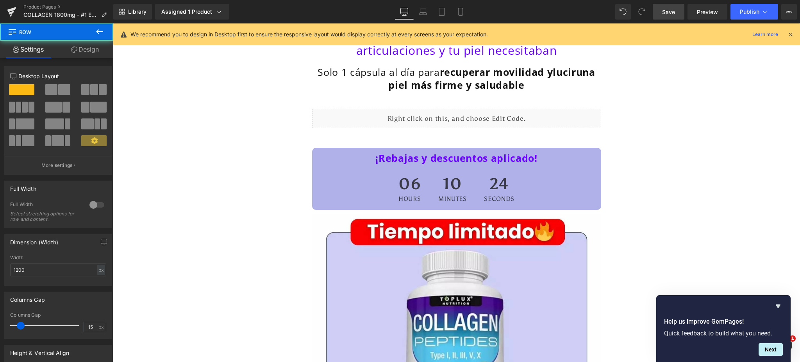
drag, startPoint x: 530, startPoint y: 81, endPoint x: 465, endPoint y: 87, distance: 65.5
click at [529, 81] on h1 "Solo 1 cápsula al día para recuperar movilidad y lucir una piel más firme y sal…" at bounding box center [456, 78] width 297 height 25
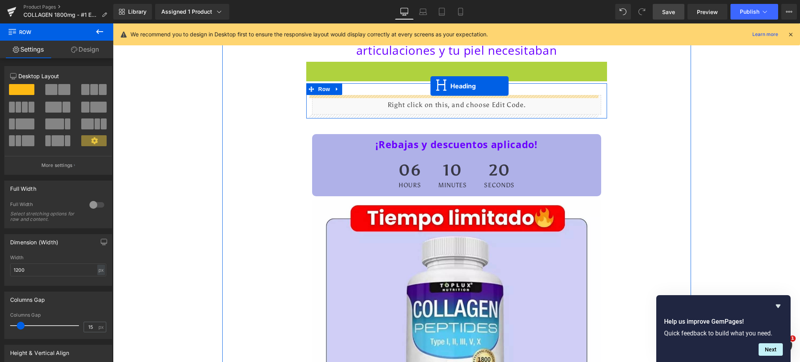
drag, startPoint x: 431, startPoint y: 80, endPoint x: 430, endPoint y: 86, distance: 5.6
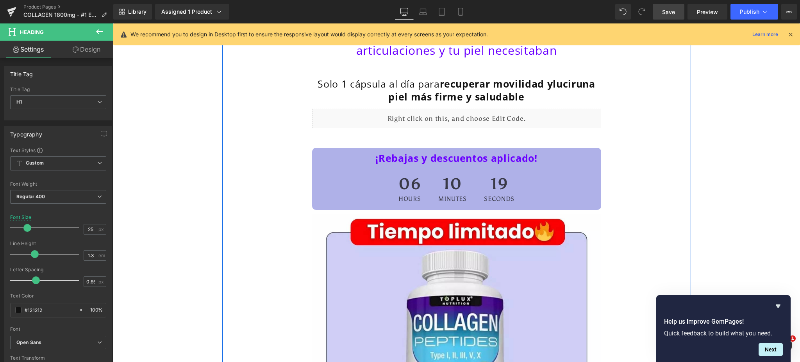
click at [473, 52] on h1 "COLLAGEN 1800 mg, la fórmula que tus articulaciones y tu piel necesitaban" at bounding box center [456, 42] width 301 height 30
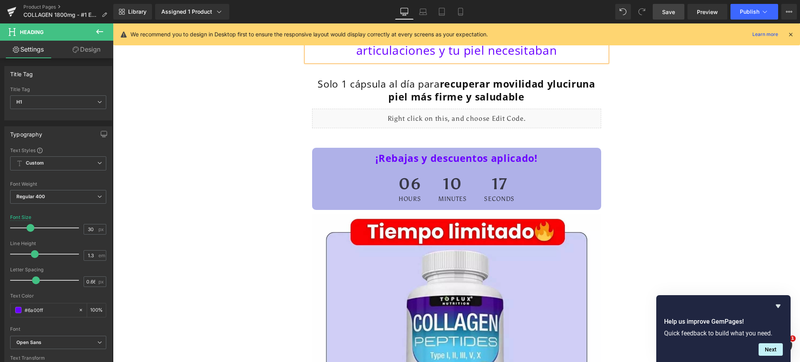
click at [790, 32] on icon at bounding box center [790, 34] width 7 height 7
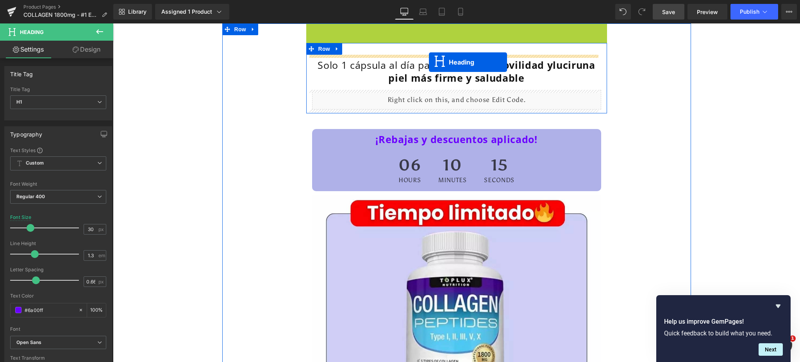
drag, startPoint x: 432, startPoint y: 44, endPoint x: 429, endPoint y: 62, distance: 18.6
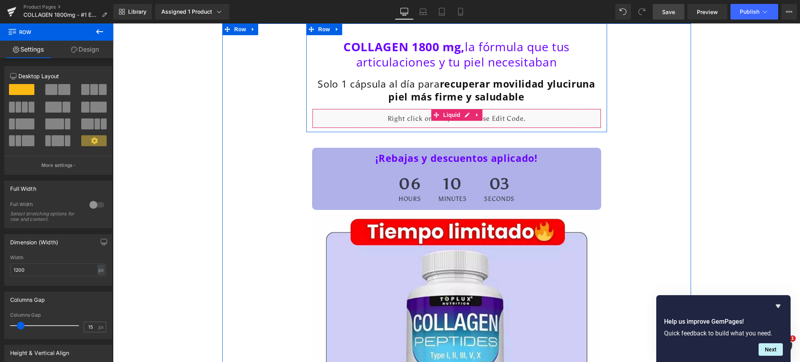
click at [528, 116] on div "Liquid" at bounding box center [456, 119] width 289 height 20
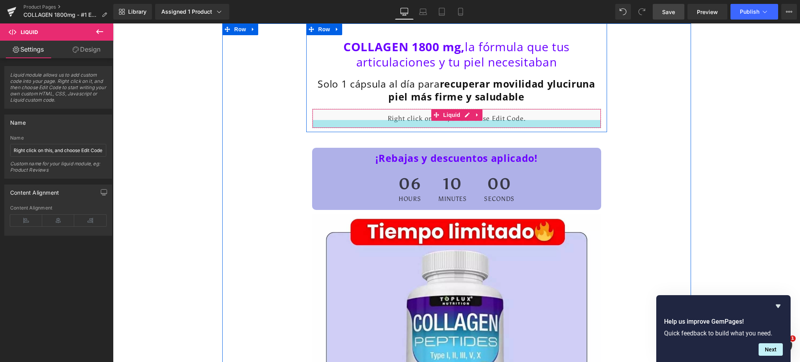
click at [402, 121] on div at bounding box center [456, 124] width 288 height 8
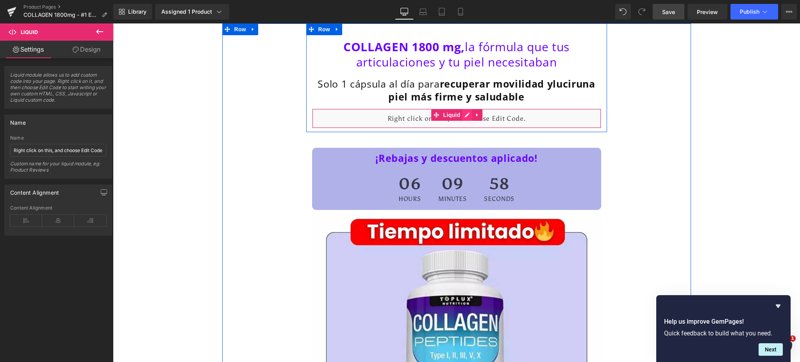
click at [460, 114] on div "Liquid" at bounding box center [456, 119] width 289 height 20
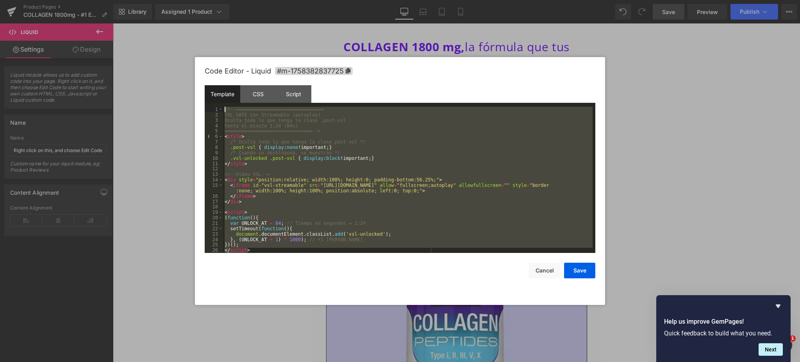
drag, startPoint x: 259, startPoint y: 243, endPoint x: 209, endPoint y: 92, distance: 159.5
click at [209, 92] on div "Template CSS Script Data 1 2 3 4 5 6 7 8 9 10 11 12 13 14 15 16 17 18 19 20 21 …" at bounding box center [400, 169] width 390 height 168
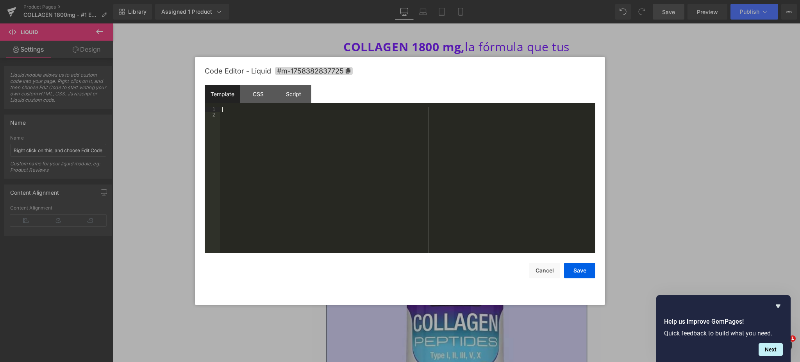
scroll to position [21, 0]
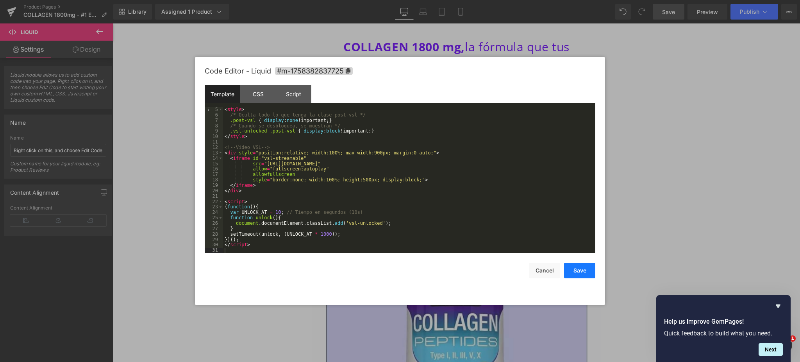
click at [581, 271] on button "Save" at bounding box center [579, 270] width 31 height 16
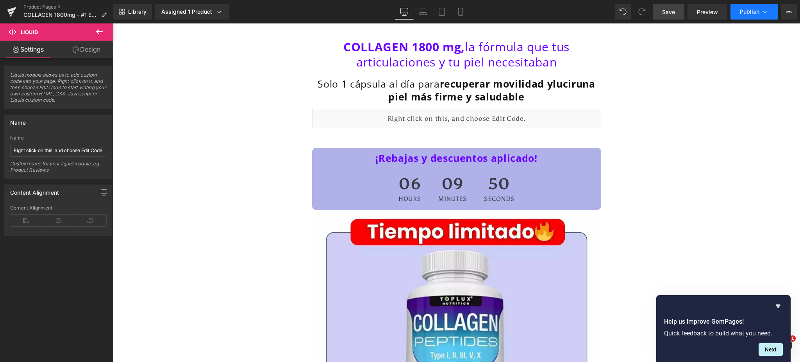
click at [748, 14] on span "Publish" at bounding box center [750, 12] width 20 height 6
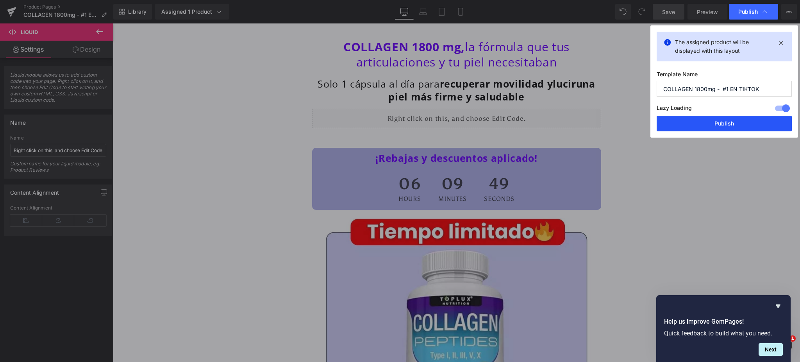
click at [718, 124] on button "Publish" at bounding box center [723, 124] width 135 height 16
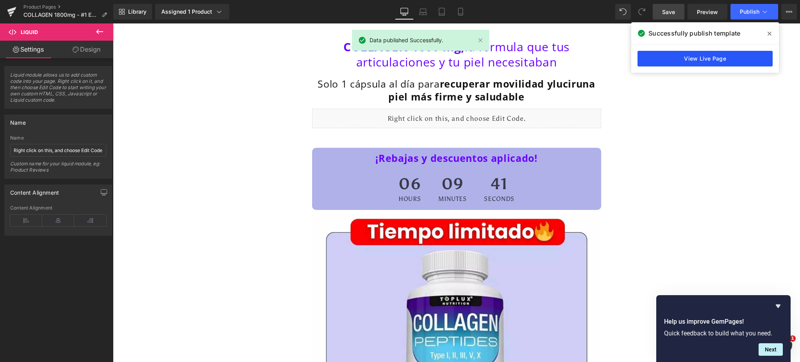
click at [671, 54] on link "View Live Page" at bounding box center [704, 59] width 135 height 16
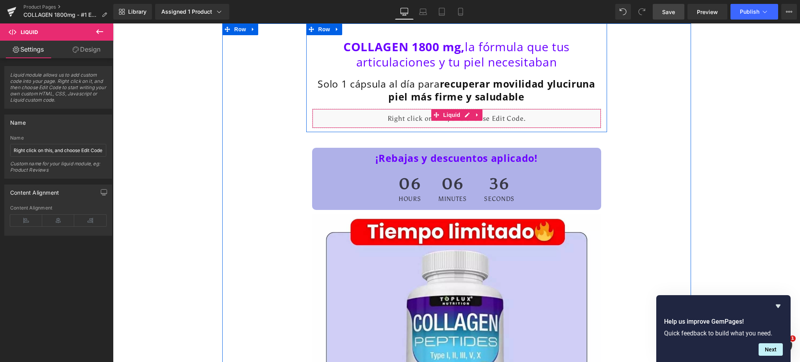
click at [502, 119] on div "Liquid" at bounding box center [456, 119] width 289 height 20
click at [460, 116] on div "Liquid" at bounding box center [456, 119] width 289 height 20
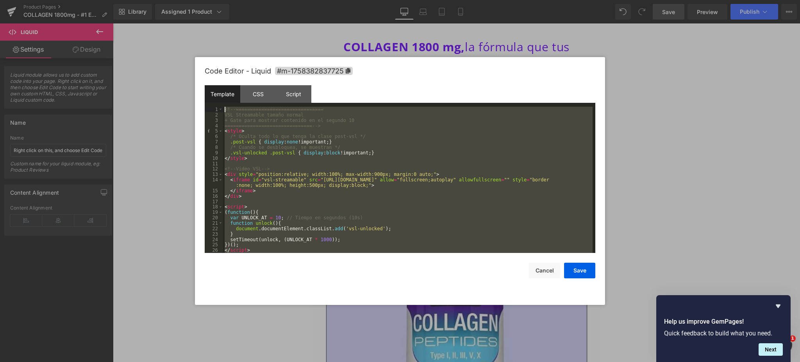
scroll to position [0, 0]
drag, startPoint x: 250, startPoint y: 243, endPoint x: 209, endPoint y: 104, distance: 145.3
click at [209, 104] on div "Template CSS Script Data 1 2 3 4 5 6 7 8 9 10 11 12 13 14 15 16 17 18 19 20 21 …" at bounding box center [400, 169] width 390 height 168
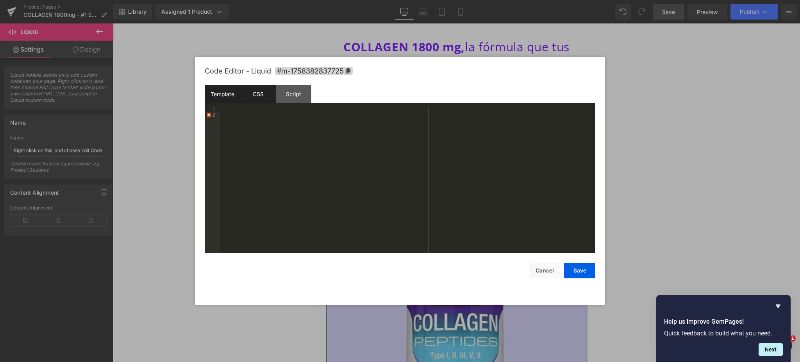
click at [255, 94] on div "CSS" at bounding box center [258, 94] width 36 height 18
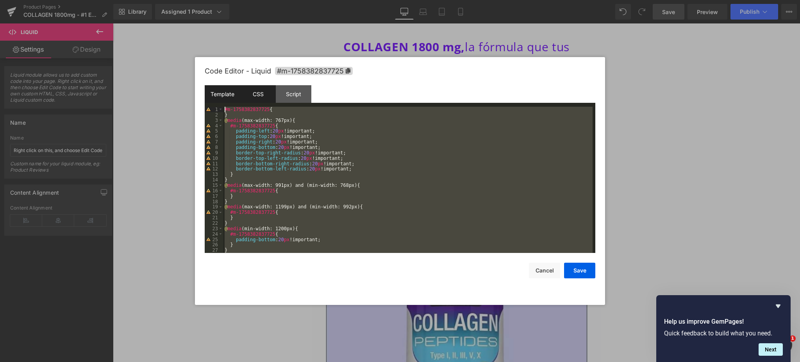
drag, startPoint x: 248, startPoint y: 239, endPoint x: 215, endPoint y: 99, distance: 144.0
click at [215, 99] on div "Template CSS Script Data 1 2 XXXXXXXXXXXXXXXXXXXXXXXXXXXXXXXXXXXXXXXXXXXXXXXXXX…" at bounding box center [400, 169] width 390 height 168
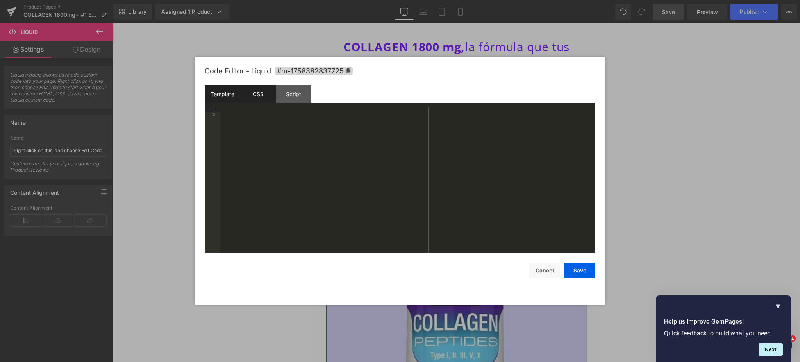
click at [215, 99] on div "Template" at bounding box center [223, 94] width 36 height 18
click at [256, 94] on div "CSS" at bounding box center [258, 94] width 36 height 18
click at [247, 109] on div at bounding box center [407, 185] width 375 height 157
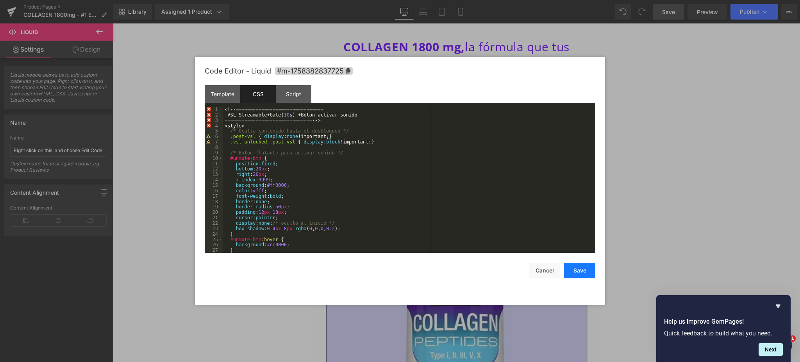
click at [581, 269] on button "Save" at bounding box center [579, 270] width 31 height 16
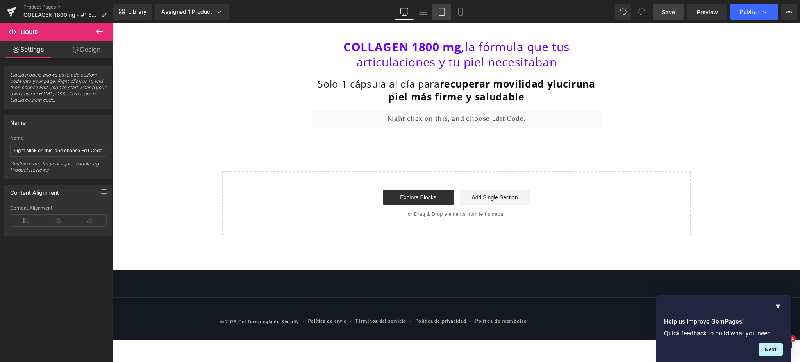
click at [436, 17] on link "Tablet" at bounding box center [441, 12] width 19 height 16
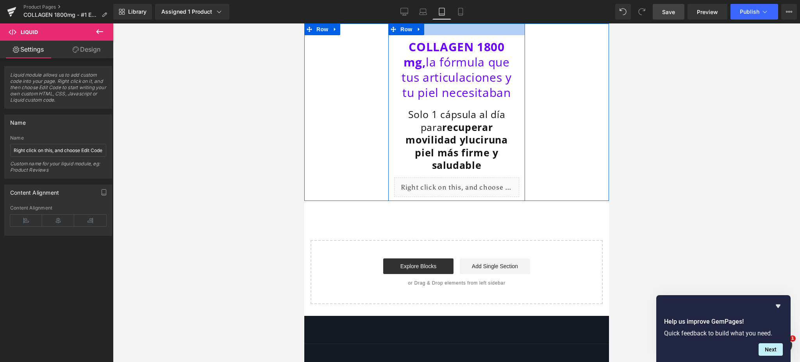
click at [458, 23] on div at bounding box center [456, 24] width 305 height 2
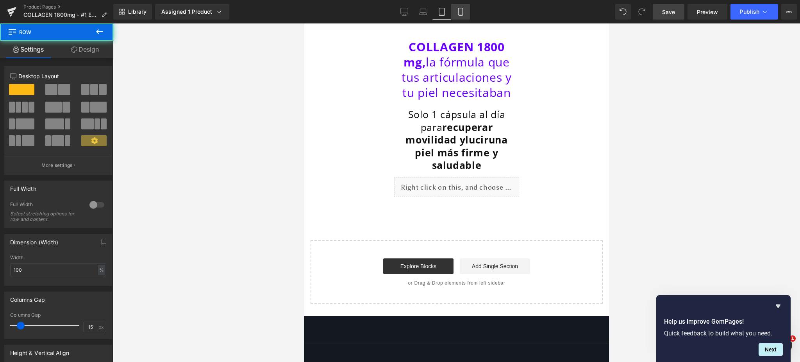
click at [463, 18] on link "Mobile" at bounding box center [460, 12] width 19 height 16
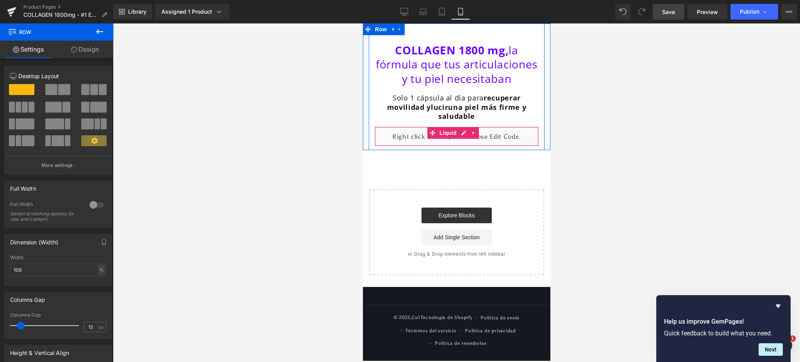
click at [437, 139] on span "Liquid" at bounding box center [447, 133] width 21 height 12
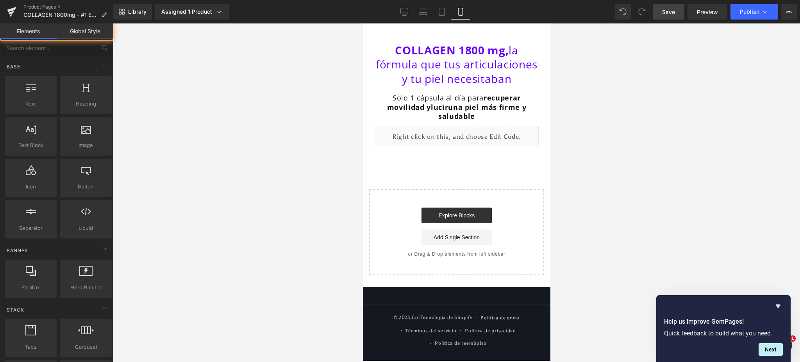
click at [433, 167] on div "COLLAGEN 1800 mg, la fórmula que tus articulaciones y tu piel necesitaban Headi…" at bounding box center [455, 148] width 187 height 251
click at [409, 19] on link "Desktop" at bounding box center [404, 12] width 19 height 16
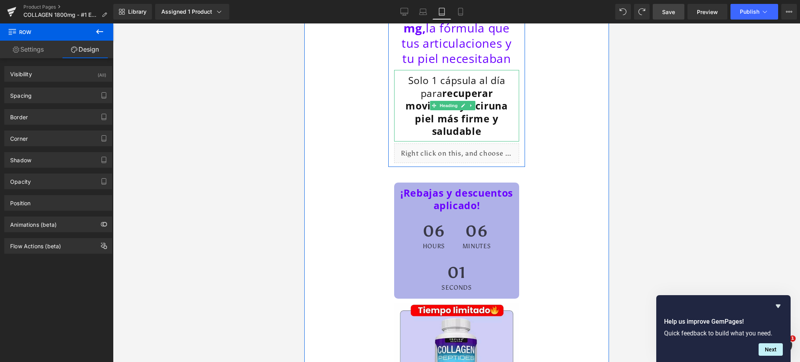
scroll to position [104, 0]
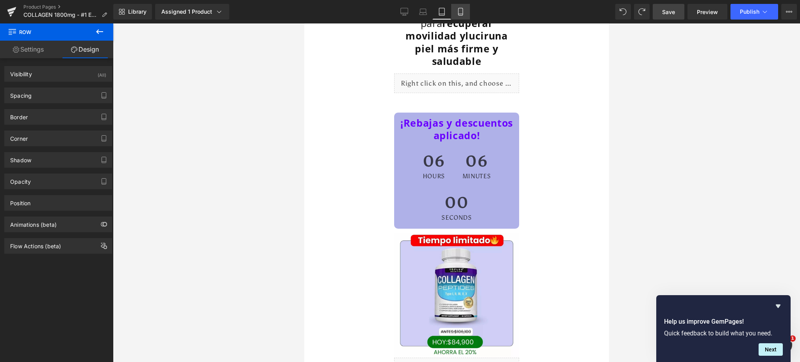
click at [460, 11] on icon at bounding box center [460, 12] width 8 height 8
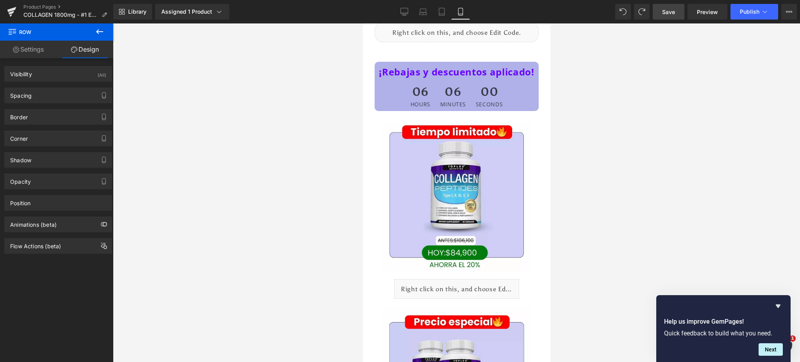
scroll to position [0, 0]
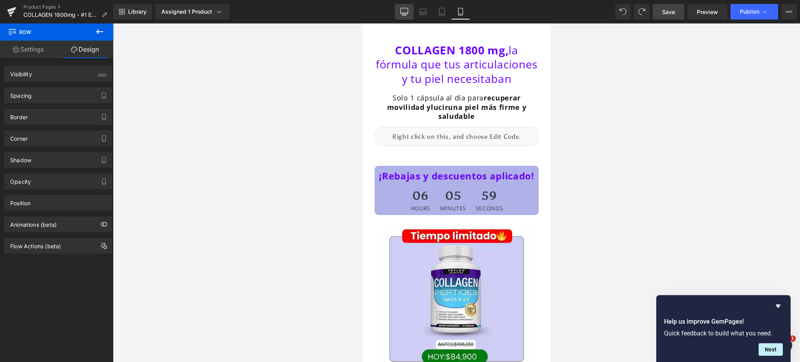
click at [403, 15] on icon at bounding box center [404, 12] width 8 height 8
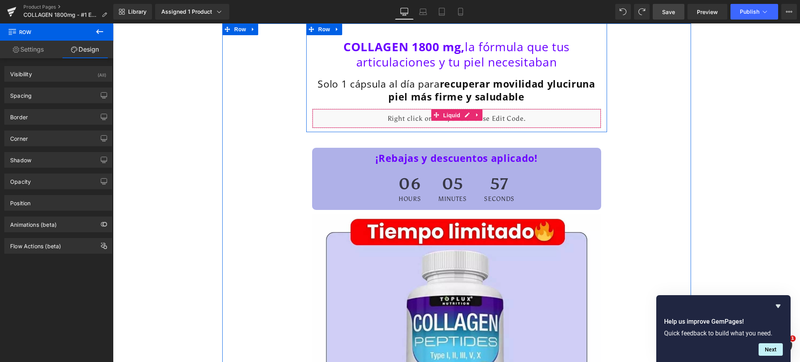
click at [444, 119] on span "Liquid" at bounding box center [451, 115] width 21 height 12
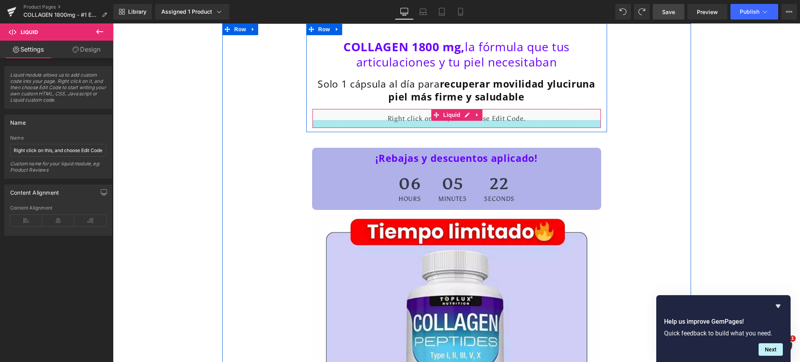
click at [468, 121] on div at bounding box center [456, 124] width 288 height 8
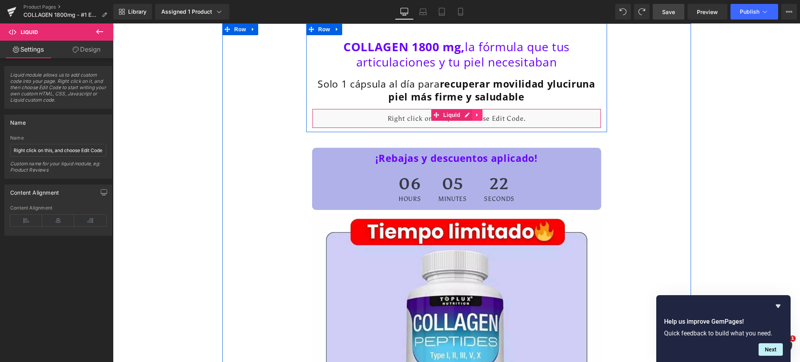
click at [476, 113] on icon at bounding box center [477, 115] width 2 height 4
click at [480, 115] on icon at bounding box center [481, 114] width 5 height 5
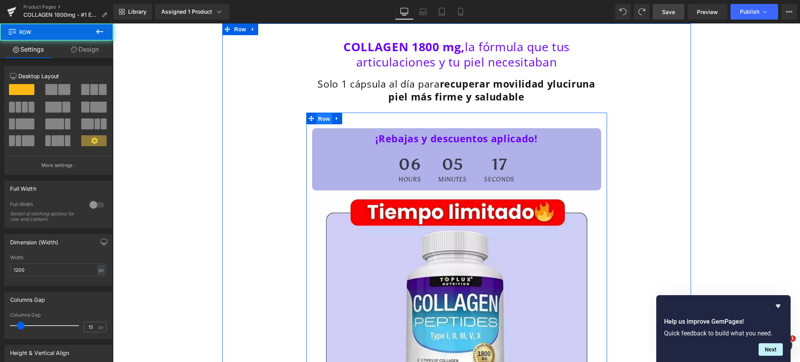
click at [323, 119] on span "Row" at bounding box center [324, 119] width 16 height 12
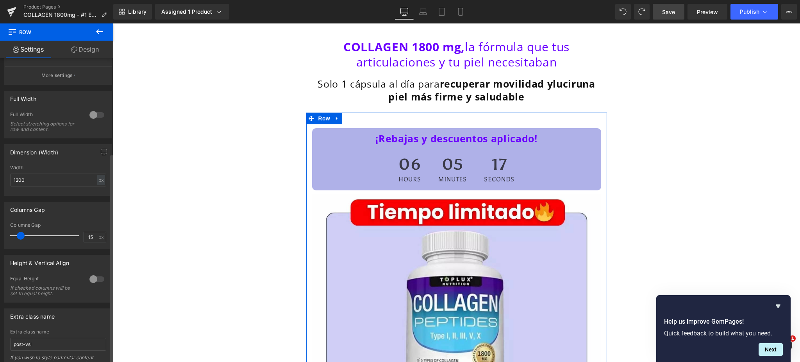
scroll to position [137, 0]
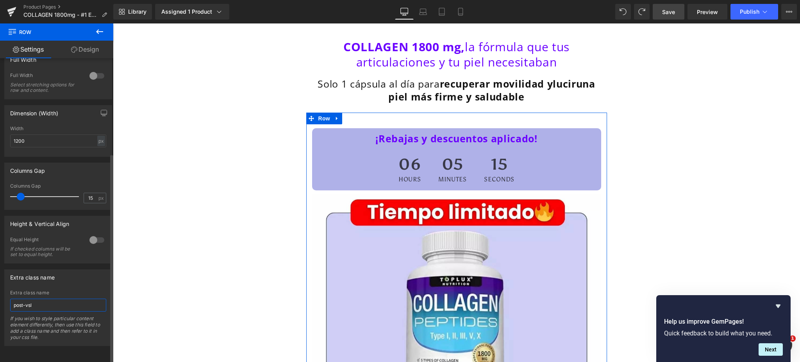
drag, startPoint x: 53, startPoint y: 299, endPoint x: 9, endPoint y: 294, distance: 43.7
click at [9, 294] on div "post-vsl Extra class name post-vsl If you wish to style particular content elem…" at bounding box center [58, 317] width 107 height 55
type input "<style> /* Ocultamos la sección inicialmente */ #segunda-seccion { display: non…"
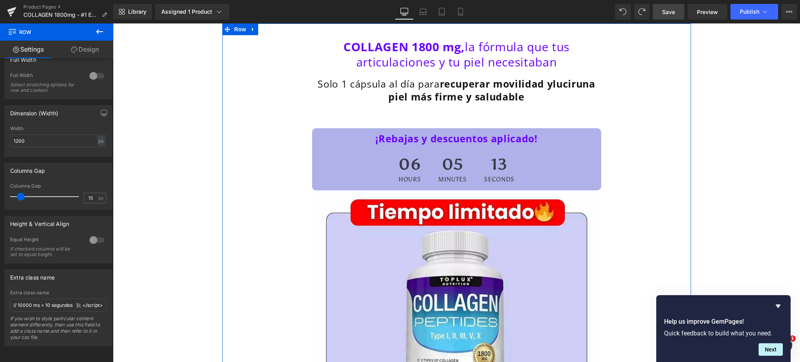
click at [411, 100] on span "una piel más firme y saludable" at bounding box center [491, 90] width 207 height 26
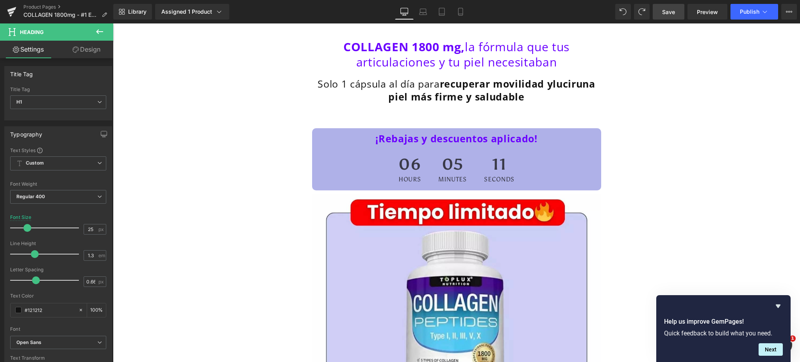
click at [105, 33] on button at bounding box center [99, 31] width 27 height 17
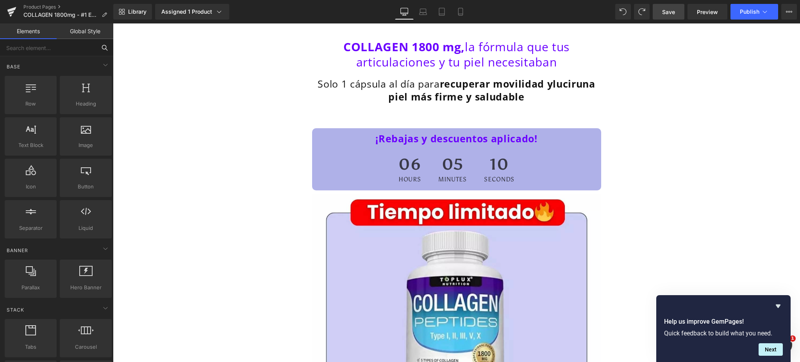
click at [69, 48] on input "text" at bounding box center [48, 47] width 96 height 17
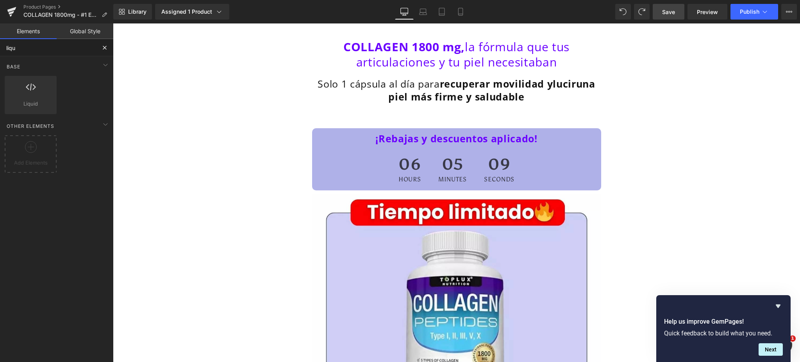
type input "liqui"
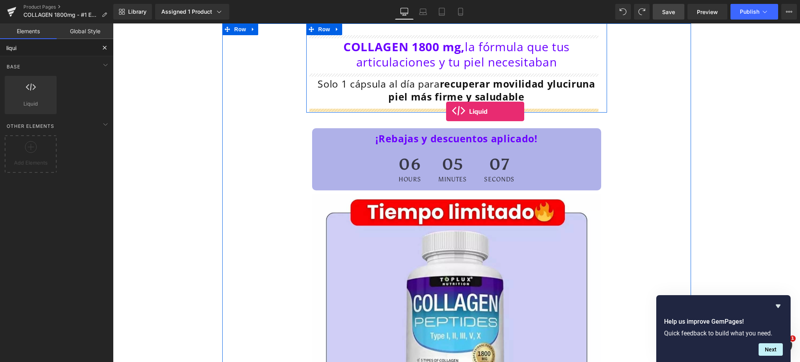
drag, startPoint x: 142, startPoint y: 125, endPoint x: 446, endPoint y: 111, distance: 304.5
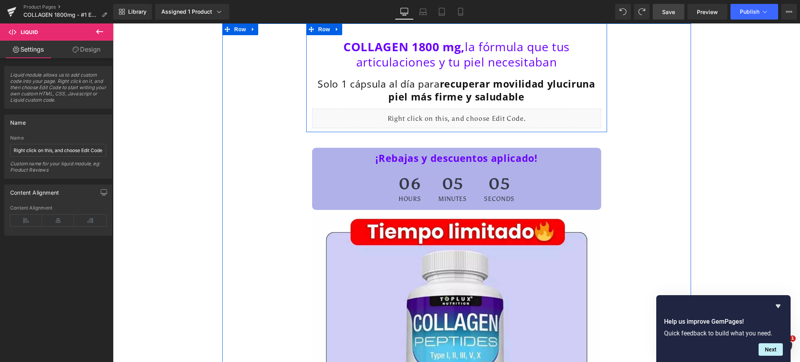
click at [462, 116] on div "Liquid" at bounding box center [456, 119] width 289 height 20
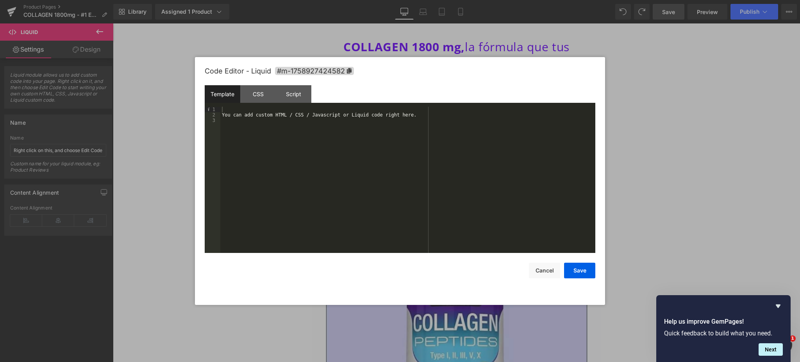
click at [343, 113] on div "You can add custom HTML / CSS / Javascript or Liquid code right here." at bounding box center [407, 185] width 375 height 157
click at [227, 120] on div "You can add custom HTML / CSS / Javascript or Liquid code right here." at bounding box center [407, 185] width 375 height 157
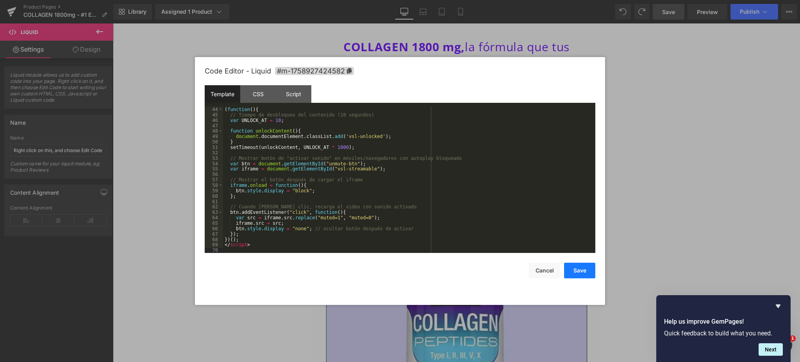
click at [585, 271] on button "Save" at bounding box center [579, 270] width 31 height 16
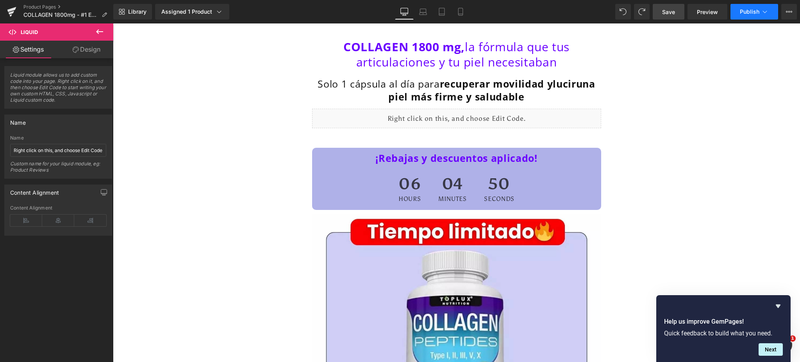
click at [756, 15] on button "Publish" at bounding box center [754, 12] width 48 height 16
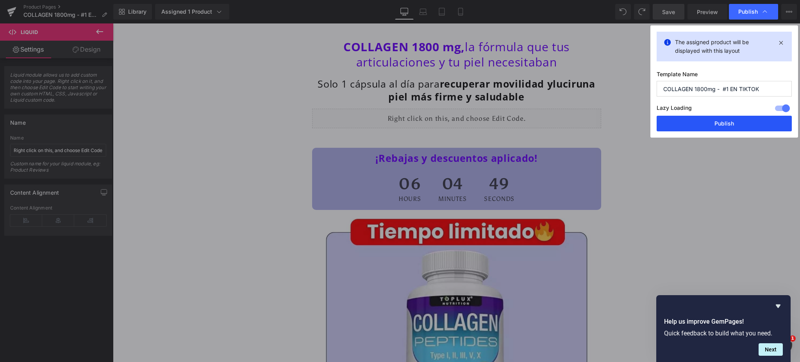
click at [729, 122] on button "Publish" at bounding box center [723, 124] width 135 height 16
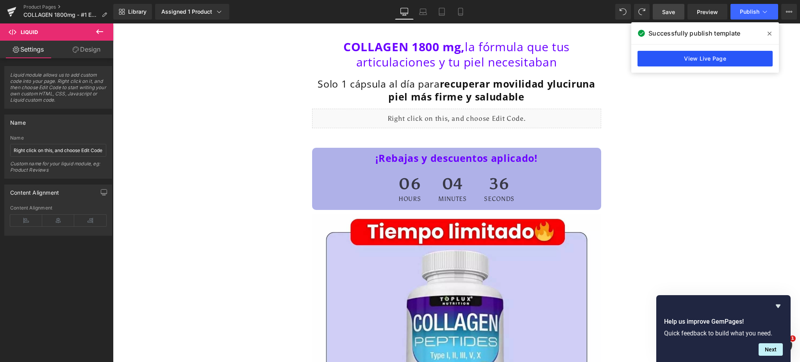
click at [687, 61] on link "View Live Page" at bounding box center [704, 59] width 135 height 16
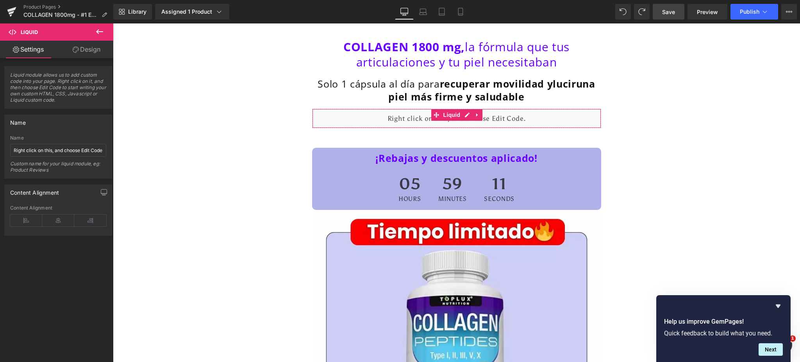
click at [55, 189] on div "Content Alignment" at bounding box center [34, 190] width 49 height 11
click at [82, 150] on input "Right click on this, and choose Edit Code." at bounding box center [58, 150] width 96 height 13
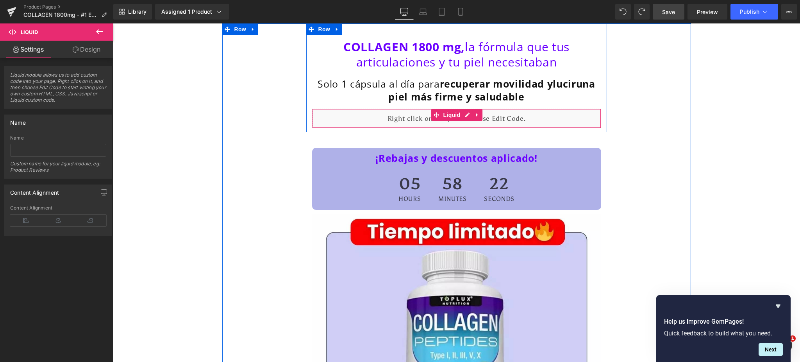
click at [500, 121] on div "Liquid" at bounding box center [456, 119] width 289 height 20
click at [463, 110] on div "Liquid" at bounding box center [456, 119] width 289 height 20
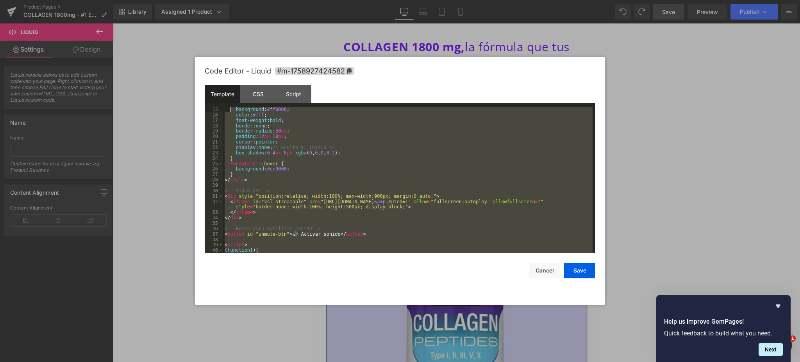
scroll to position [0, 0]
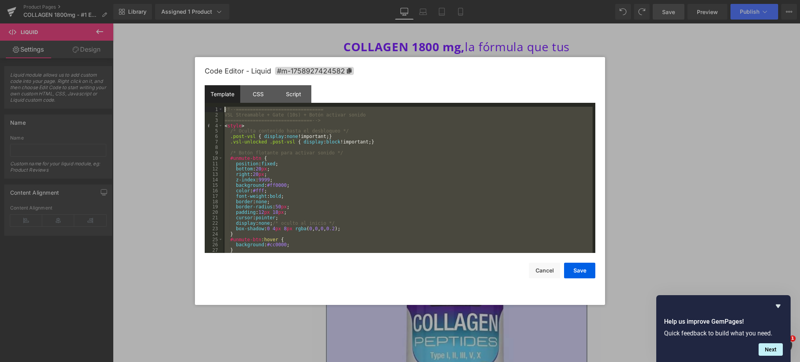
drag, startPoint x: 272, startPoint y: 245, endPoint x: 229, endPoint y: 90, distance: 160.8
click at [229, 90] on div "Template CSS Script Data 1 2 3 4 5 6 7 8 9 10 11 12 13 14 15 16 17 18 19 20 21 …" at bounding box center [400, 169] width 390 height 168
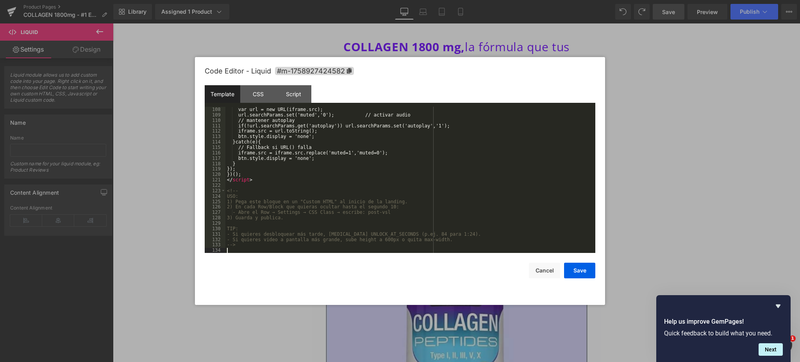
scroll to position [579, 0]
click at [582, 267] on button "Save" at bounding box center [579, 270] width 31 height 16
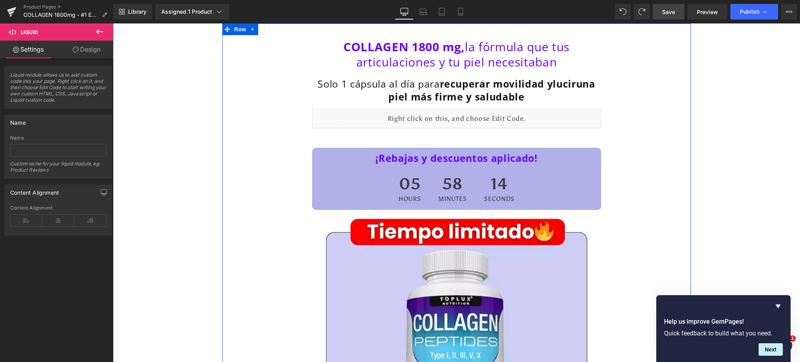
click at [490, 156] on strong "¡Rebajas y descuentos aplicado!" at bounding box center [456, 157] width 162 height 13
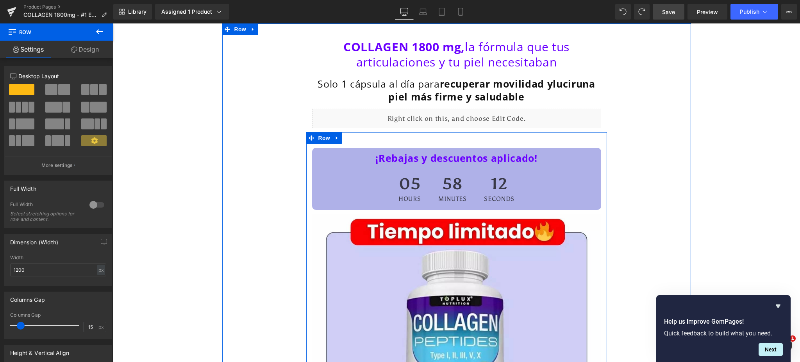
drag, startPoint x: 321, startPoint y: 139, endPoint x: 322, endPoint y: 150, distance: 10.6
click at [320, 140] on span "Row" at bounding box center [324, 138] width 16 height 12
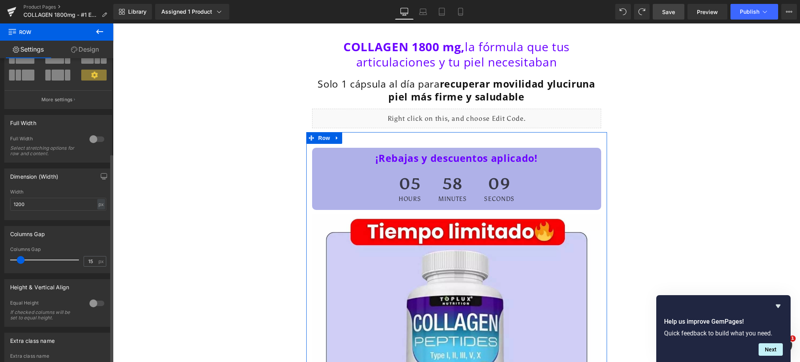
scroll to position [137, 0]
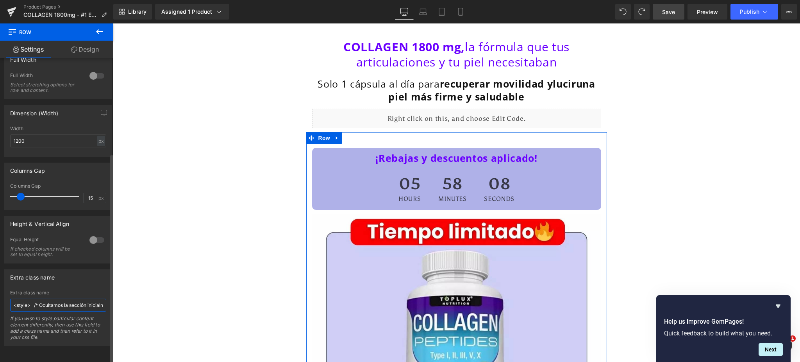
click at [80, 298] on input "<style> /* Ocultamos la sección inicialmente */ #segunda-seccion { display: non…" at bounding box center [58, 304] width 96 height 13
click at [80, 299] on input "<style> /* Ocultamos la sección inicialmente */ #segunda-seccion { display: non…" at bounding box center [58, 304] width 96 height 13
paste input "post-vsl"
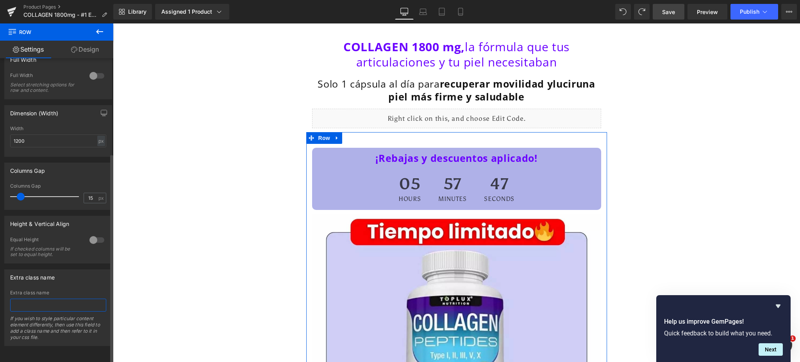
type input "post-vsl"
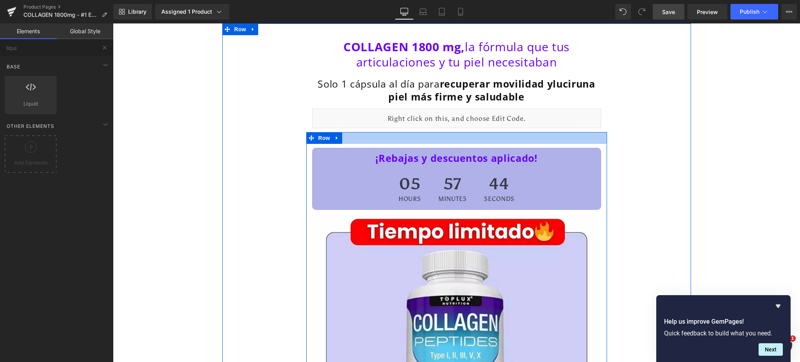
click at [519, 139] on div at bounding box center [456, 138] width 301 height 12
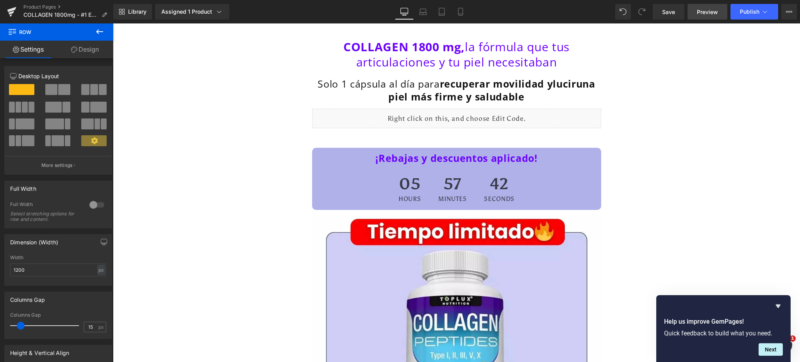
drag, startPoint x: 670, startPoint y: 9, endPoint x: 690, endPoint y: 7, distance: 20.4
click at [670, 9] on span "Save" at bounding box center [668, 12] width 13 height 8
click at [761, 10] on icon at bounding box center [765, 12] width 8 height 8
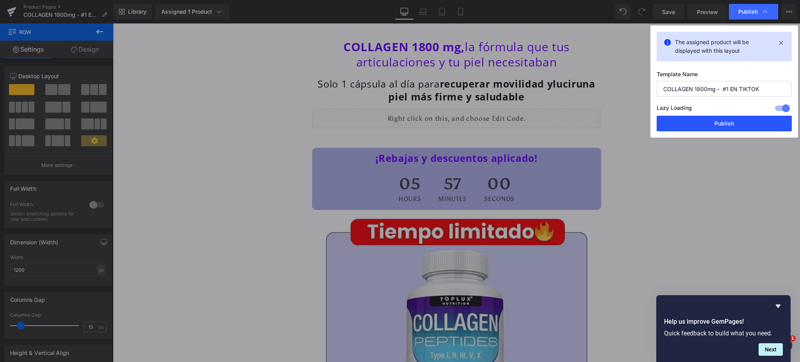
drag, startPoint x: 594, startPoint y: 100, endPoint x: 707, endPoint y: 124, distance: 115.2
click at [707, 124] on button "Publish" at bounding box center [723, 124] width 135 height 16
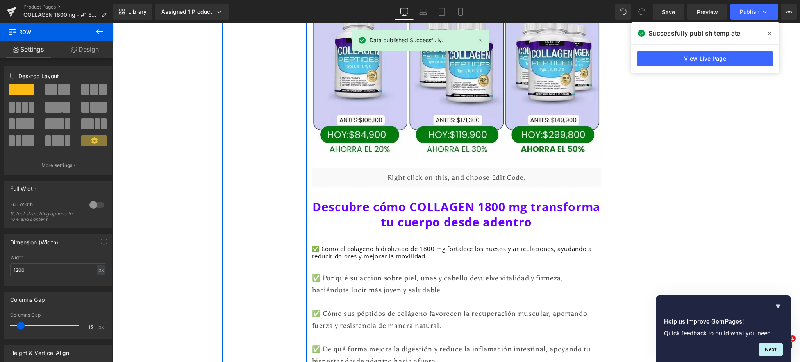
scroll to position [2622, 0]
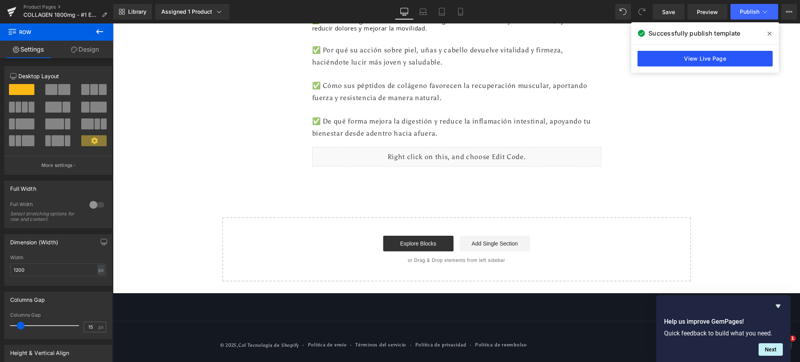
click at [671, 57] on link "View Live Page" at bounding box center [704, 59] width 135 height 16
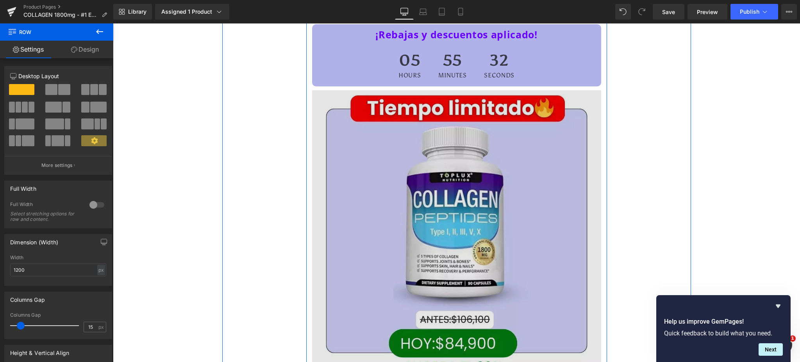
scroll to position [0, 0]
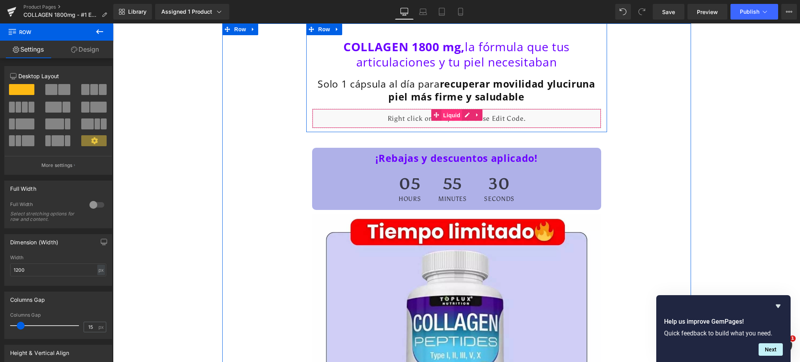
click at [445, 116] on span "Liquid" at bounding box center [451, 115] width 21 height 12
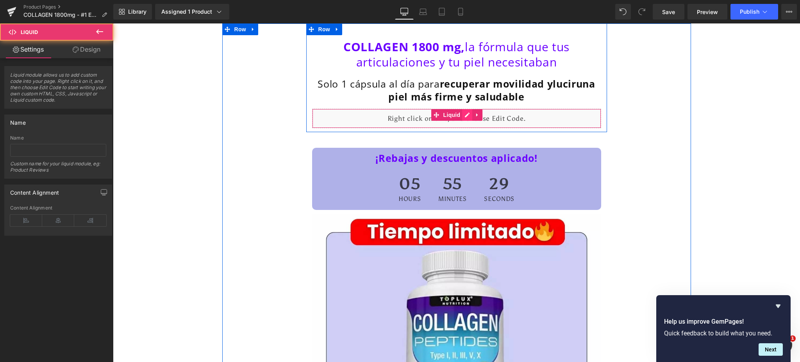
click at [458, 117] on div "Liquid" at bounding box center [456, 119] width 289 height 20
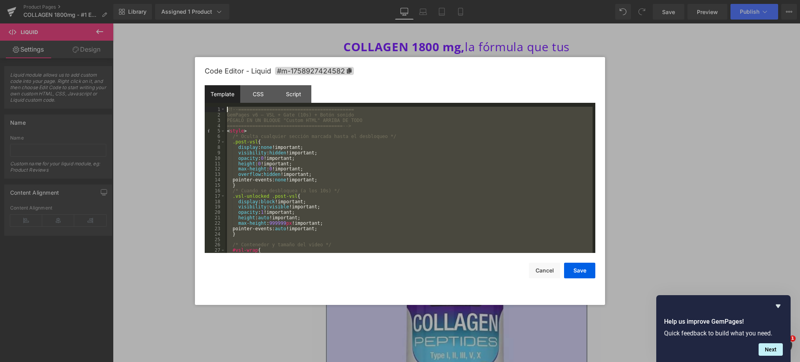
drag, startPoint x: 264, startPoint y: 251, endPoint x: 221, endPoint y: 69, distance: 186.5
click at [221, 69] on div "Code Editor - Liquid #m-1758927424582 Template CSS Script Data 1 2 3 4 5 6 7 8 …" at bounding box center [400, 181] width 390 height 248
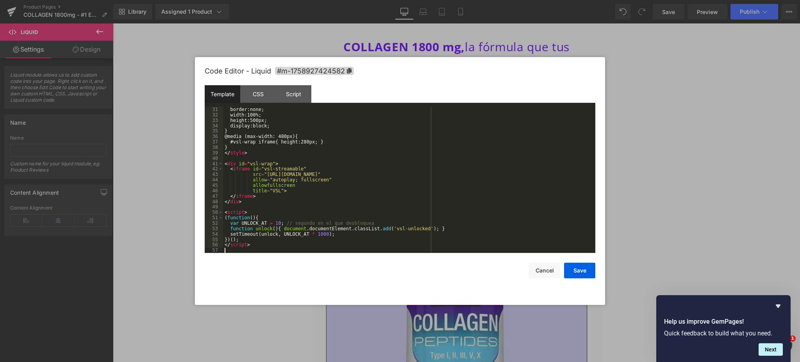
scroll to position [162, 0]
click at [569, 269] on button "Save" at bounding box center [579, 270] width 31 height 16
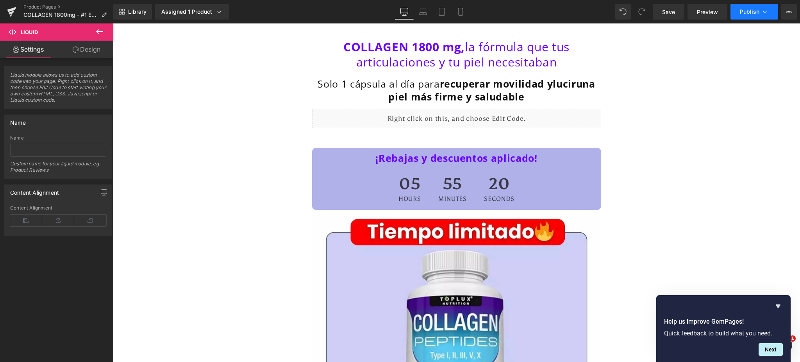
click at [738, 13] on button "Publish" at bounding box center [754, 12] width 48 height 16
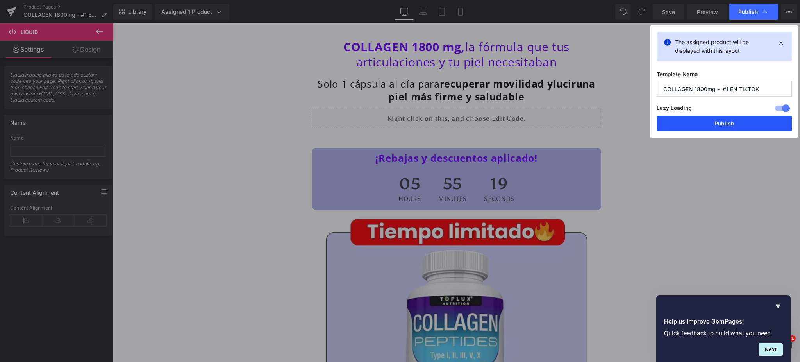
drag, startPoint x: 724, startPoint y: 123, endPoint x: 611, endPoint y: 100, distance: 115.2
click at [724, 123] on button "Publish" at bounding box center [723, 124] width 135 height 16
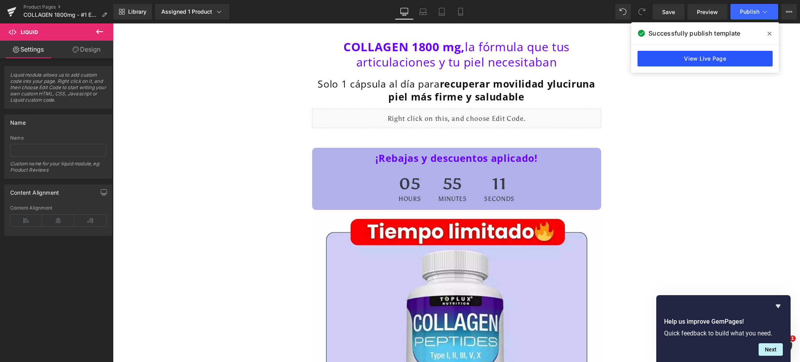
click at [656, 63] on link "View Live Page" at bounding box center [704, 59] width 135 height 16
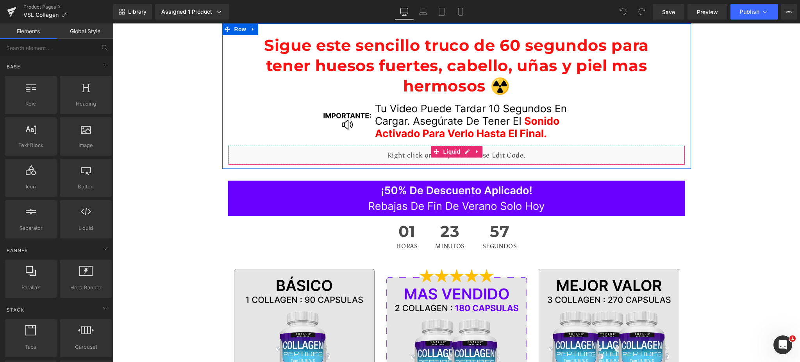
click at [408, 153] on div "Liquid" at bounding box center [456, 155] width 457 height 20
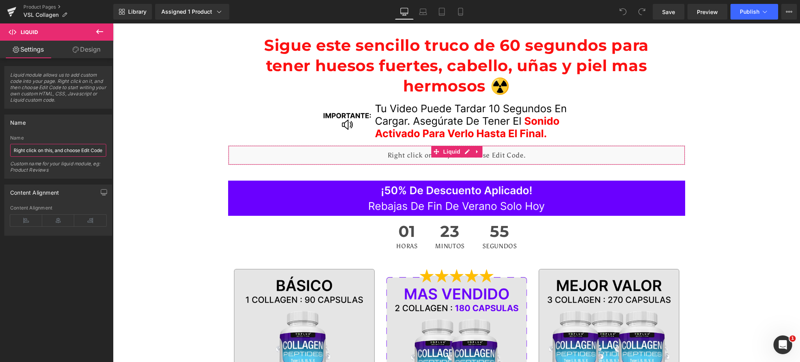
click at [59, 147] on input "Right click on this, and choose Edit Code." at bounding box center [58, 150] width 96 height 13
click at [460, 152] on div "Liquid" at bounding box center [456, 155] width 457 height 20
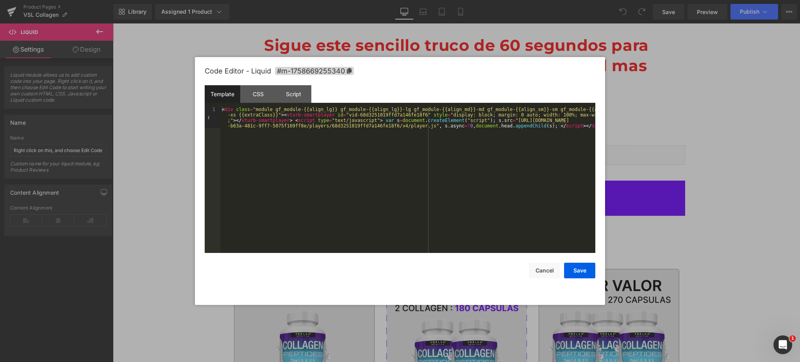
click at [629, 132] on div at bounding box center [400, 181] width 800 height 362
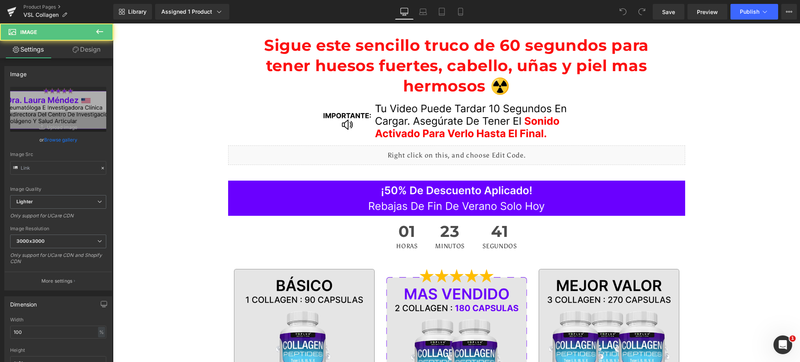
type input "[URL][DOMAIN_NAME]"
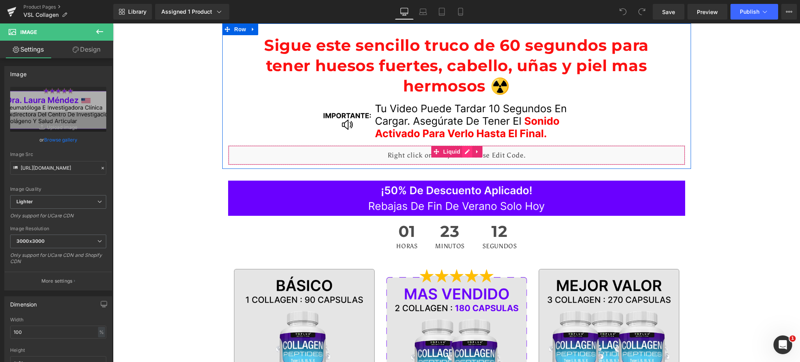
click at [465, 153] on div "Liquid" at bounding box center [456, 155] width 457 height 20
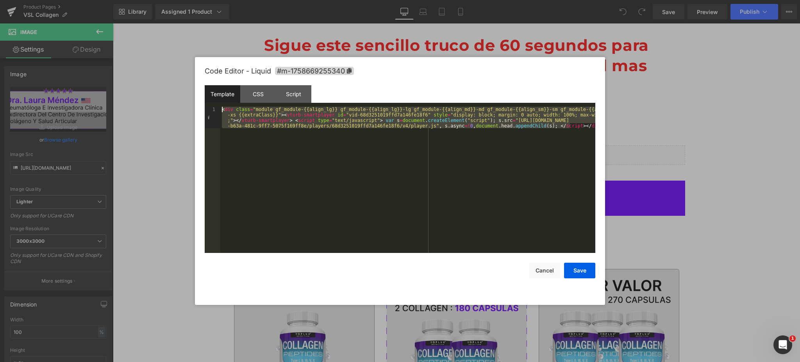
drag, startPoint x: 577, startPoint y: 128, endPoint x: 214, endPoint y: 102, distance: 364.1
click at [214, 102] on div "Template CSS Script Data 1 < div class = "module gf_module-{{align_lg}} gf_modu…" at bounding box center [400, 169] width 390 height 168
click at [688, 113] on div at bounding box center [400, 181] width 800 height 362
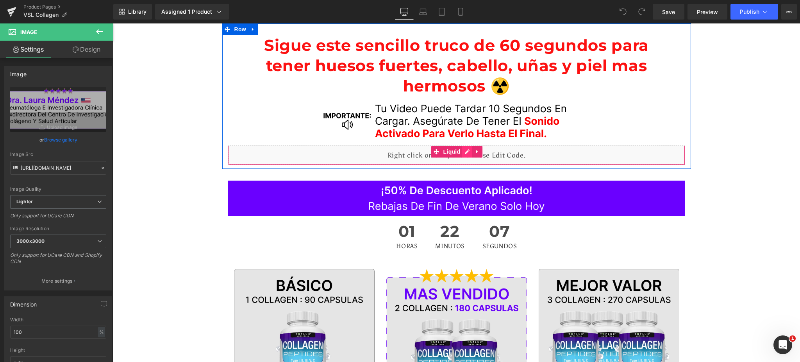
click at [460, 151] on div "Liquid" at bounding box center [456, 155] width 457 height 20
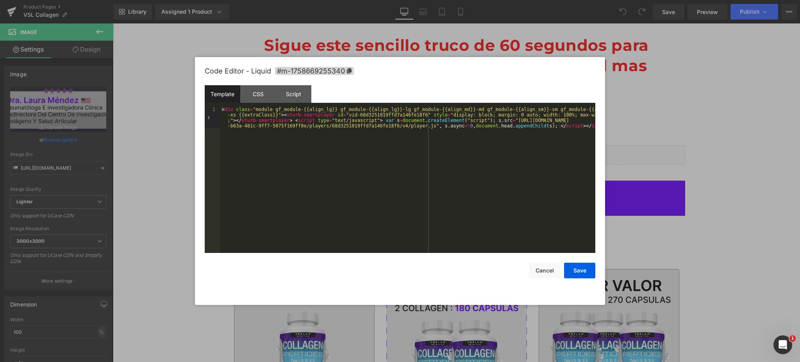
click at [679, 146] on div at bounding box center [400, 181] width 800 height 362
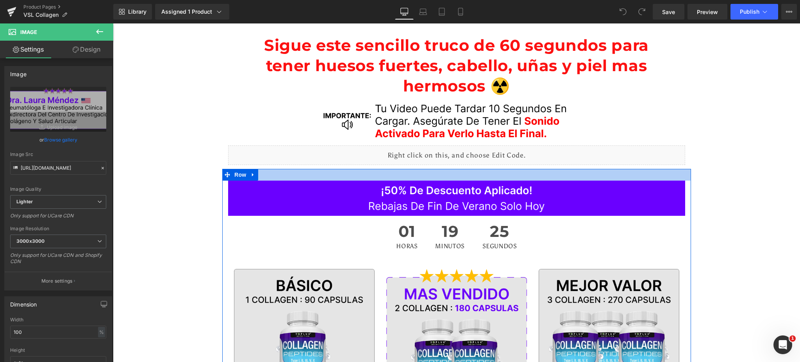
click at [346, 178] on div at bounding box center [456, 175] width 469 height 12
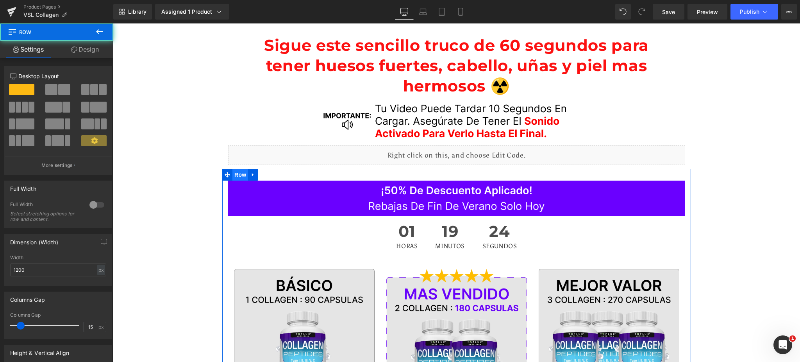
click at [237, 173] on span "Row" at bounding box center [240, 175] width 16 height 12
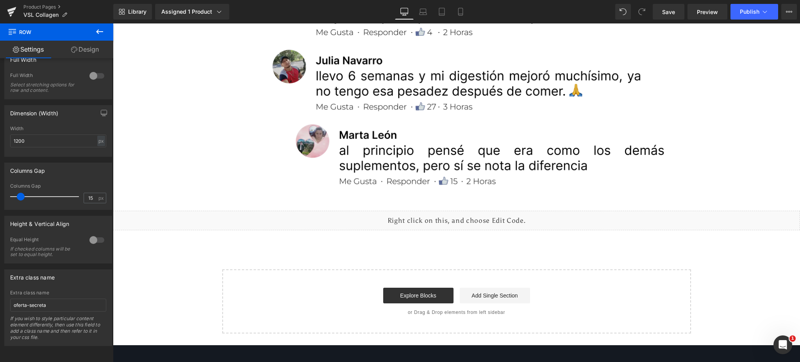
scroll to position [3084, 0]
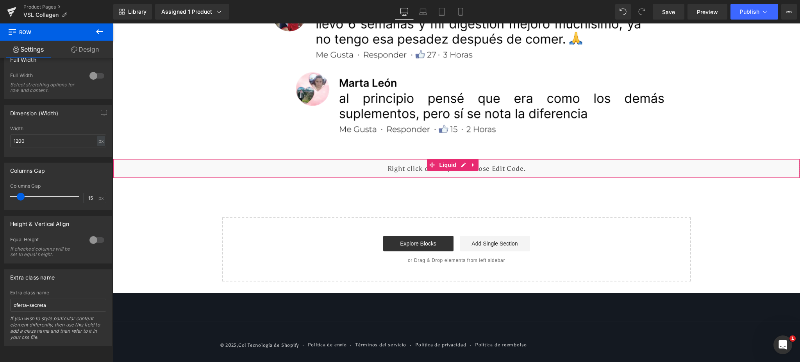
click at [535, 171] on div "Liquid" at bounding box center [456, 169] width 687 height 20
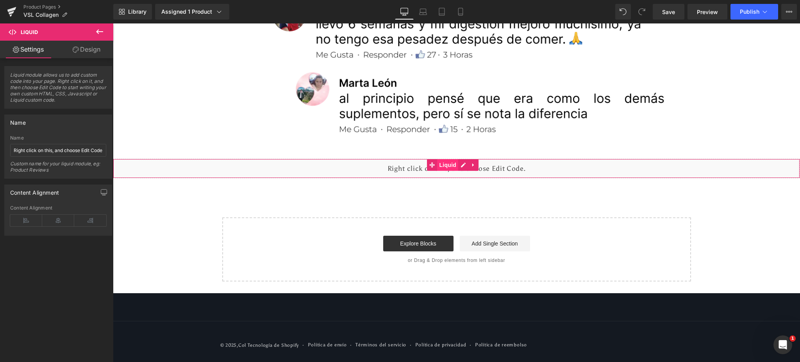
click at [454, 167] on span "Liquid" at bounding box center [447, 165] width 21 height 12
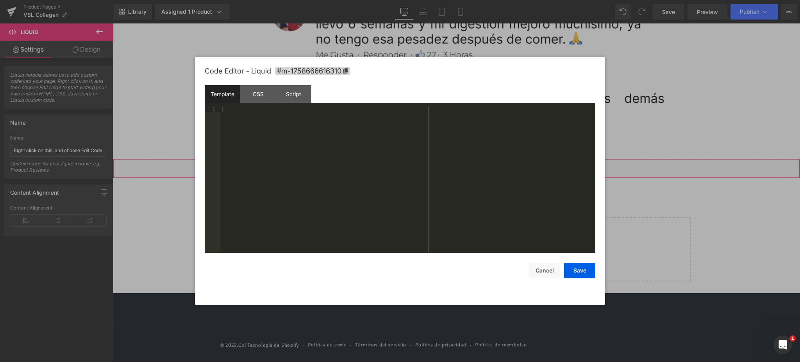
click at [464, 163] on div "Liquid" at bounding box center [456, 169] width 687 height 20
click at [642, 166] on div at bounding box center [400, 181] width 800 height 362
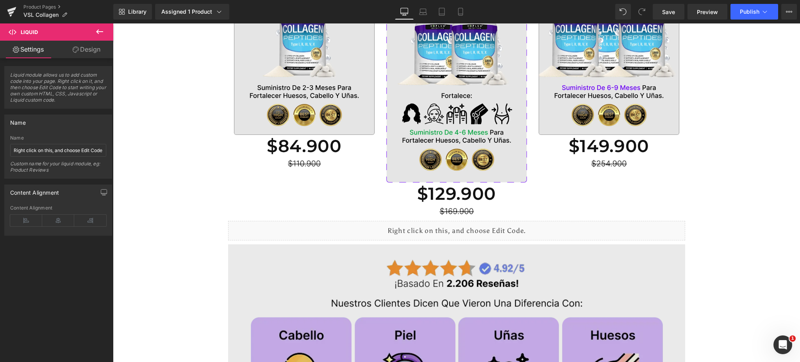
scroll to position [429, 0]
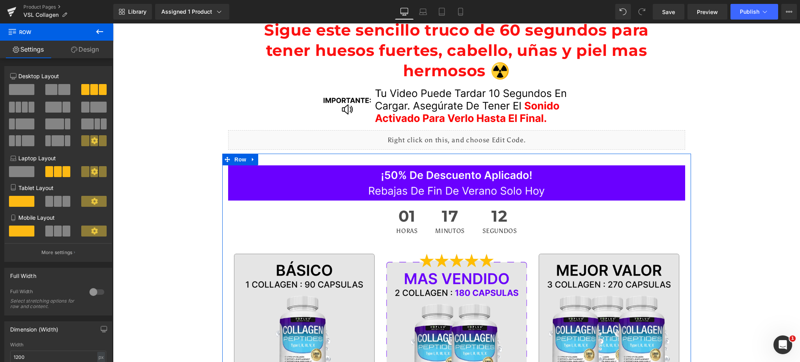
scroll to position [13, 0]
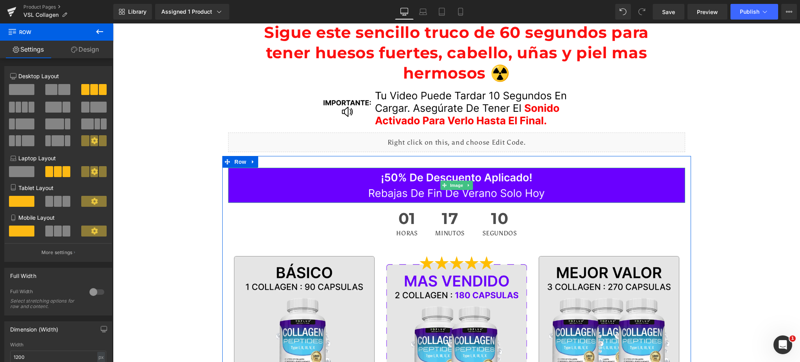
click at [305, 163] on div at bounding box center [456, 162] width 469 height 12
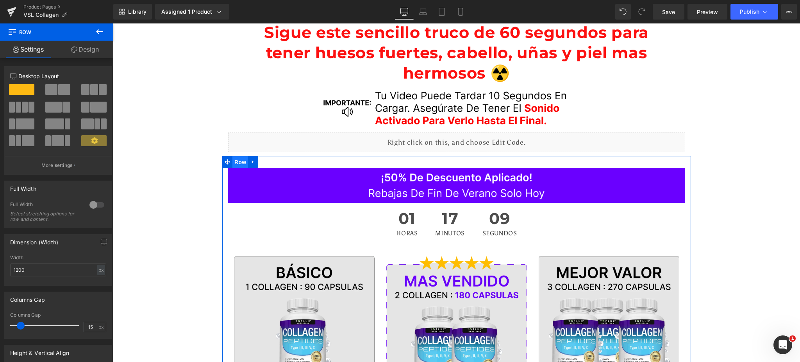
click at [236, 162] on span "Row" at bounding box center [240, 162] width 16 height 12
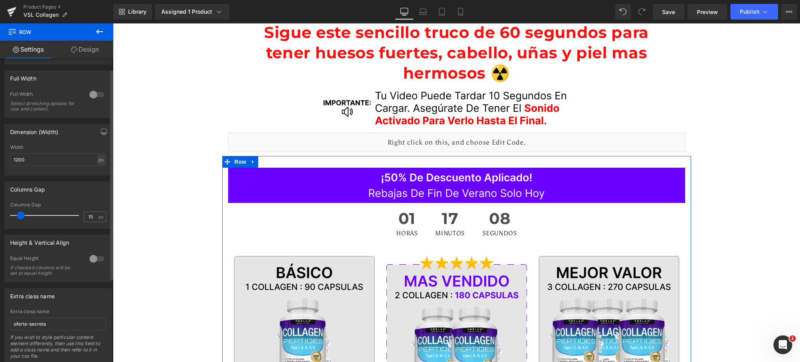
scroll to position [137, 0]
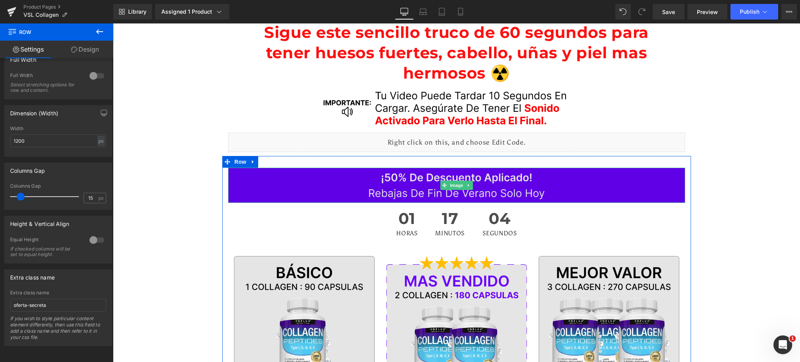
click at [355, 183] on img at bounding box center [456, 185] width 457 height 35
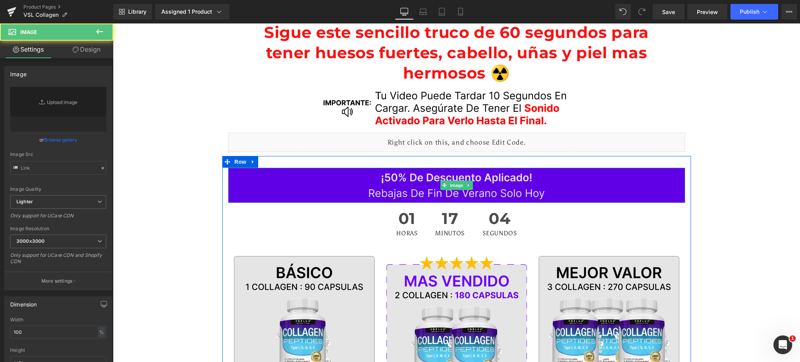
type input "[URL][DOMAIN_NAME]"
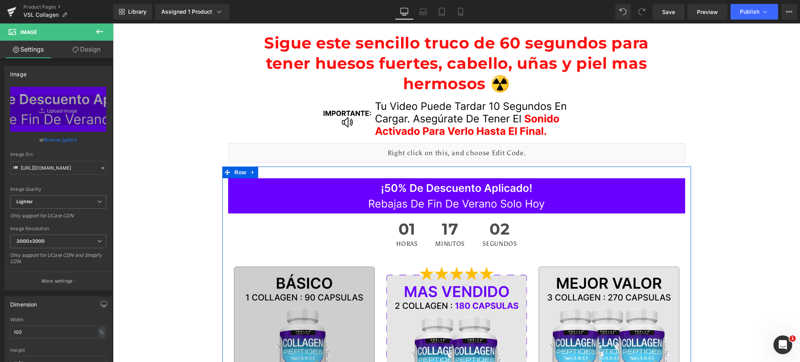
scroll to position [0, 0]
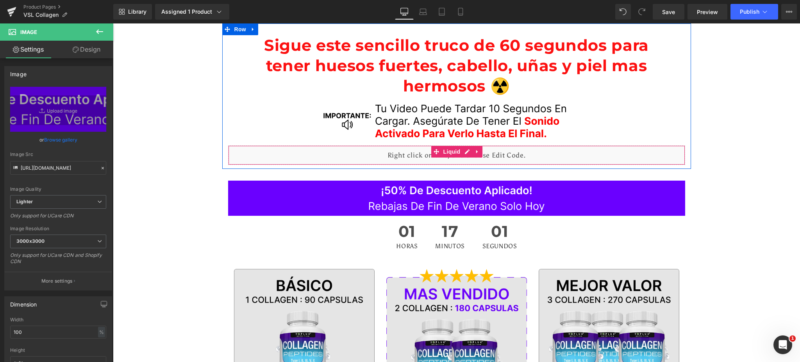
click at [413, 152] on div "Liquid" at bounding box center [456, 155] width 457 height 20
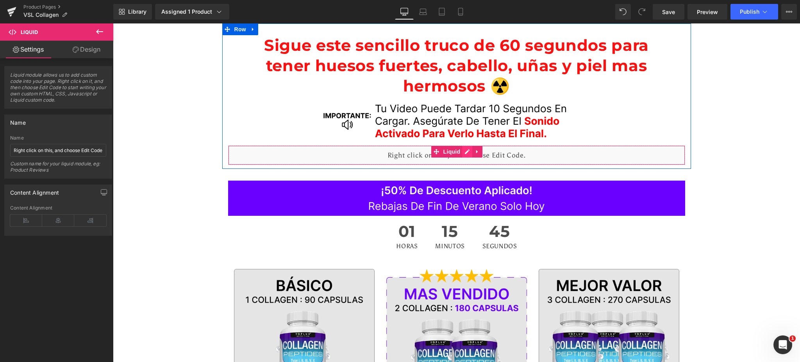
click at [463, 152] on div "Liquid" at bounding box center [456, 155] width 457 height 20
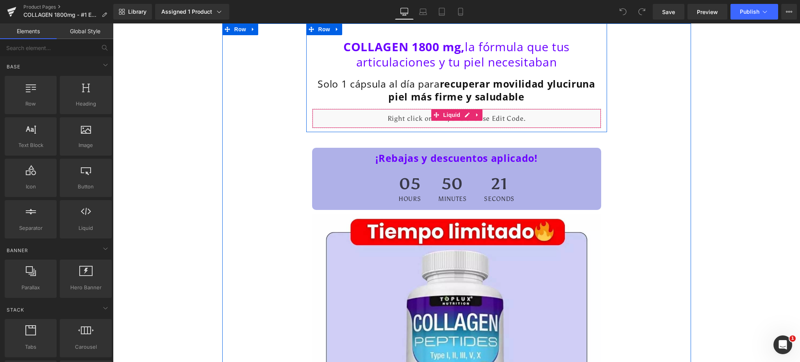
click at [505, 117] on div "Liquid" at bounding box center [456, 119] width 289 height 20
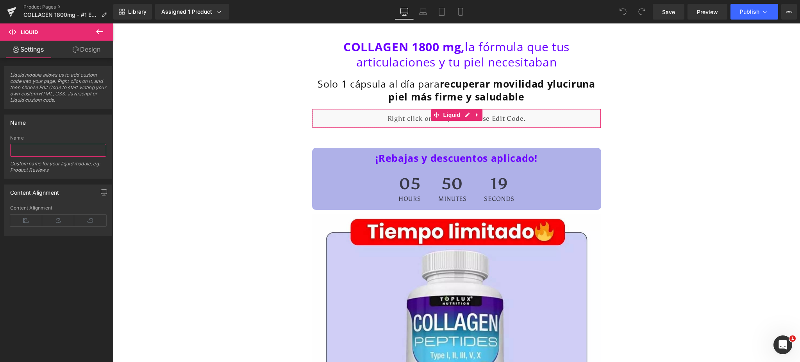
click at [85, 155] on input "text" at bounding box center [58, 150] width 96 height 13
paste input "Right click on this, and choose Edit Code."
type input "Right click on this, and choose Edit Code."
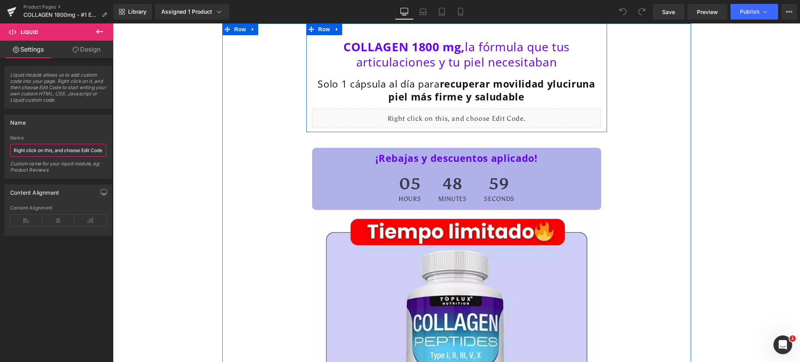
click at [459, 115] on div "Liquid" at bounding box center [456, 119] width 289 height 20
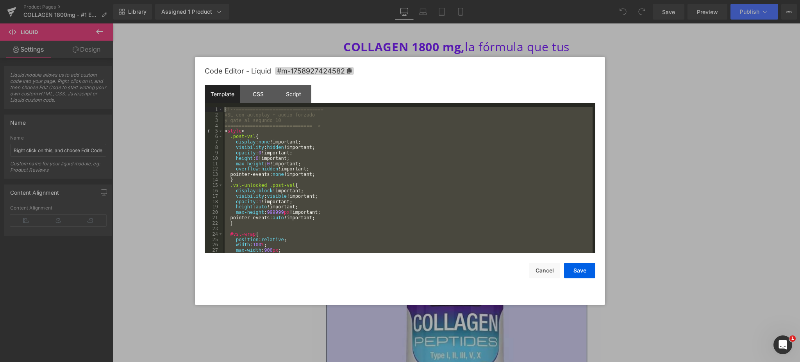
drag, startPoint x: 261, startPoint y: 249, endPoint x: 210, endPoint y: 87, distance: 169.9
click at [210, 87] on div "Template CSS Script Data 1 2 3 4 5 6 7 8 9 10 11 12 13 14 15 16 17 18 19 20 21 …" at bounding box center [400, 169] width 390 height 168
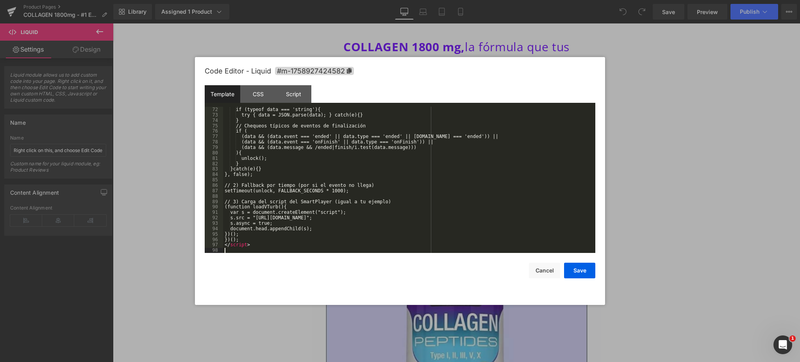
scroll to position [384, 0]
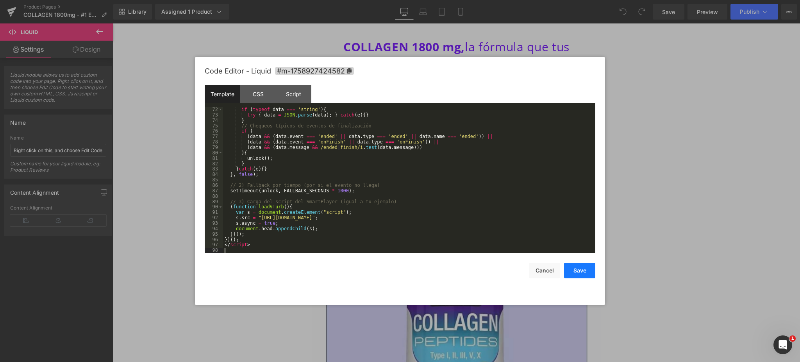
click at [570, 271] on button "Save" at bounding box center [579, 270] width 31 height 16
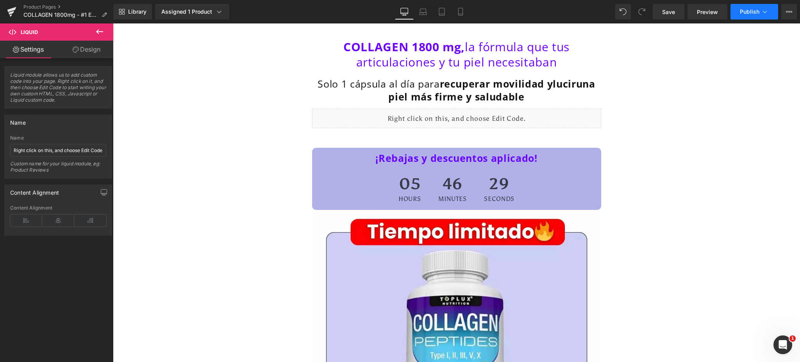
click at [751, 15] on button "Publish" at bounding box center [754, 12] width 48 height 16
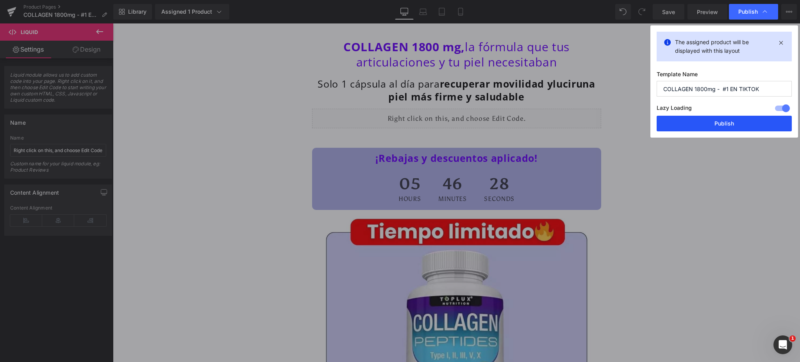
drag, startPoint x: 729, startPoint y: 126, endPoint x: 615, endPoint y: 119, distance: 113.8
click at [729, 126] on button "Publish" at bounding box center [723, 124] width 135 height 16
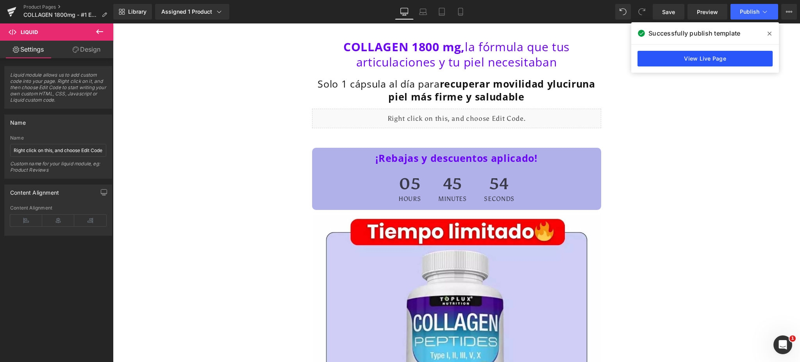
click at [681, 64] on link "View Live Page" at bounding box center [704, 59] width 135 height 16
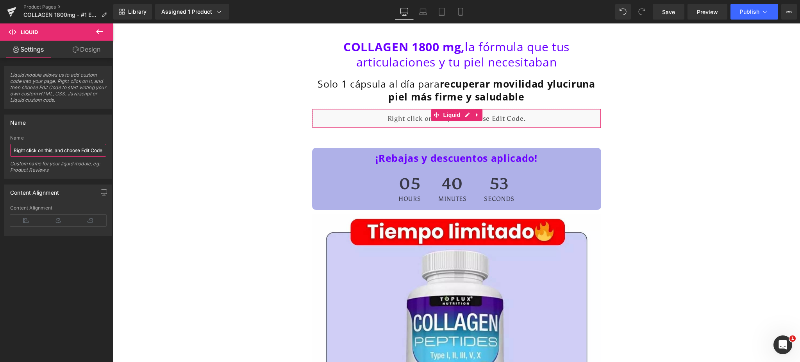
click at [66, 149] on input "Right click on this, and choose Edit Code." at bounding box center [58, 150] width 96 height 13
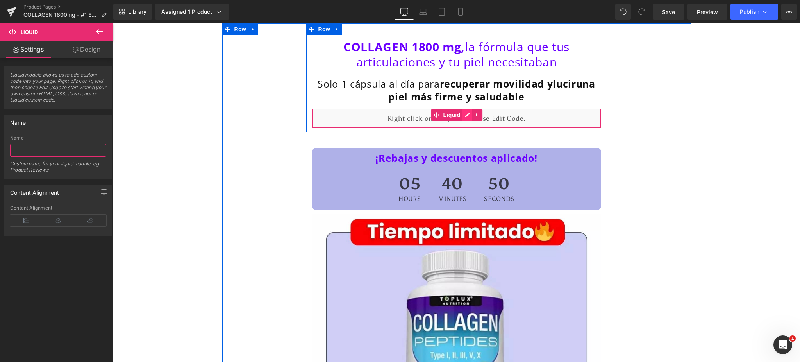
click at [461, 114] on div "Liquid" at bounding box center [456, 119] width 289 height 20
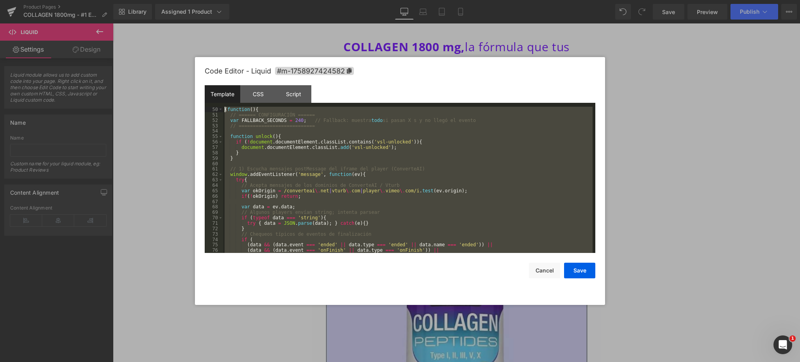
scroll to position [0, 0]
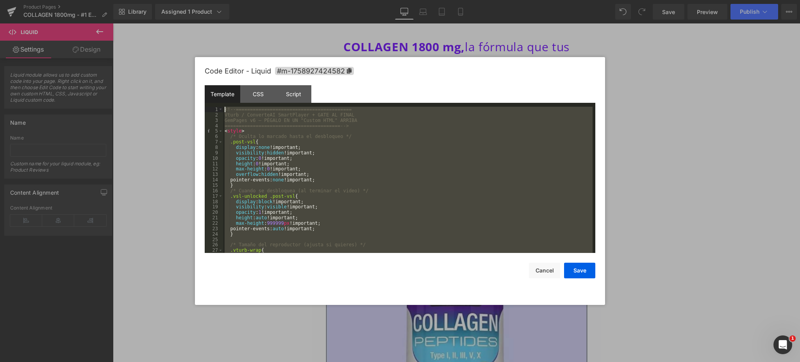
drag, startPoint x: 248, startPoint y: 248, endPoint x: 211, endPoint y: 50, distance: 201.8
click at [211, 50] on body "You are previewing how the will restyle your page. You can not edit Elements in…" at bounding box center [400, 181] width 800 height 362
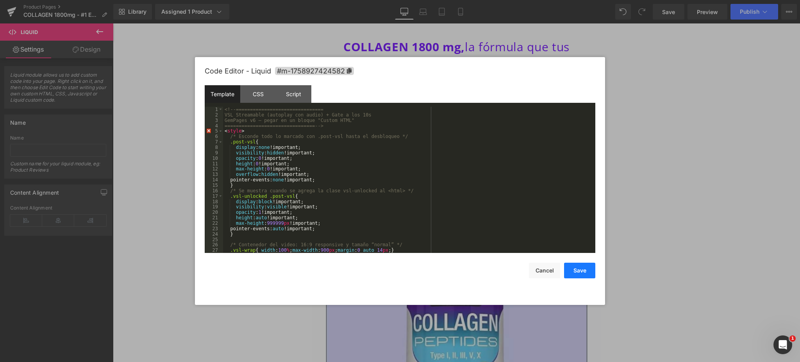
click at [580, 272] on button "Save" at bounding box center [579, 270] width 31 height 16
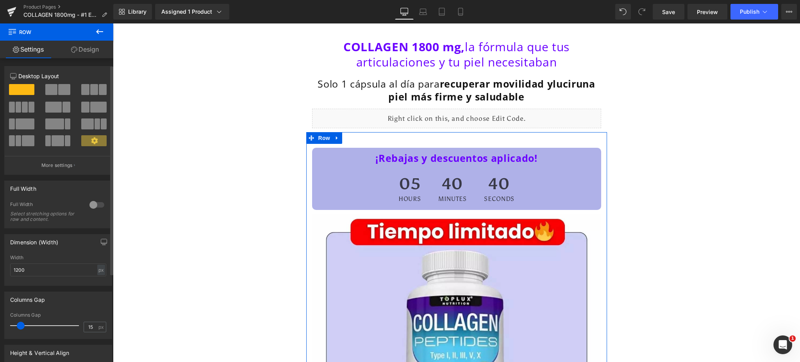
scroll to position [137, 0]
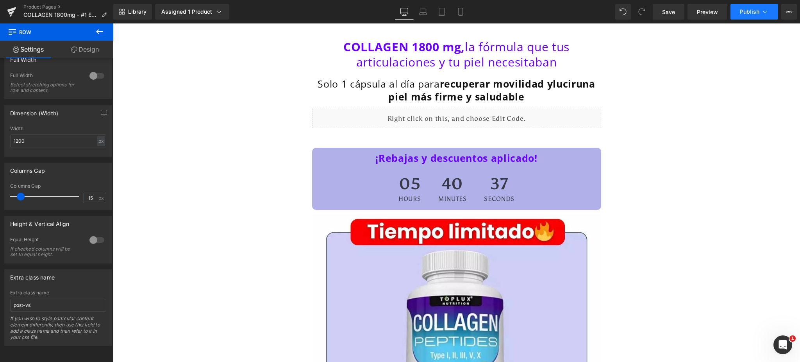
click at [750, 11] on span "Publish" at bounding box center [750, 12] width 20 height 6
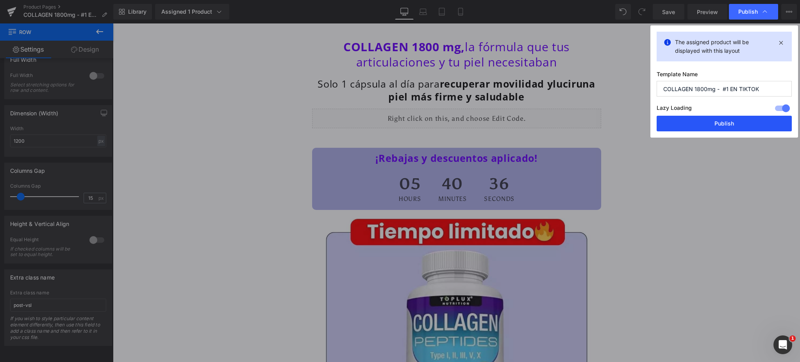
click at [726, 125] on button "Publish" at bounding box center [723, 124] width 135 height 16
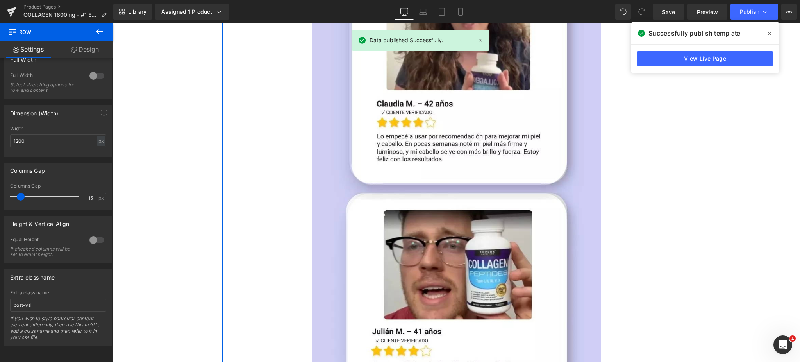
scroll to position [1978, 0]
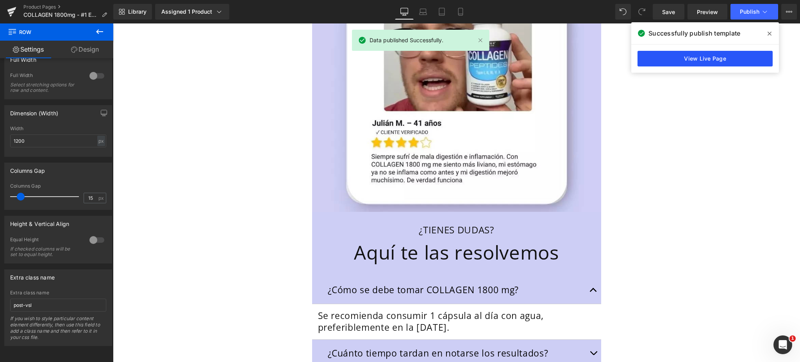
click at [692, 56] on link "View Live Page" at bounding box center [704, 59] width 135 height 16
